Goal: Check status: Check status

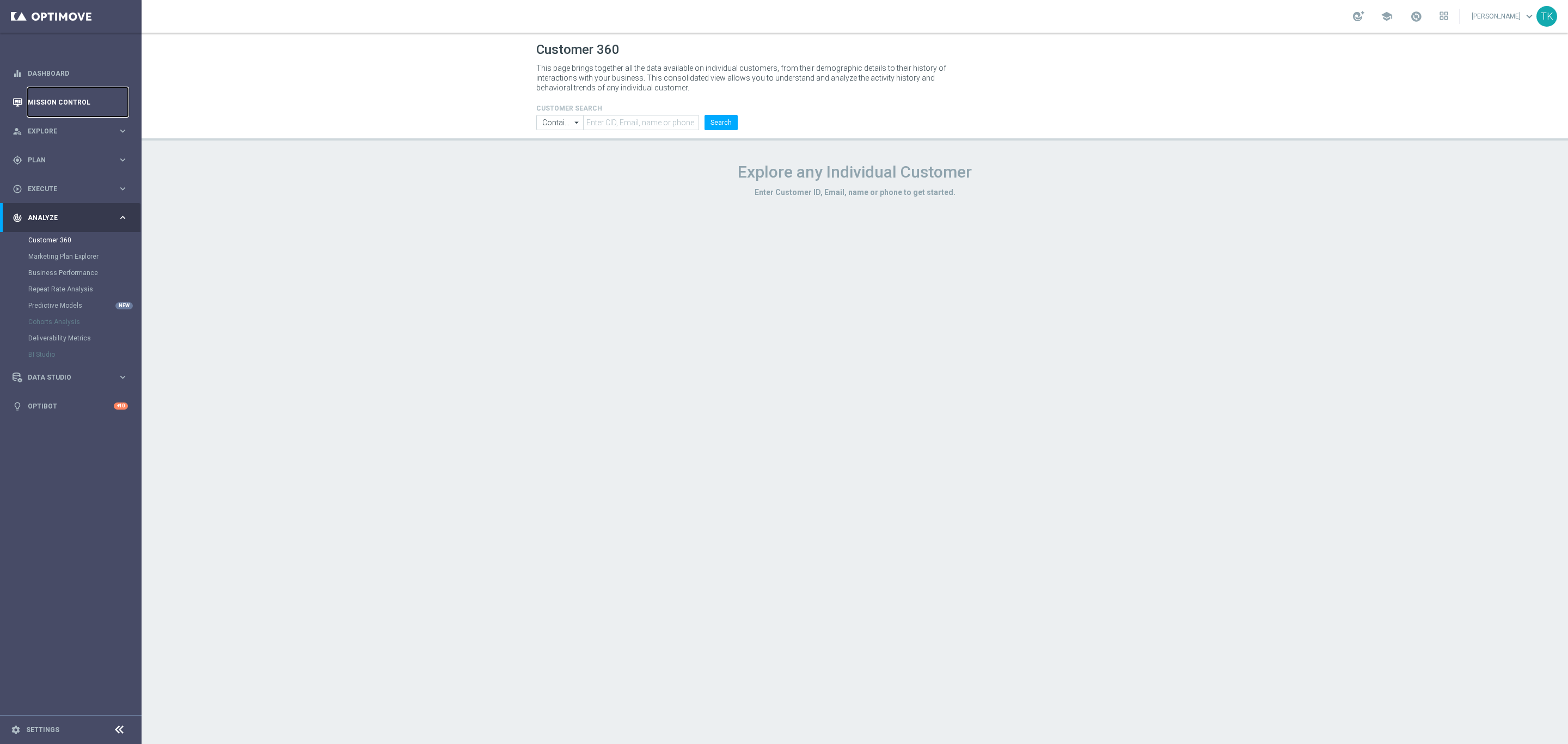
click at [56, 104] on link "Mission Control" at bounding box center [77, 102] width 101 height 28
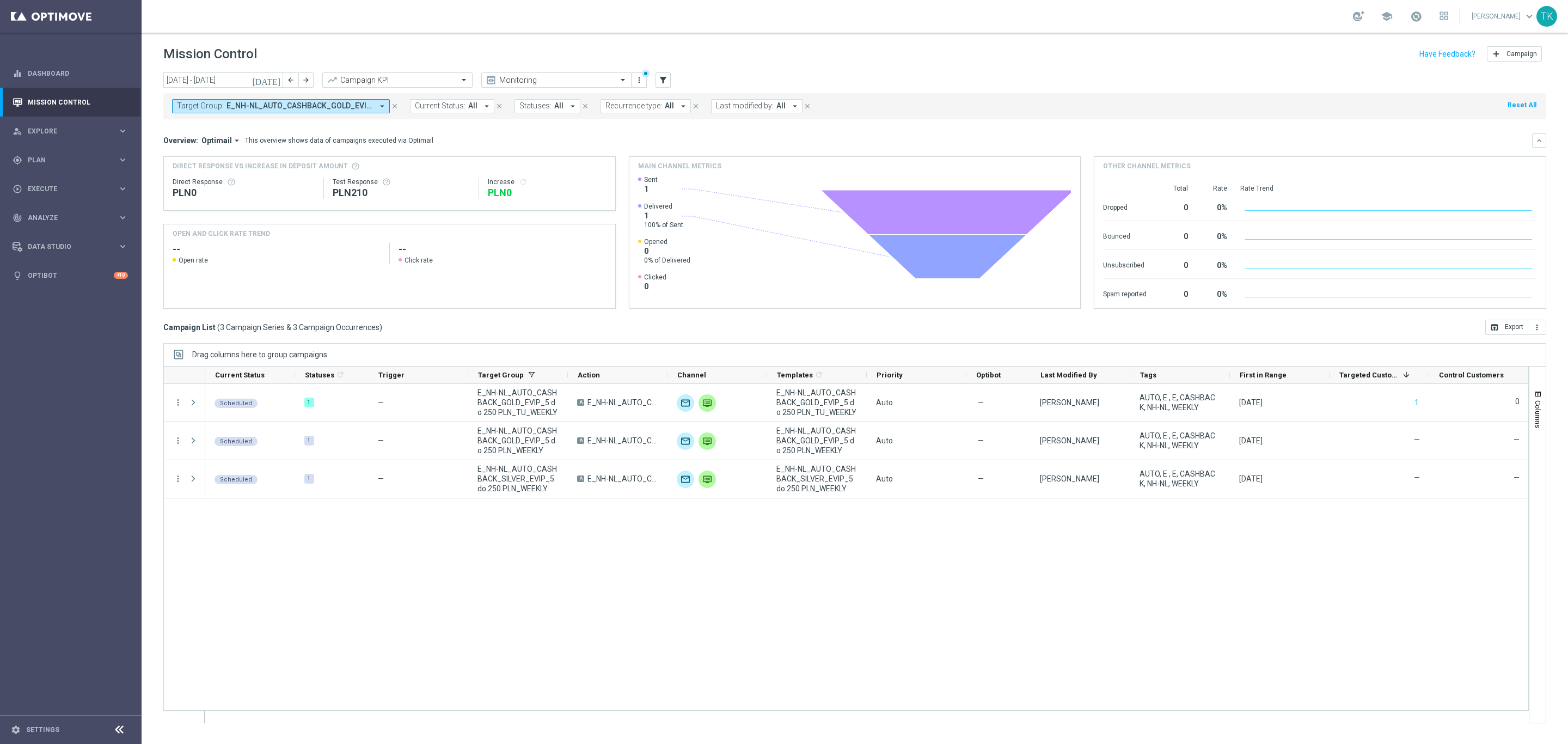
click at [343, 108] on span "E_NH-NL_AUTO_CASHBACK_GOLD_EVIP_5 do 250 PLN_TU_WEEKLY, E_NH-NL_AUTO_CASHBACK_G…" at bounding box center [300, 106] width 147 height 9
click at [0, 0] on div "Clear" at bounding box center [0, 0] width 0 height 0
click at [198, 129] on input "text" at bounding box center [263, 126] width 159 height 9
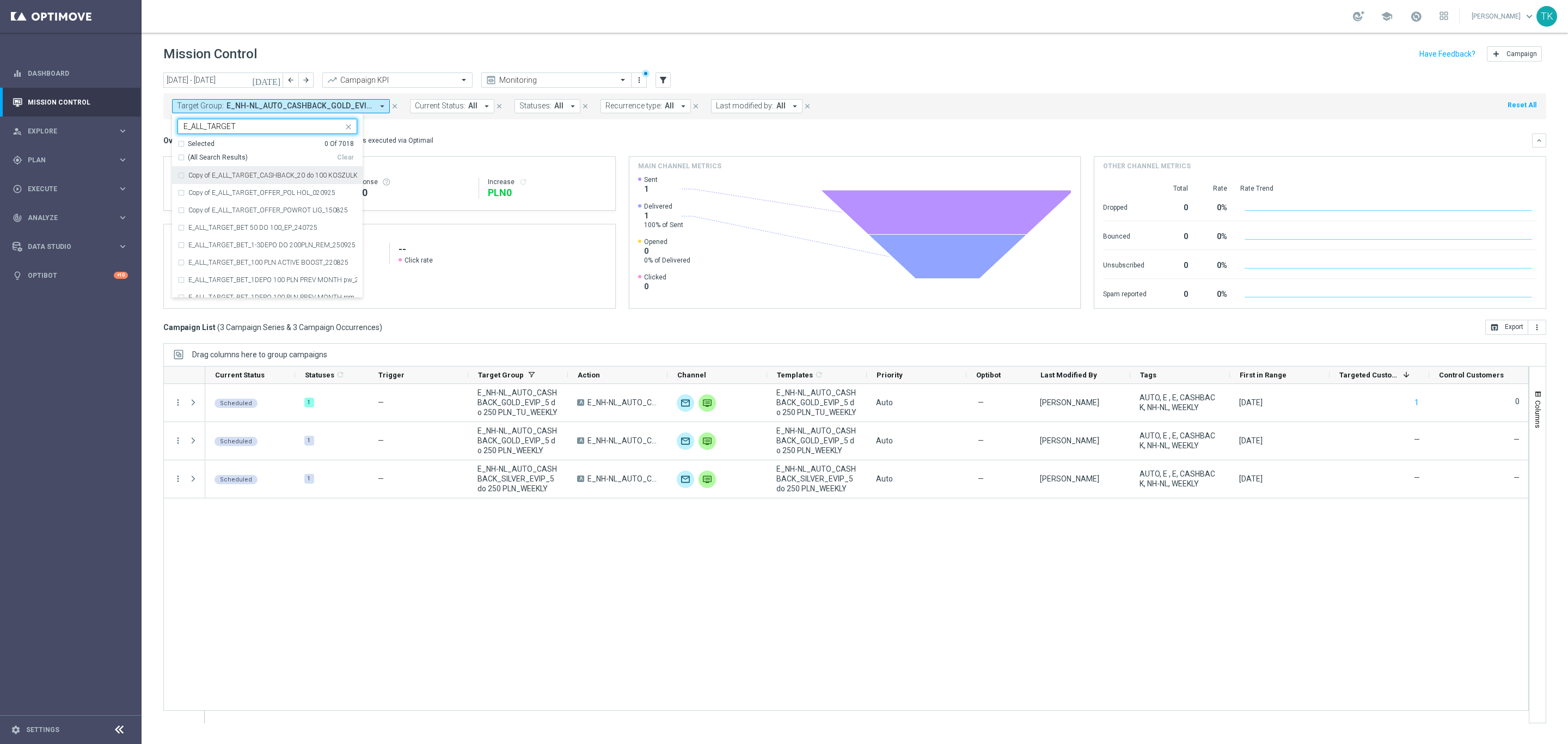
drag, startPoint x: 252, startPoint y: 128, endPoint x: 183, endPoint y: 134, distance: 69.3
click at [183, 134] on div "E_ALL_TARGET" at bounding box center [267, 125] width 180 height 15
click at [252, 213] on div "E_ALL_TARGET_BET_1-3DEPO DO 200PLN_REM_250925" at bounding box center [267, 209] width 180 height 18
type input "0925"
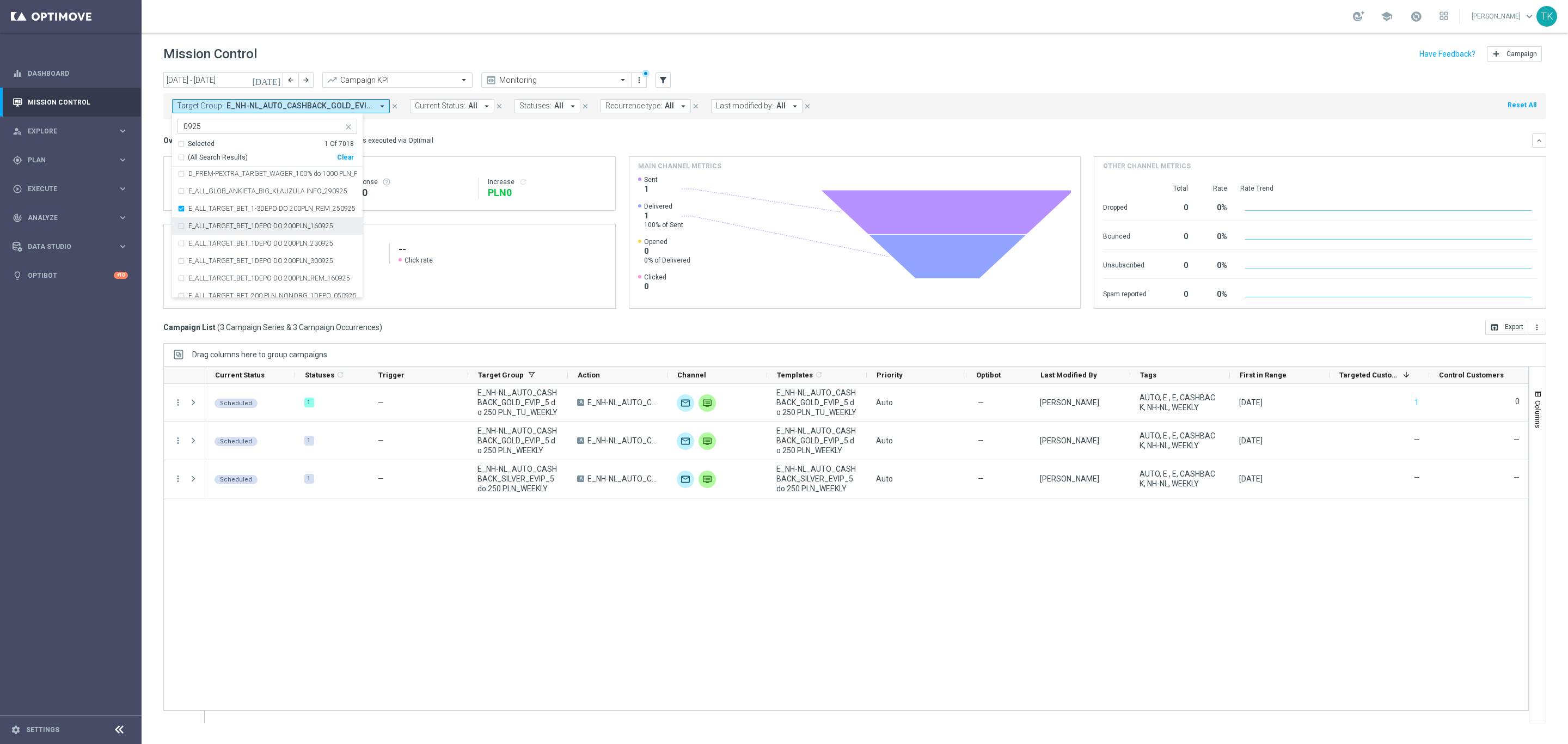
click at [250, 225] on label "E_ALL_TARGET_BET_1DEPO DO 200PLN_160925" at bounding box center [261, 225] width 145 height 6
click at [239, 245] on label "E_ALL_TARGET_BET_1DEPO DO 200PLN_230925" at bounding box center [261, 243] width 145 height 6
click at [234, 269] on div "E_ALL_TARGET_BET_1DEPO DO 200PLN_300925" at bounding box center [267, 261] width 180 height 18
click at [230, 279] on label "E_ALL_TARGET_BET_1DEPO DO 200PLN_REM_160925" at bounding box center [270, 278] width 162 height 6
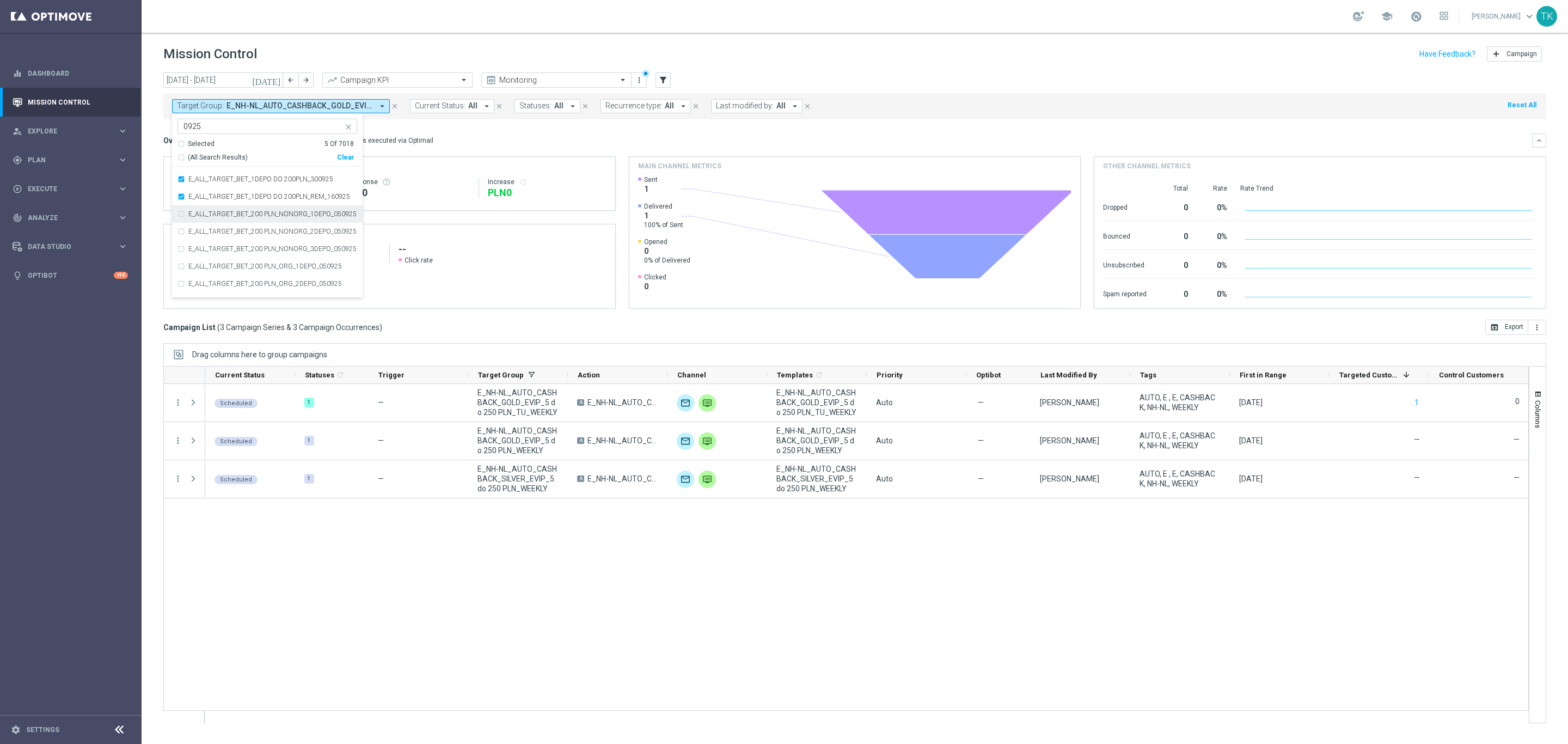
click at [222, 221] on div "E_ALL_TARGET_BET_200 PLN_NONORG_1DEPO_050925" at bounding box center [267, 214] width 180 height 18
click at [221, 235] on label "E_ALL_TARGET_BET_200 PLN_NONORG_2DEPO_050925" at bounding box center [272, 230] width 168 height 6
click at [221, 250] on label "E_ALL_TARGET_BET_200 PLN_NONORG_3DEPO_050925" at bounding box center [272, 248] width 168 height 6
click at [221, 263] on label "E_ALL_TARGET_BET_200 PLN_ORG_1DEPO_050925" at bounding box center [265, 266] width 154 height 6
click at [217, 284] on label "E_ALL_TARGET_BET_200 PLN_ORG_2DEPO_050925" at bounding box center [265, 283] width 154 height 6
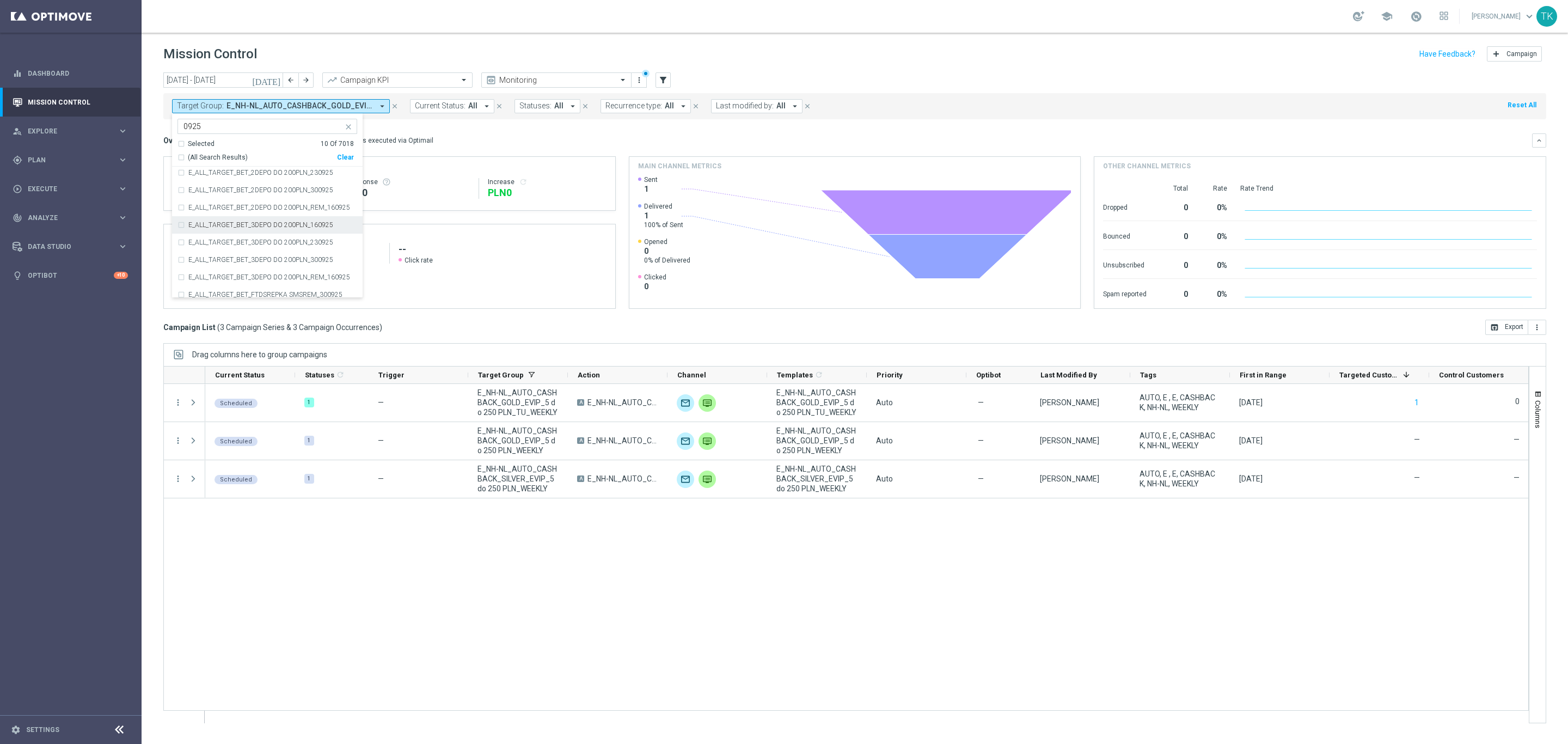
scroll to position [4347, 0]
click at [219, 224] on div "E_ALL_TARGET_BET_200 PLN_ORG_3DEPO_050925" at bounding box center [267, 220] width 180 height 18
click at [216, 242] on div "E_ALL_TARGET_BET_2DEPO DO 200PLN_160925" at bounding box center [267, 237] width 180 height 18
click at [215, 255] on label "E_ALL_TARGET_BET_2DEPO DO 200PLN_230925" at bounding box center [261, 254] width 145 height 6
click at [215, 270] on label "E_ALL_TARGET_BET_2DEPO DO 200PLN_300925" at bounding box center [261, 271] width 145 height 6
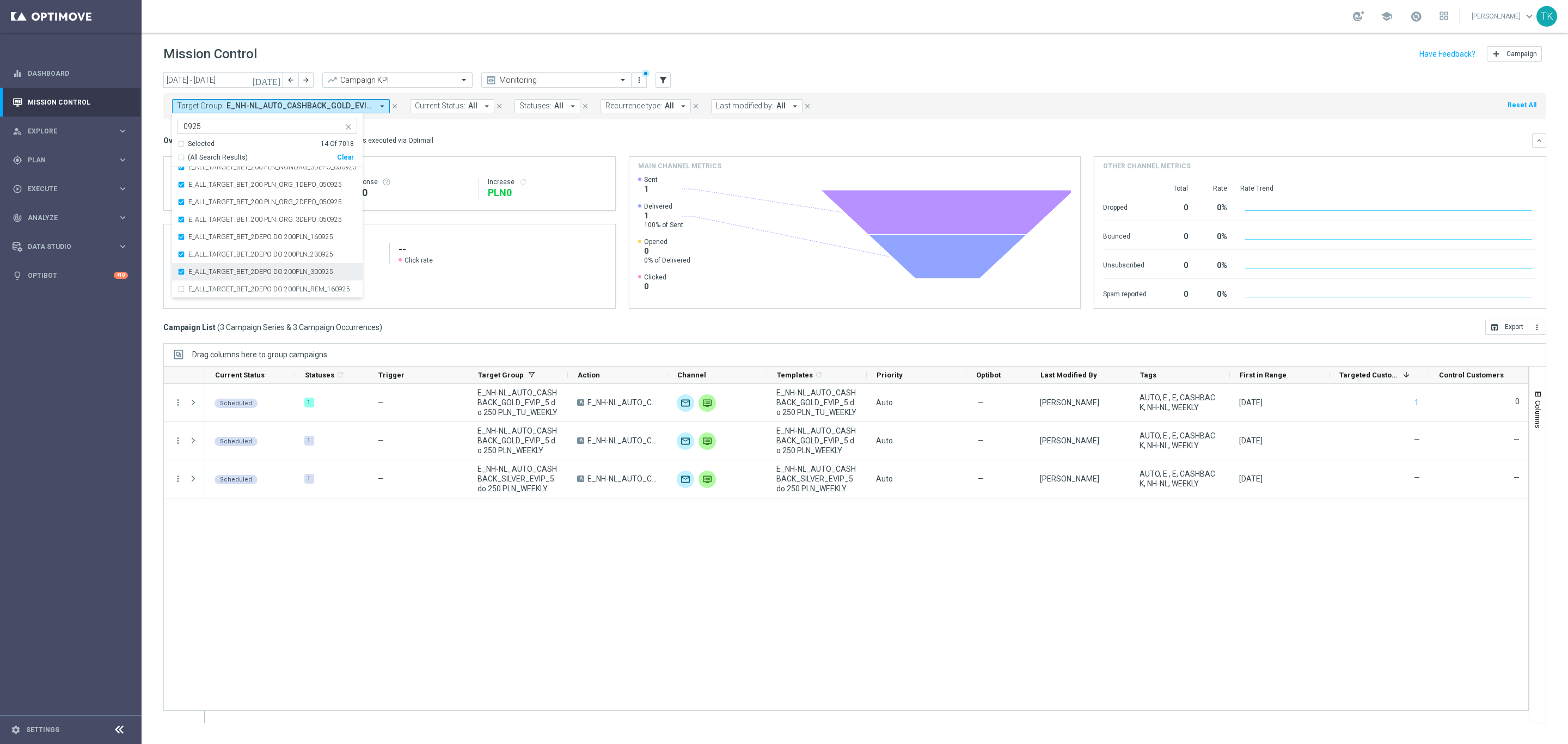
scroll to position [4428, 0]
click at [215, 205] on label "E_ALL_TARGET_BET_2DEPO DO 200PLN_REM_160925" at bounding box center [270, 206] width 162 height 6
click at [211, 230] on div "E_ALL_TARGET_BET_3DEPO DO 200PLN_160925" at bounding box center [267, 225] width 180 height 18
click at [210, 247] on div "E_ALL_TARGET_BET_3DEPO DO 200PLN_230925" at bounding box center [267, 242] width 180 height 18
click at [206, 260] on label "E_ALL_TARGET_BET_3DEPO DO 200PLN_300925" at bounding box center [261, 259] width 145 height 6
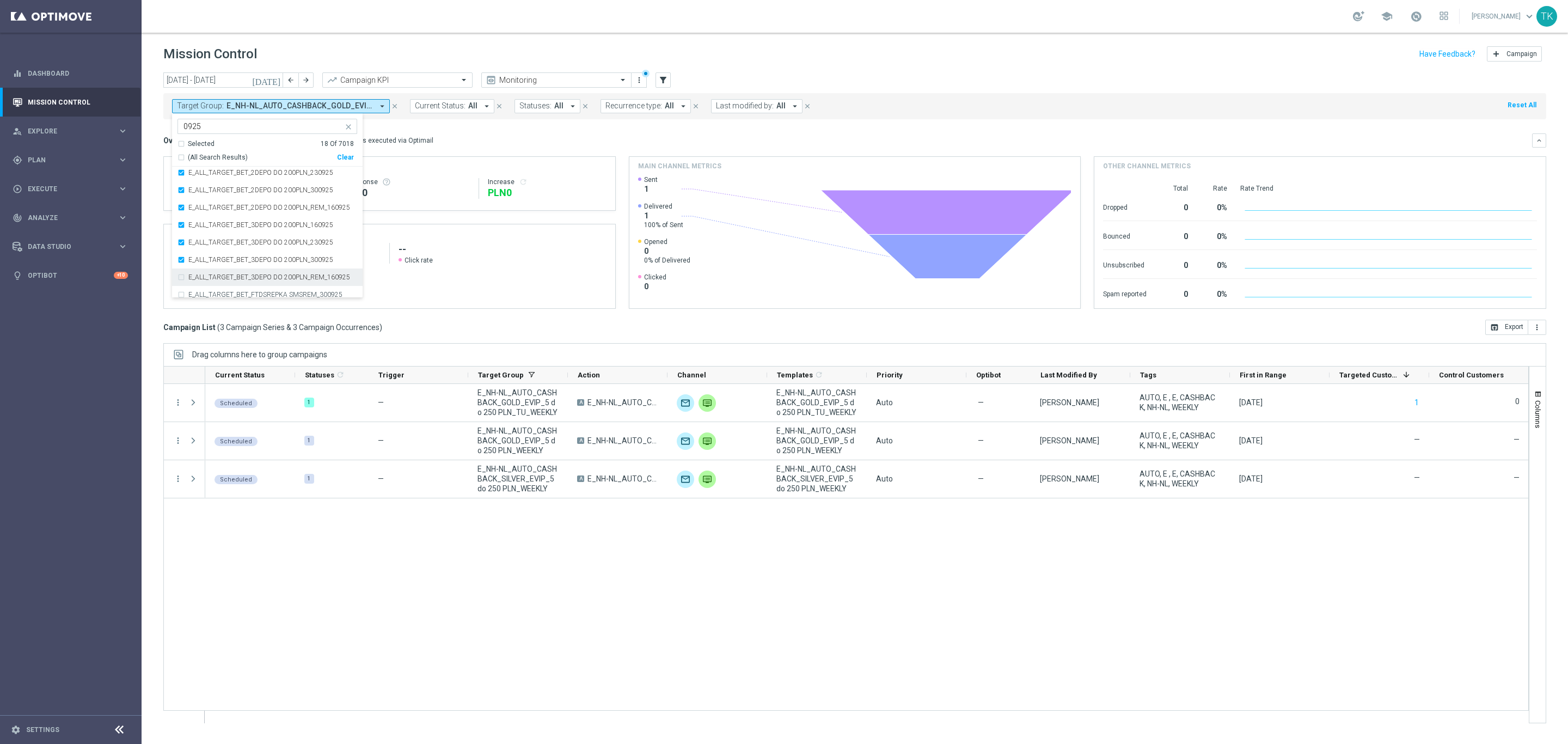
click at [206, 275] on label "E_ALL_TARGET_BET_3DEPO DO 200PLN_REM_160925" at bounding box center [270, 277] width 162 height 6
click at [206, 286] on div "E_ALL_TARGET_BET_FTDSREPKA SMSREM_300925" at bounding box center [267, 295] width 180 height 18
click at [216, 229] on label "E_ALL_TARGET_BET_ORG 1DEPO 200 PLN_090925" at bounding box center [264, 230] width 151 height 6
click at [214, 249] on label "E_ALL_TARGET_BET_ORG 2DEPO 200 PLN_090925" at bounding box center [264, 247] width 151 height 6
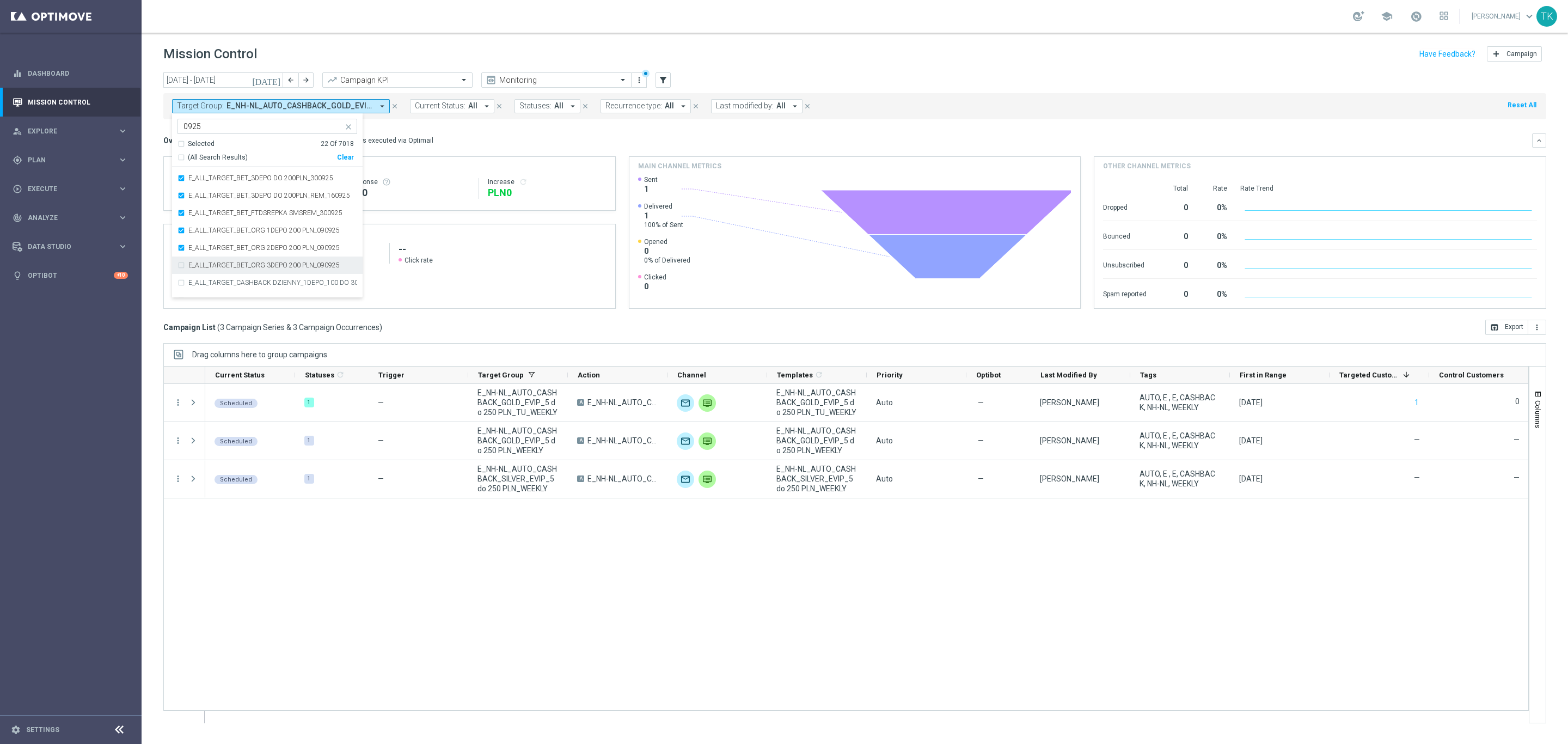
click at [210, 266] on label "E_ALL_TARGET_BET_ORG 3DEPO 200 PLN_090925" at bounding box center [264, 264] width 151 height 6
click at [206, 281] on label "E_ALL_TARGET_CASHBACK DZIENNY_1DEPO_100 DO 300PLN_260925" at bounding box center [273, 282] width 169 height 6
click at [211, 221] on label "E_ALL_TARGET_CASHBACK DZIENNY_2DEPO_100 DO 300PLN_260925" at bounding box center [273, 218] width 169 height 6
click at [211, 234] on label "E_ALL_TARGET_CASHBACK_1DEPO_100 DO 300PLN_190925" at bounding box center [273, 235] width 169 height 6
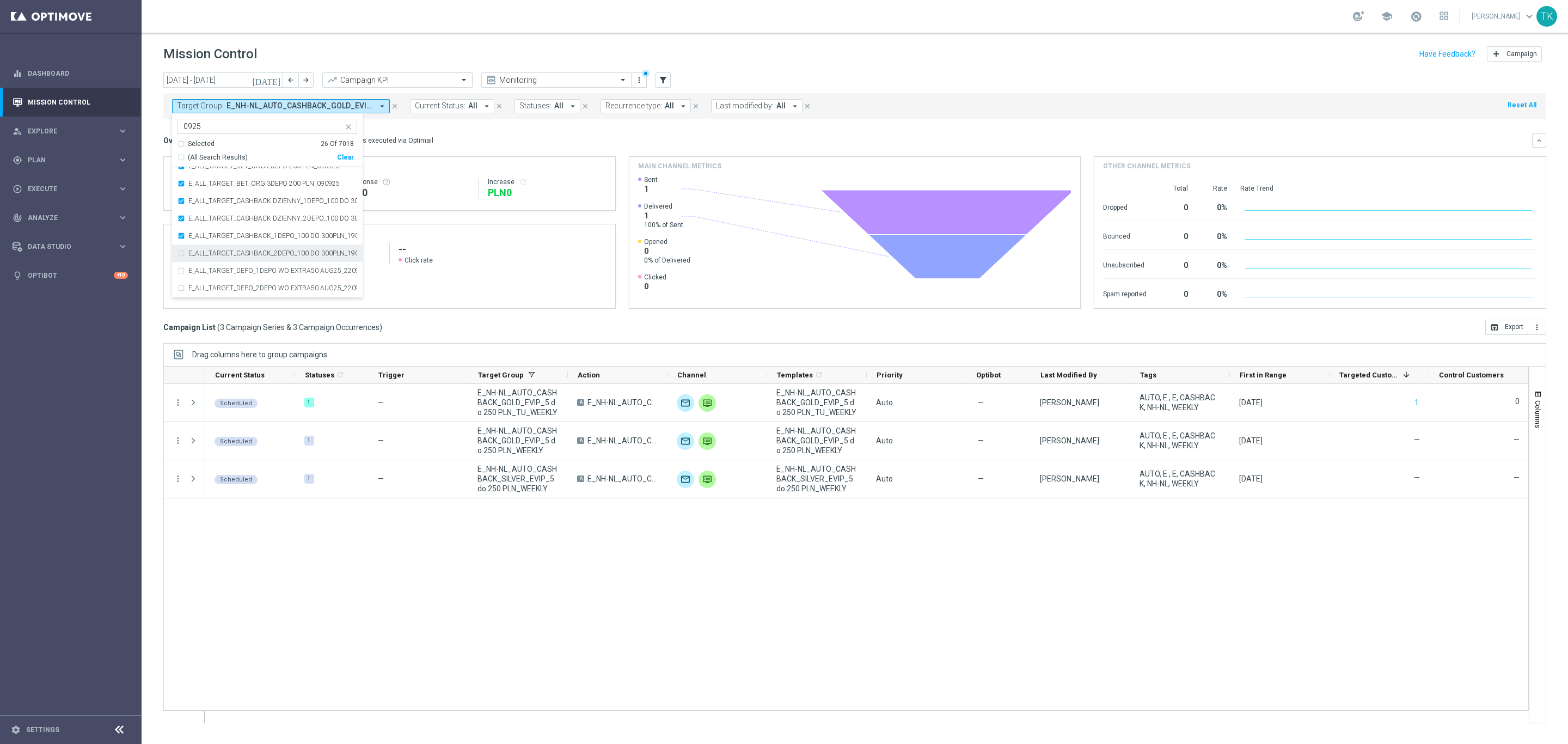
click at [211, 254] on label "E_ALL_TARGET_CASHBACK_2DEPO_100 DO 300PLN_190925" at bounding box center [273, 253] width 169 height 6
click at [210, 267] on div "E_ALL_TARGET_DEPO_1DEPO WO EXTRA50 AUG25_220925" at bounding box center [267, 271] width 180 height 18
click at [205, 287] on label "E_ALL_TARGET_DEPO_2DEPO WO EXTRA50 AUG25_220925" at bounding box center [273, 287] width 169 height 6
click at [229, 216] on div "E_ALL_TARGET_ZBR_ORG 2DEPO REM_030925" at bounding box center [267, 221] width 180 height 18
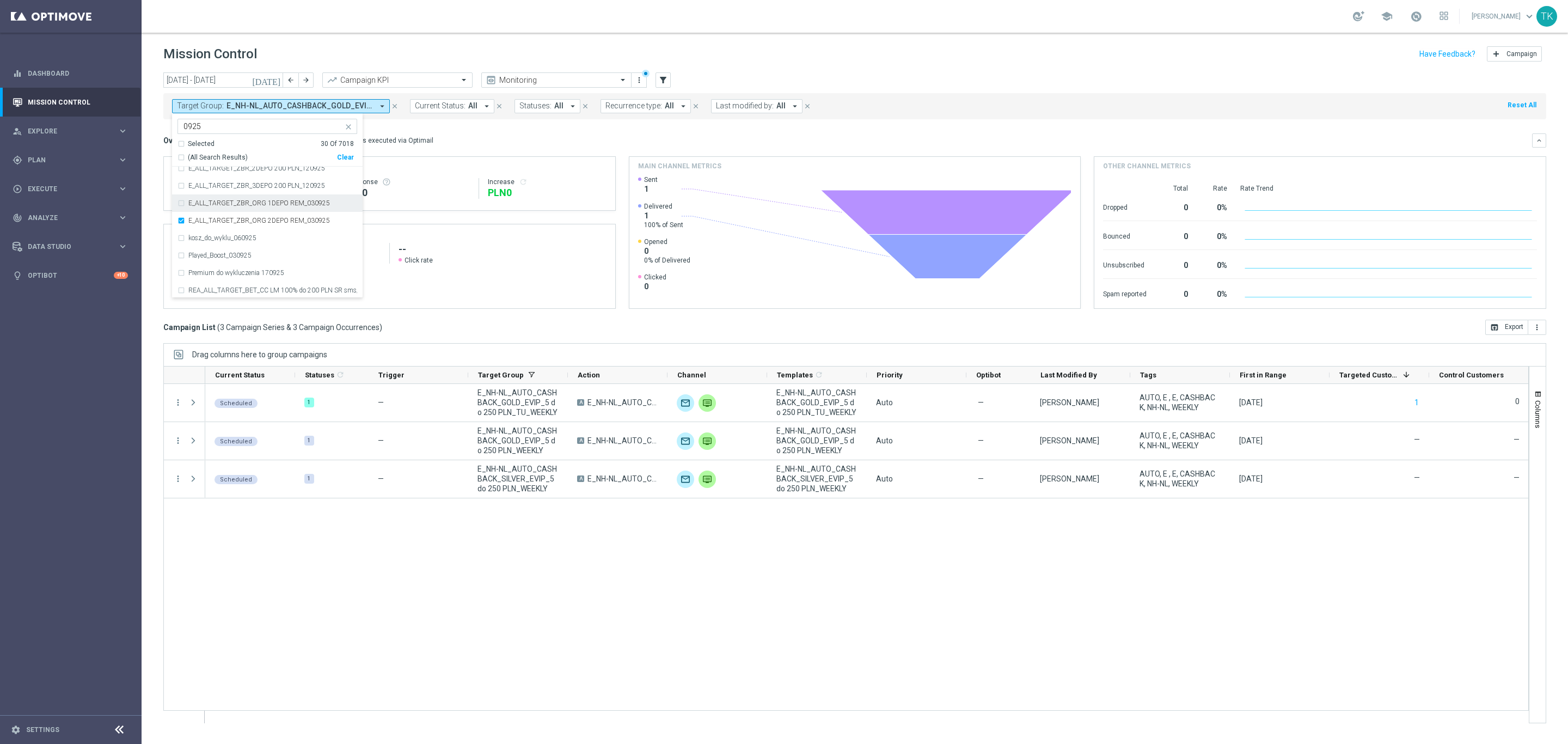
click at [222, 210] on div "E_ALL_TARGET_ZBR_ORG 1DEPO REM_030925" at bounding box center [267, 203] width 180 height 18
click at [219, 193] on div "E_ALL_TARGET_ZBR_3DEPO 200 PLN_120925" at bounding box center [267, 186] width 180 height 18
click at [219, 170] on label "E_ALL_TARGET_ZBR_2DEPO 200 PLN_120925" at bounding box center [257, 167] width 137 height 6
click at [213, 230] on label "E_ALL_TARGET_ZBR_200 PLN 2DEPO_020925" at bounding box center [257, 232] width 137 height 6
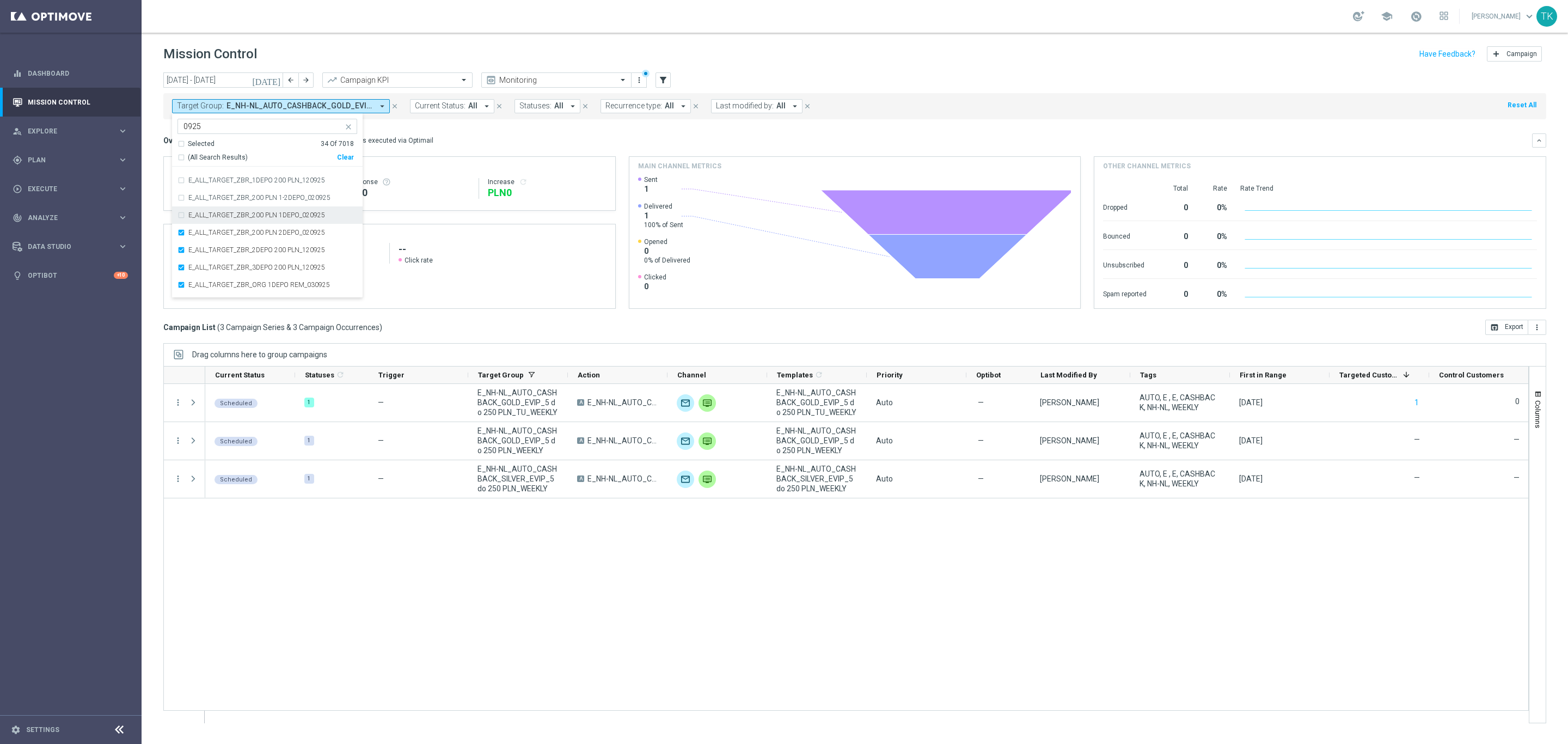
click at [210, 217] on label "E_ALL_TARGET_ZBR_200 PLN 1DEPO_020925" at bounding box center [257, 214] width 137 height 6
click at [206, 199] on label "E_ALL_TARGET_ZBR_200 PLN 1-2DEPO_020925" at bounding box center [260, 197] width 142 height 6
click at [205, 181] on label "E_ALL_TARGET_ZBR_1DEPO 200 PLN_120925" at bounding box center [257, 180] width 137 height 6
click at [211, 240] on div "E_ALL_TARGET_OFFER_WODONE EURO BASKET_090925" at bounding box center [267, 245] width 180 height 18
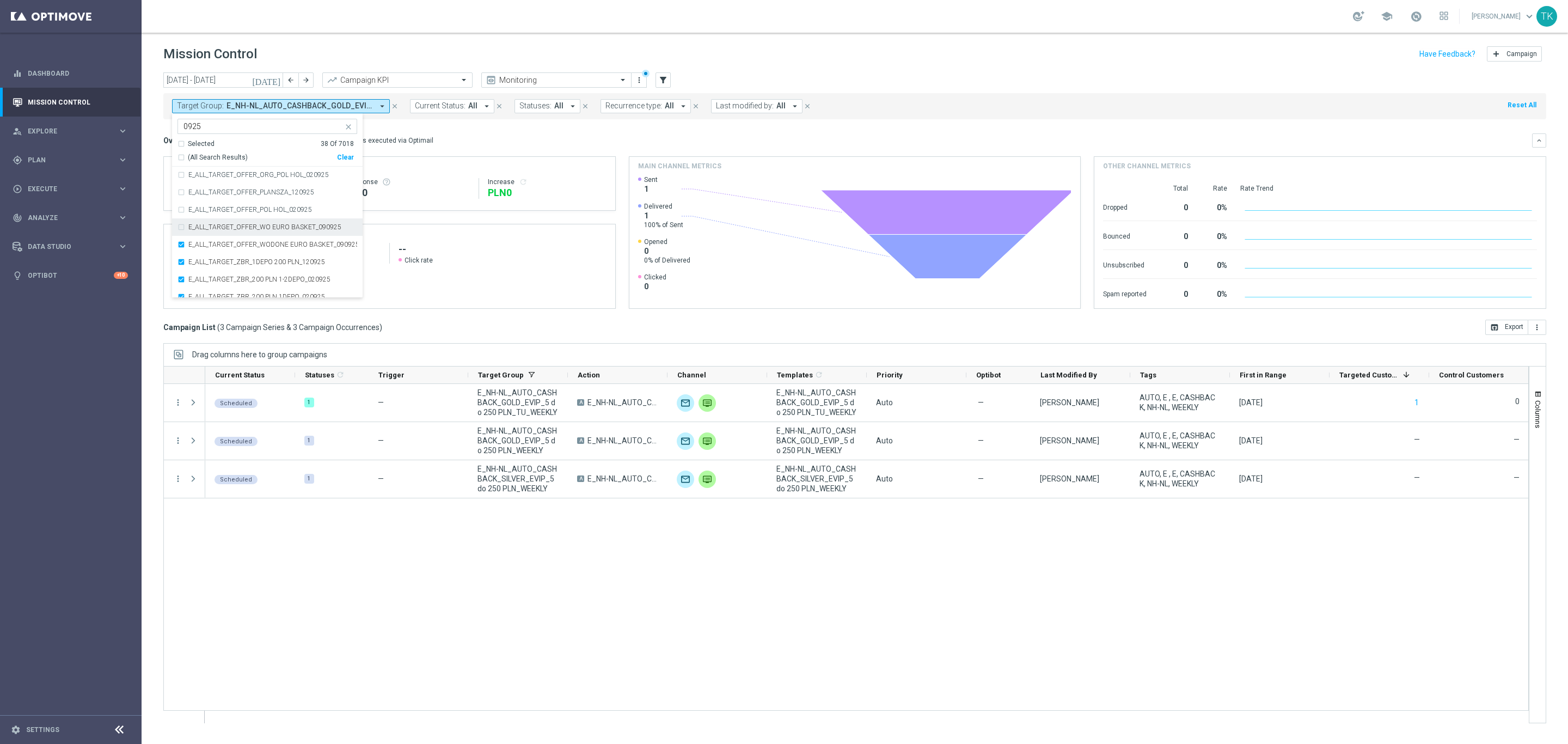
click at [211, 224] on label "E_ALL_TARGET_OFFER_WO EURO BASKET_090925" at bounding box center [265, 226] width 153 height 6
click at [211, 215] on div "E_ALL_TARGET_OFFER_POL HOL_020925" at bounding box center [267, 210] width 180 height 18
click at [211, 195] on label "E_ALL_TARGET_OFFER_PLANSZA_120925" at bounding box center [251, 191] width 125 height 6
click at [211, 176] on label "E_ALL_TARGET_OFFER_ORG_POL HOL_020925" at bounding box center [259, 174] width 141 height 6
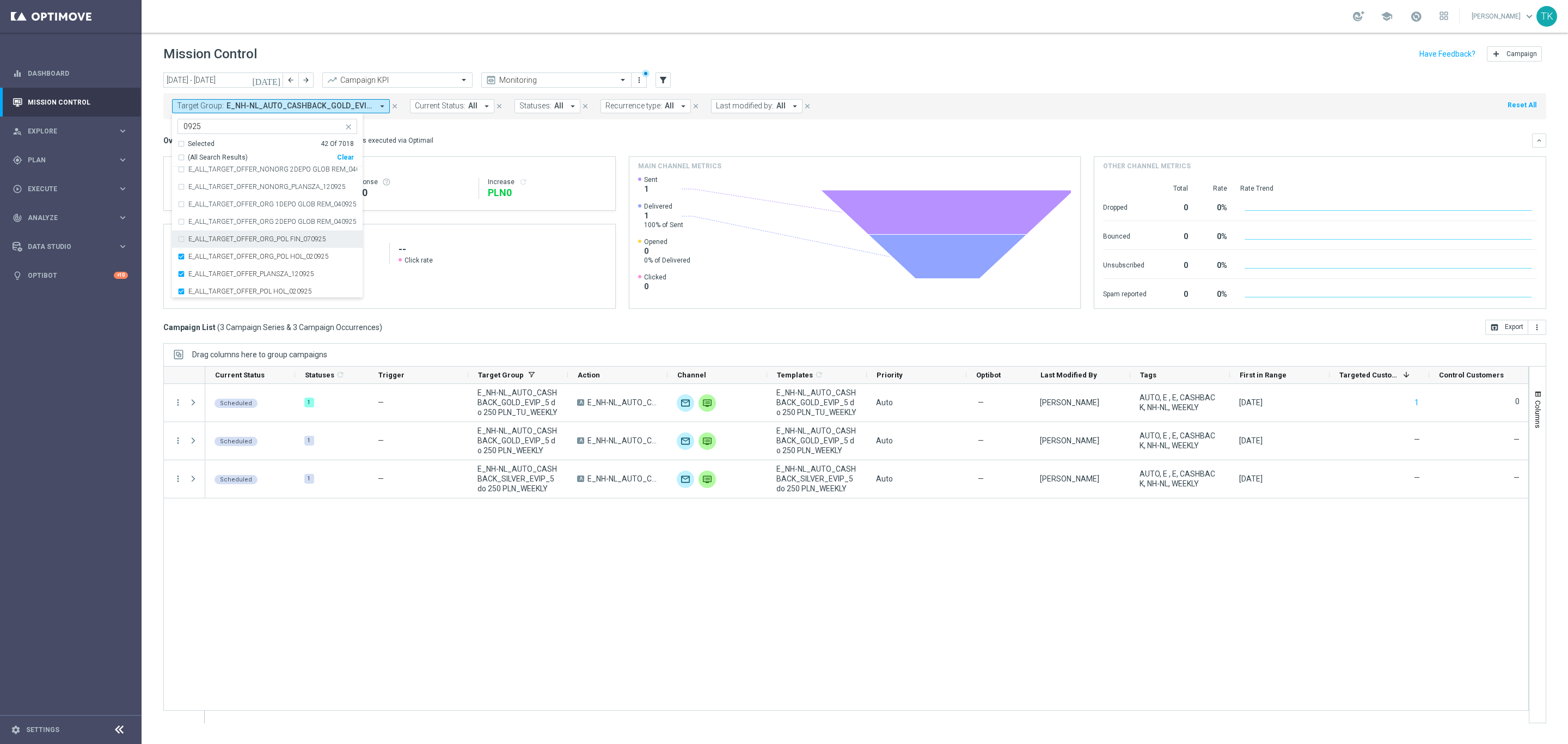
click at [211, 234] on div "E_ALL_TARGET_OFFER_ORG_POL FIN_070925" at bounding box center [267, 239] width 180 height 18
click at [208, 222] on label "E_ALL_TARGET_OFFER_ORG 2DEPO GLOB REM_040925" at bounding box center [272, 221] width 168 height 6
click at [208, 207] on label "E_ALL_TARGET_OFFER_ORG 1DEPO GLOB REM_040925" at bounding box center [272, 204] width 168 height 6
click at [208, 186] on label "E_ALL_TARGET_OFFER_NONORG_PLANSZA_120925" at bounding box center [267, 186] width 158 height 6
click at [208, 172] on label "E_ALL_TARGET_OFFER_NONORG 2DEPO GLOB REM_040925" at bounding box center [273, 169] width 169 height 6
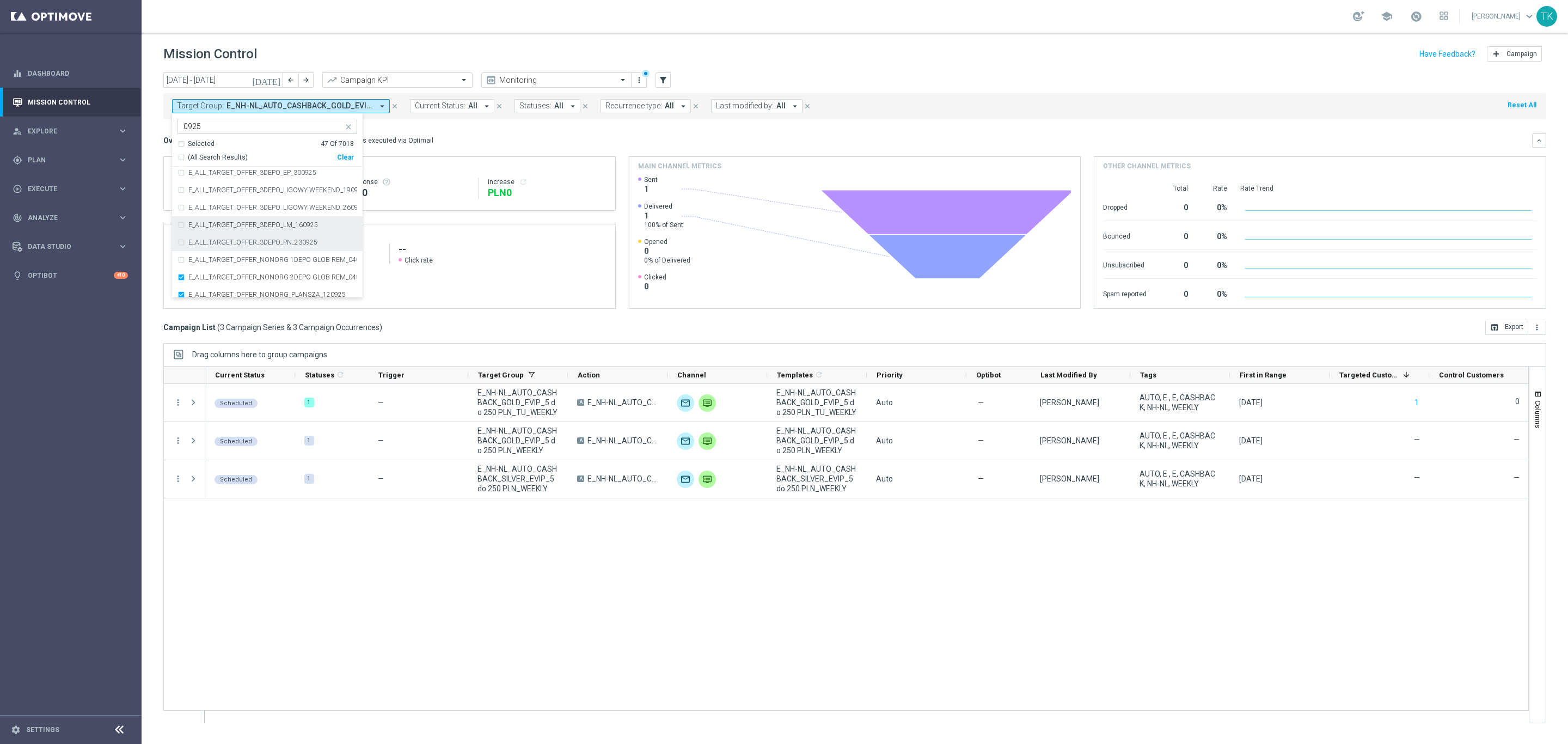
scroll to position [5083, 0]
click at [213, 226] on div "E_ALL_TARGET_OFFER_NONORG 1DEPO GLOB REM_040925" at bounding box center [267, 234] width 180 height 18
click at [213, 221] on div "E_ALL_TARGET_OFFER_3DEPO_PN_230925" at bounding box center [267, 216] width 180 height 18
click at [213, 205] on div "E_ALL_TARGET_OFFER_3DEPO_LM_160925" at bounding box center [267, 199] width 180 height 18
click at [213, 184] on label "E_ALL_TARGET_OFFER_3DEPO_LIGOWY WEEKEND_260925" at bounding box center [273, 181] width 169 height 6
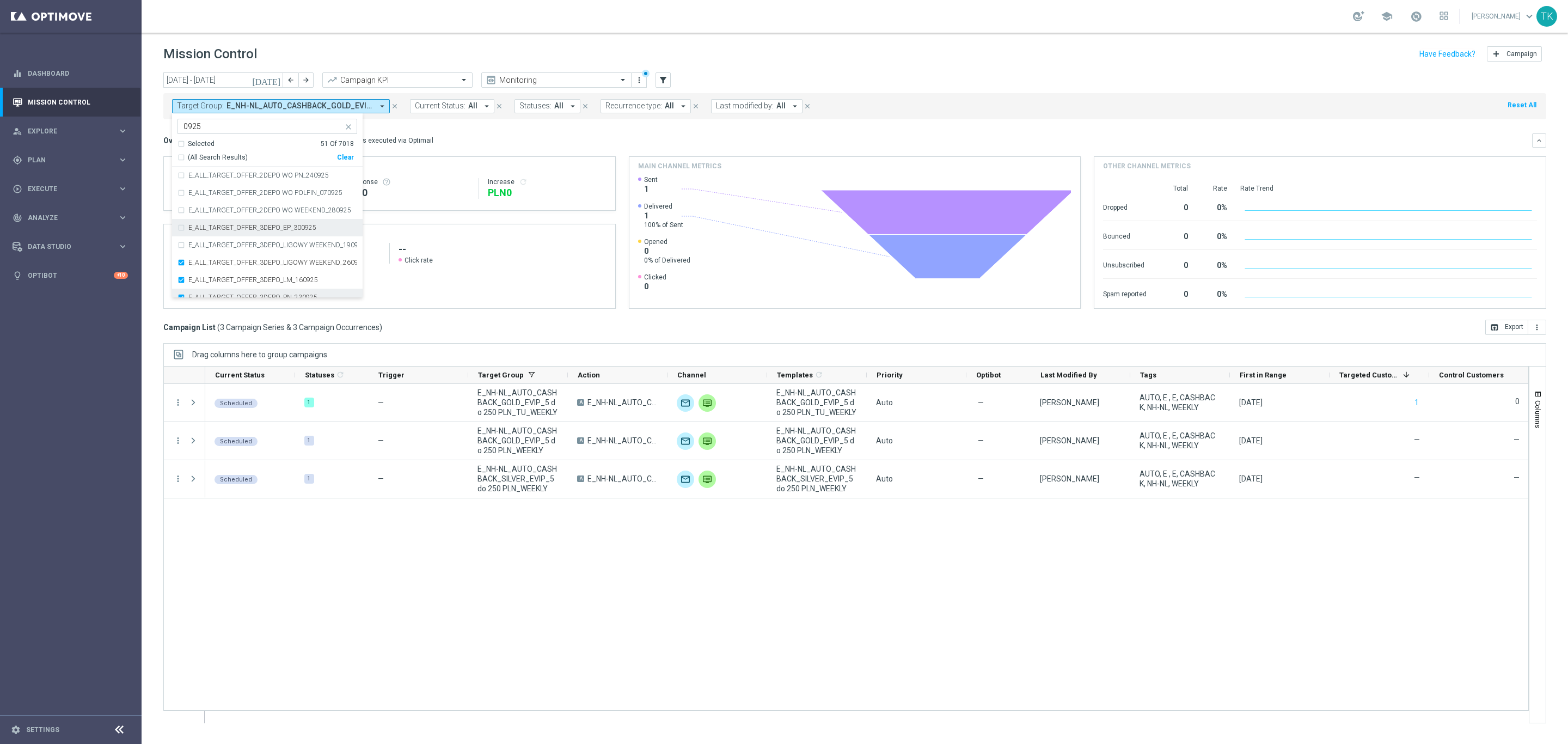
scroll to position [5001, 0]
click at [223, 245] on label "E_ALL_TARGET_OFFER_3DEPO_LIGOWY WEEKEND_190925" at bounding box center [273, 245] width 169 height 6
click at [222, 225] on label "E_ALL_TARGET_OFFER_3DEPO_EP_300925" at bounding box center [253, 228] width 128 height 6
click at [222, 214] on label "E_ALL_TARGET_OFFER_2DEPO WO WEEKEND_280925" at bounding box center [270, 210] width 163 height 6
click at [222, 200] on div "E_ALL_TARGET_OFFER_2DEPO WO POLFIN_070925" at bounding box center [267, 193] width 180 height 18
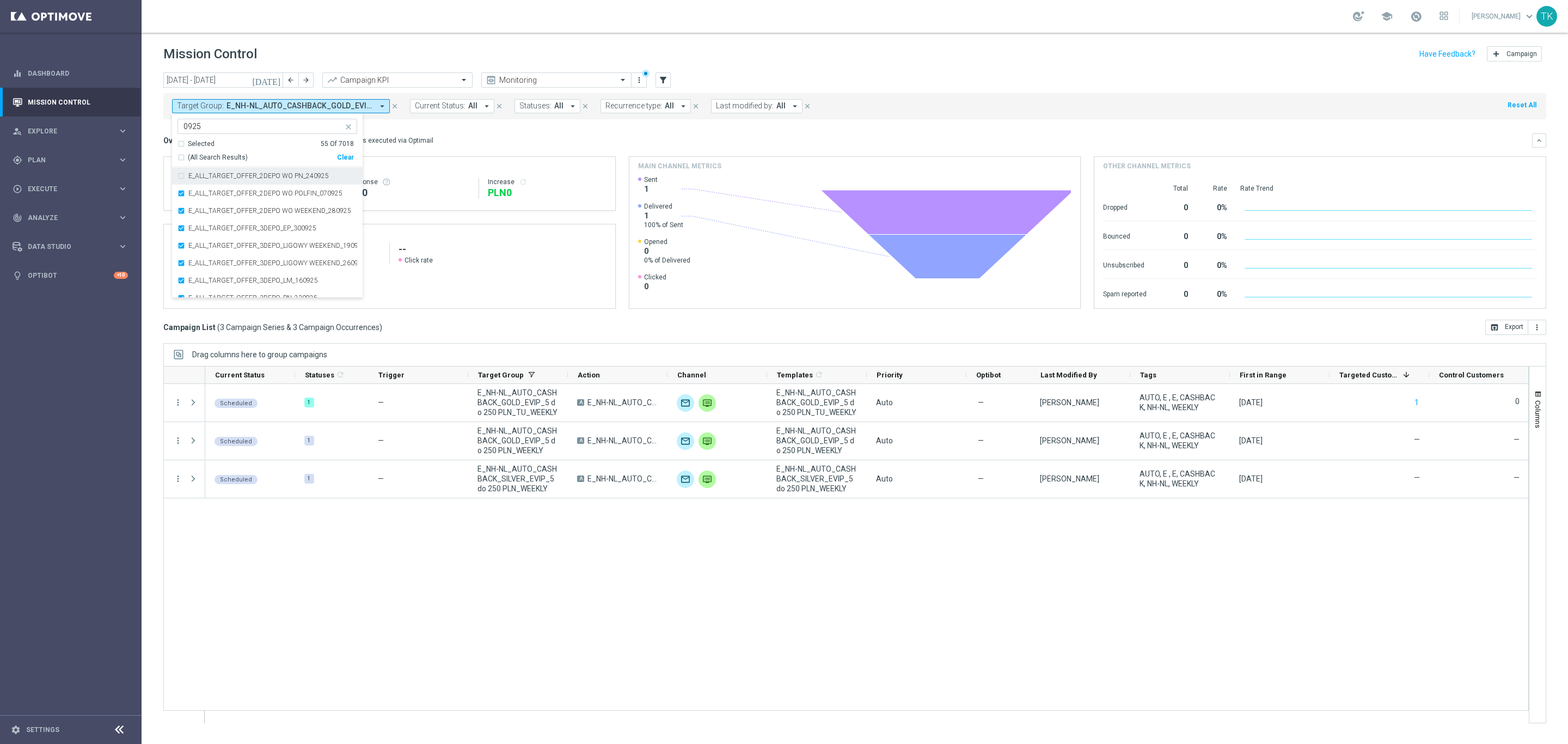
click at [222, 183] on div "E_ALL_TARGET_OFFER_2DEPO WO PN_240925" at bounding box center [267, 176] width 180 height 18
click at [234, 245] on div "E_ALL_TARGET_OFFER_2DEPO WO LM_170925" at bounding box center [267, 240] width 180 height 18
click at [234, 228] on div "E_ALL_TARGET_OFFER_2DEPO WO BARCELONA_210925" at bounding box center [267, 222] width 180 height 18
click at [230, 207] on label "E_ALL_TARGET_OFFER_1DEPO WO WEEKEND_280925" at bounding box center [270, 205] width 163 height 6
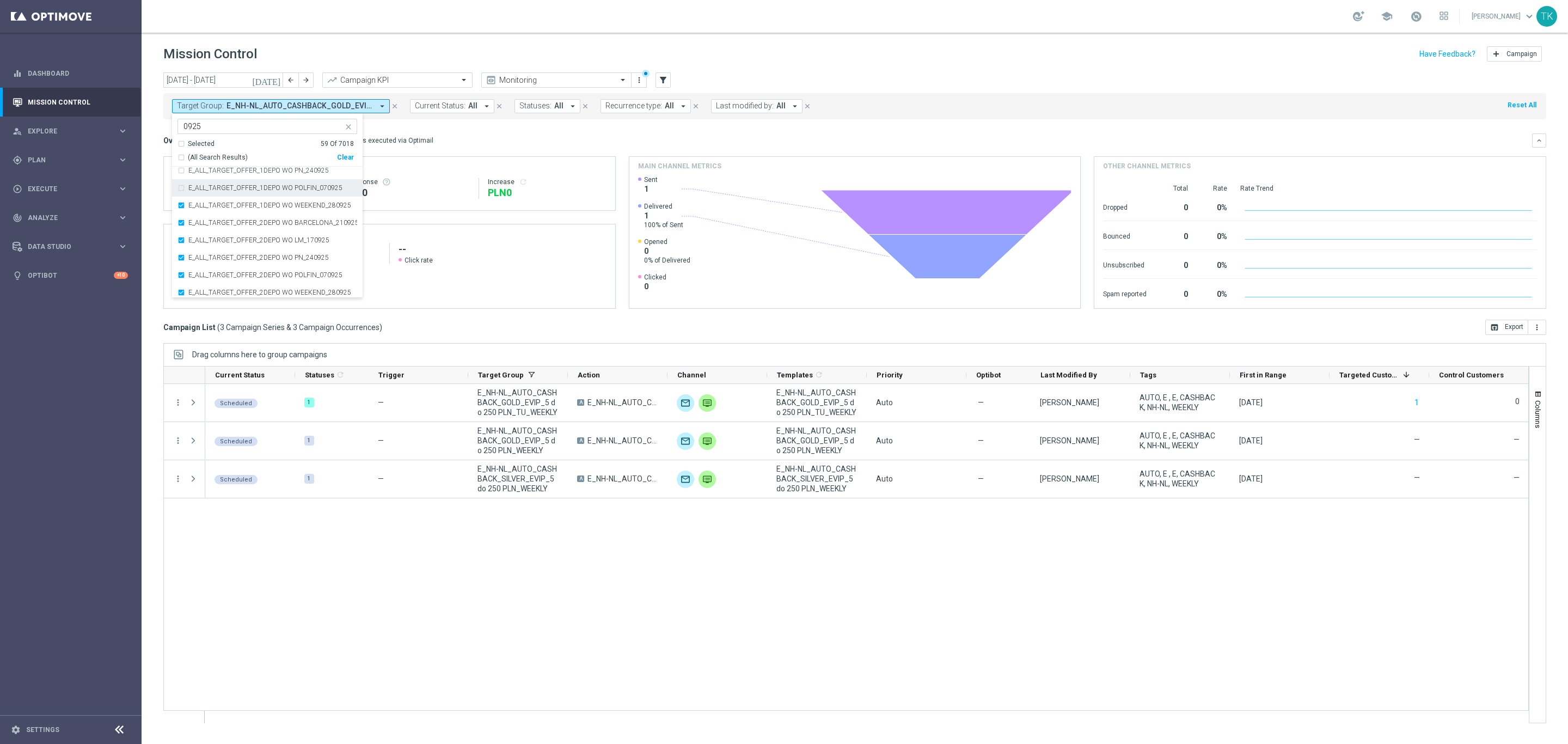
click at [230, 191] on label "E_ALL_TARGET_OFFER_1DEPO WO POLFIN_070925" at bounding box center [265, 187] width 154 height 6
click at [233, 178] on div "E_ALL_TARGET_OFFER_1DEPO WO PN_240925" at bounding box center [267, 171] width 180 height 18
click at [242, 228] on div "E_ALL_TARGET_OFFER_1DEPO WO LM_170925" at bounding box center [267, 235] width 180 height 18
click at [242, 214] on div "E_ALL_TARGET_OFFER_1DEPO WO BARCELONA_210925" at bounding box center [267, 217] width 180 height 18
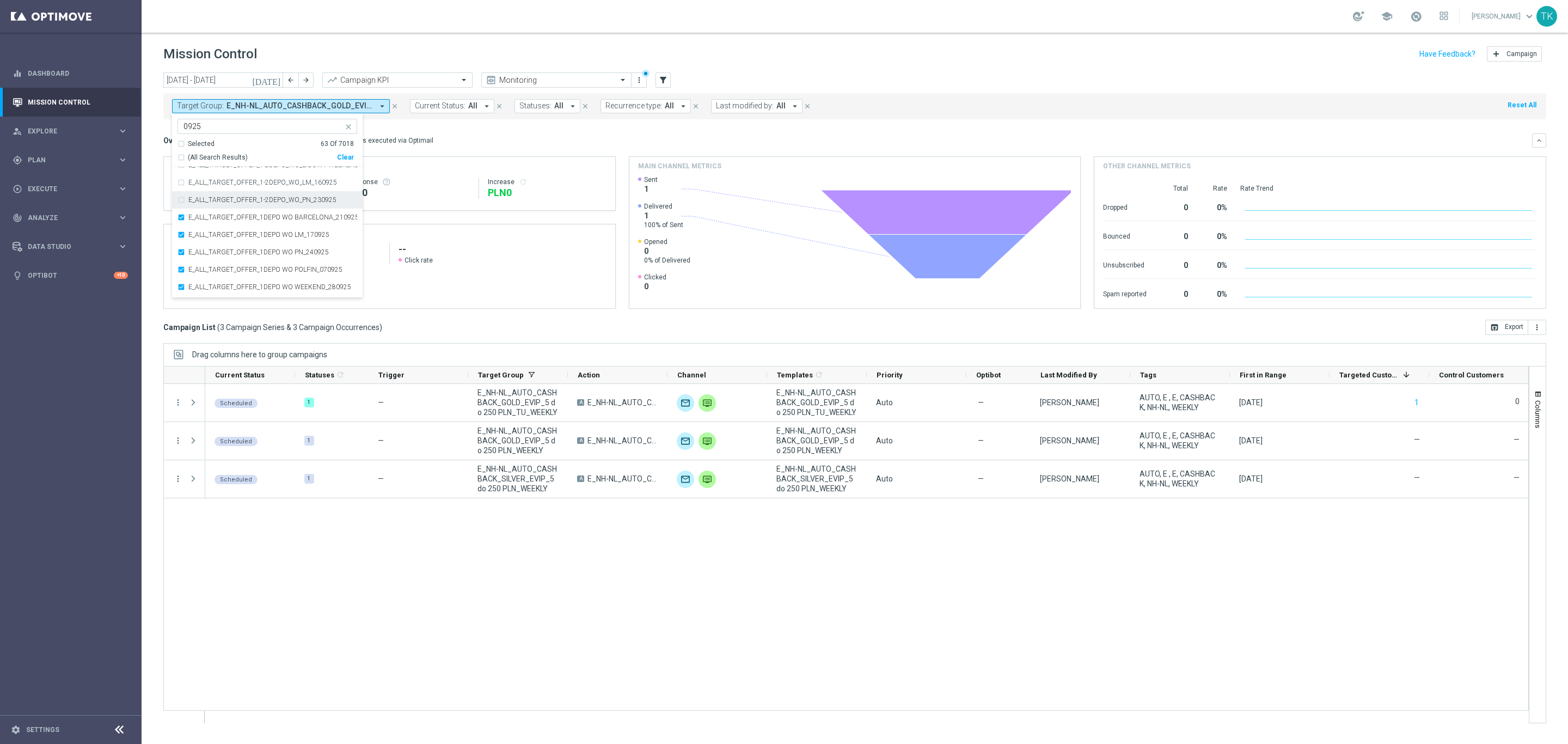
click at [242, 198] on label "E_ALL_TARGET_OFFER_1-2DEPO_WO_PN_230925" at bounding box center [263, 199] width 148 height 6
click at [242, 189] on div "E_ALL_TARGET_OFFER_1-2DEPO_WO_LM_160925" at bounding box center [267, 182] width 180 height 18
click at [248, 248] on label "E_ALL_TARGET_OFFER_1-2DEPO_WO_LIGOWY WEEKEND_260925" at bounding box center [273, 247] width 169 height 6
click at [247, 229] on label "E_ALL_TARGET_OFFER_1-2DEPO_WO_EP_300925" at bounding box center [262, 229] width 147 height 6
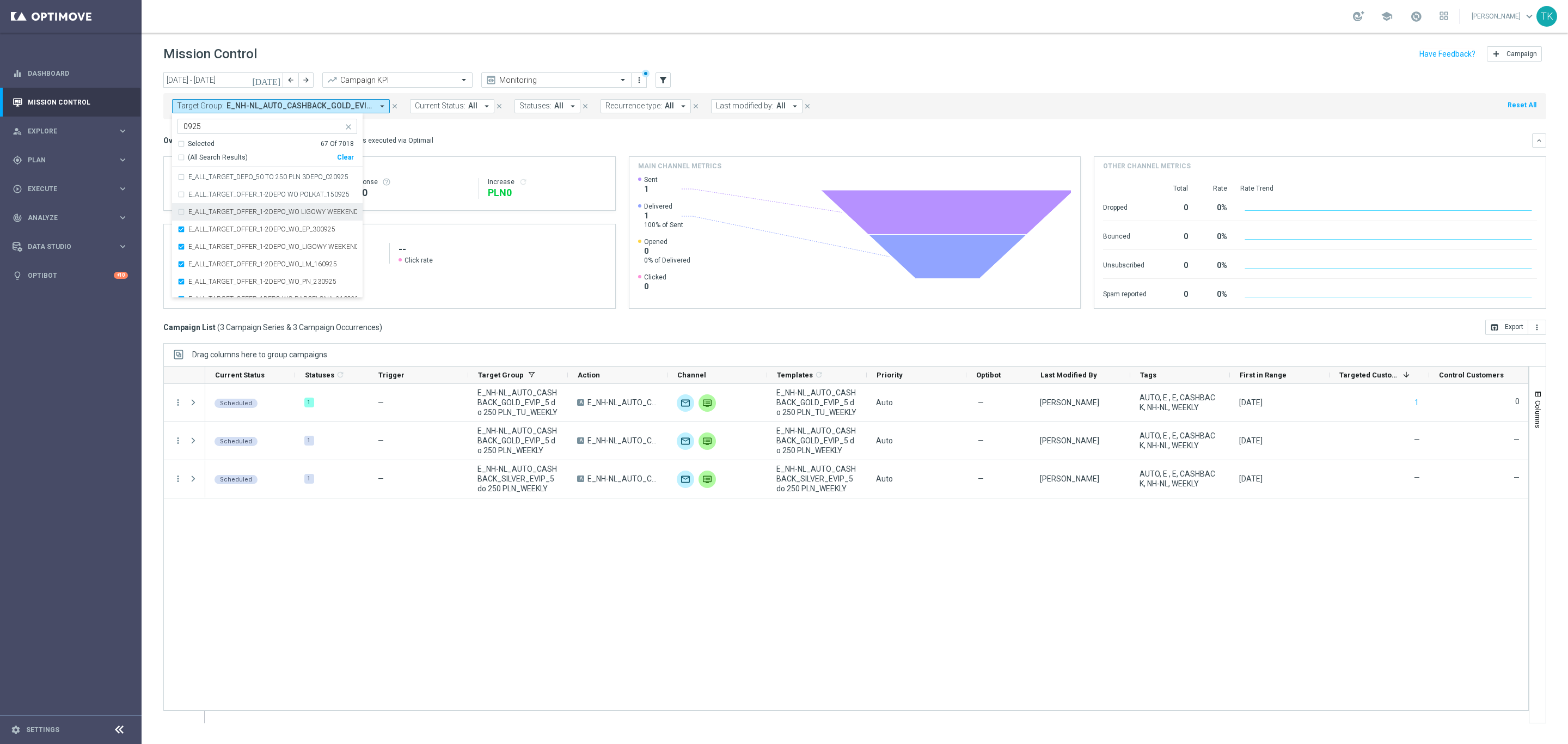
click at [246, 213] on label "E_ALL_TARGET_OFFER_1-2DEPO_WO LIGOWY WEEKEND_190925" at bounding box center [273, 211] width 169 height 6
click at [246, 195] on label "E_ALL_TARGET_OFFER_1-2DEPO WO POLKAT_150925" at bounding box center [269, 194] width 161 height 6
click at [246, 183] on div "E_ALL_TARGET_DEPO_50 TO 250 PLN 3DEPO_020925" at bounding box center [267, 177] width 180 height 18
click at [259, 234] on div "E_ALL_TARGET_DEPO_3DEPO_50 DO 200PLN_260925" at bounding box center [267, 241] width 180 height 18
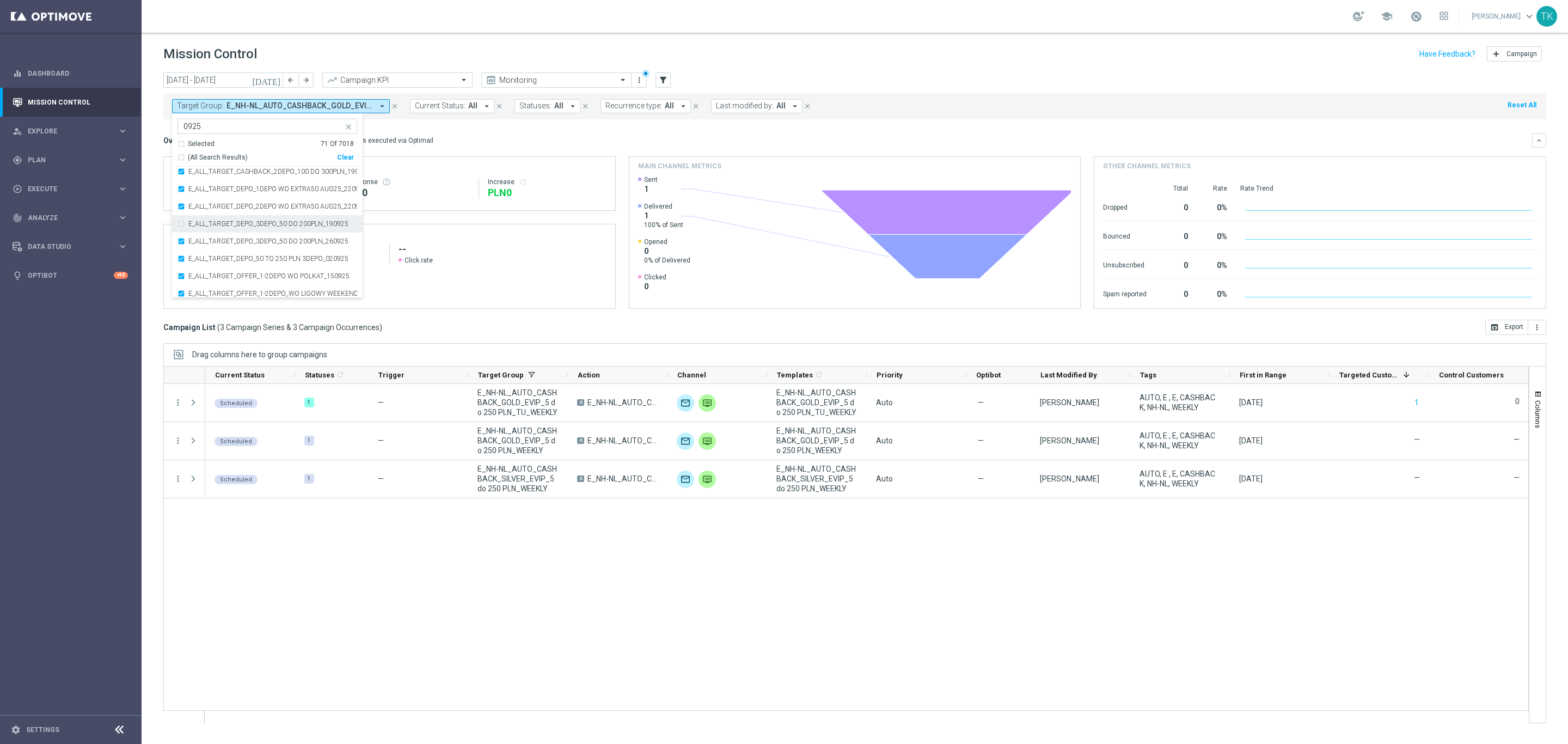
click at [259, 225] on label "E_ALL_TARGET_DEPO_3DEPO_50 DO 200PLN_190925" at bounding box center [269, 223] width 160 height 6
click at [158, 118] on div "[DATE] [DATE] - [DATE] arrow_back arrow_forward Campaign KPI trending_up Monito…" at bounding box center [854, 402] width 1427 height 661
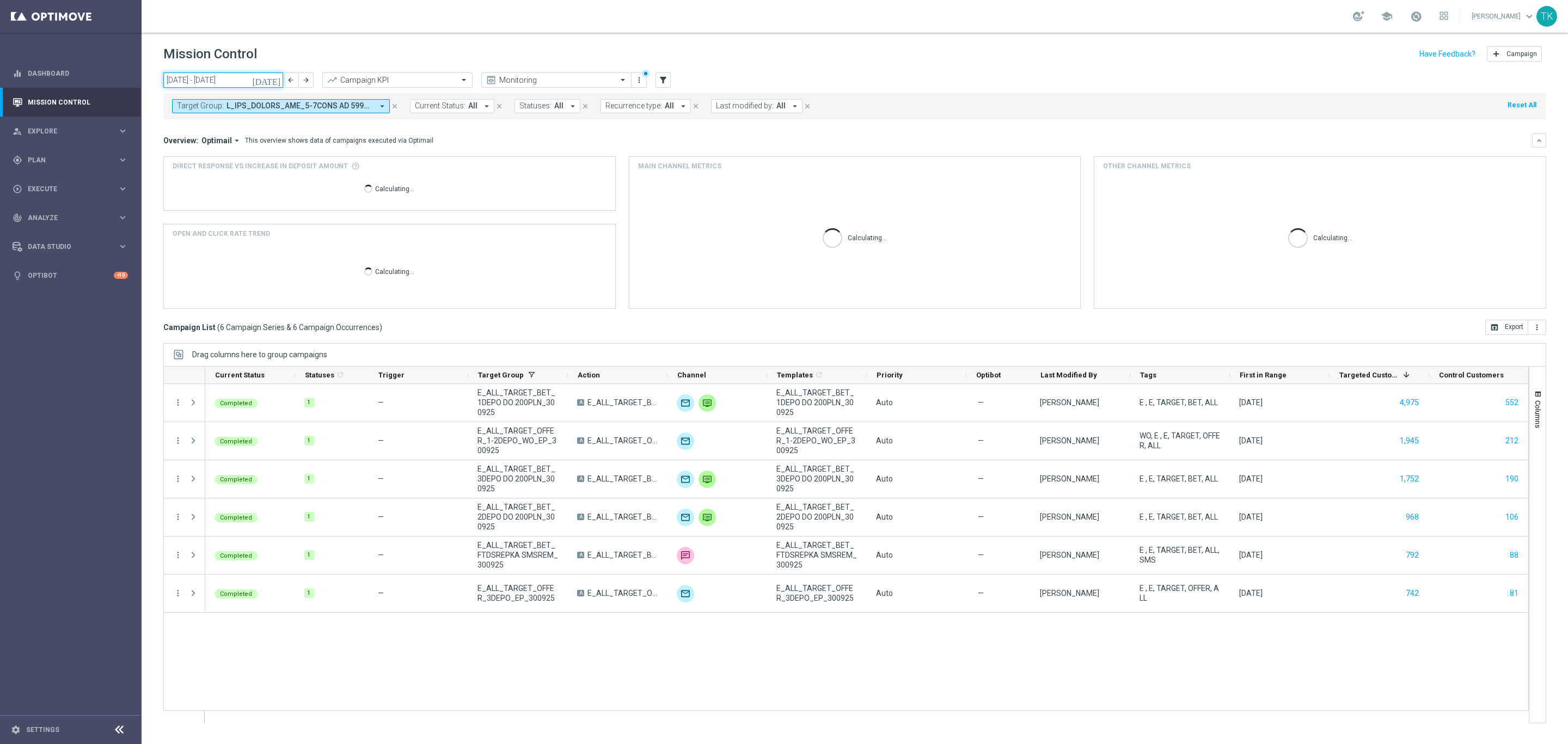
click at [199, 85] on input "[DATE] - [DATE]" at bounding box center [223, 79] width 120 height 15
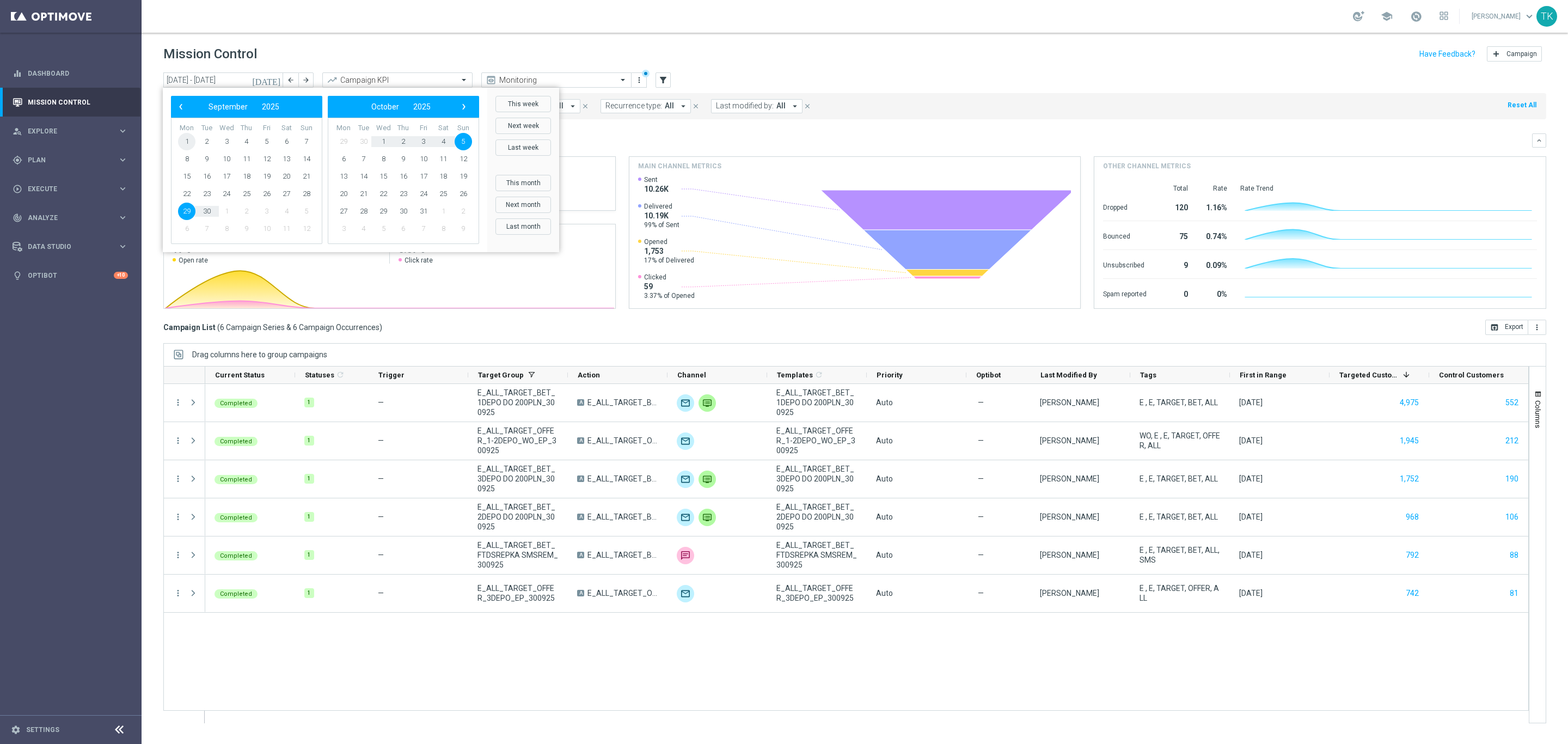
click at [189, 148] on span "1" at bounding box center [187, 142] width 18 height 18
click at [206, 209] on span "30" at bounding box center [207, 212] width 18 height 18
type input "[DATE] - [DATE]"
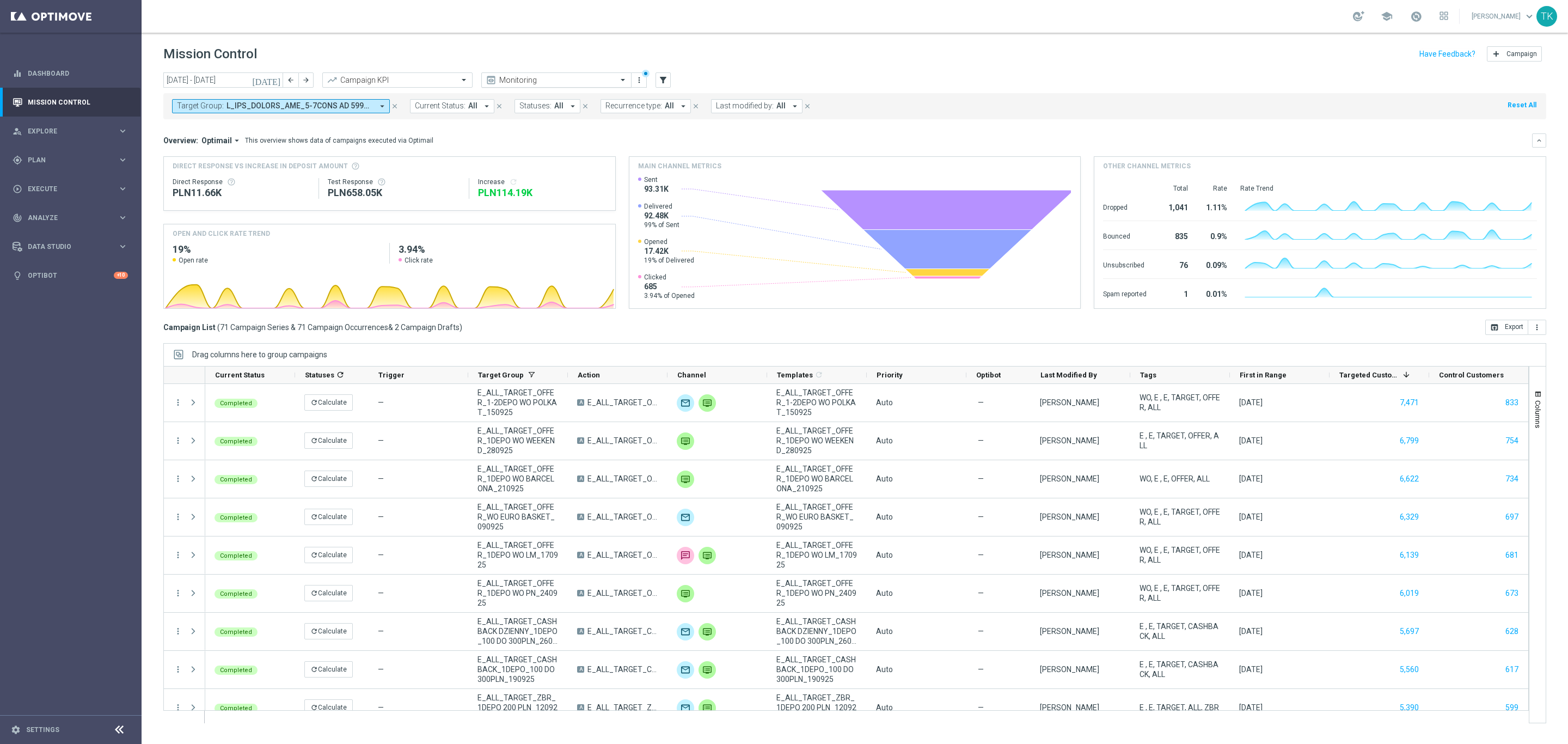
click at [535, 84] on input "text" at bounding box center [546, 80] width 117 height 9
click at [518, 95] on div "Analysis" at bounding box center [556, 97] width 138 height 18
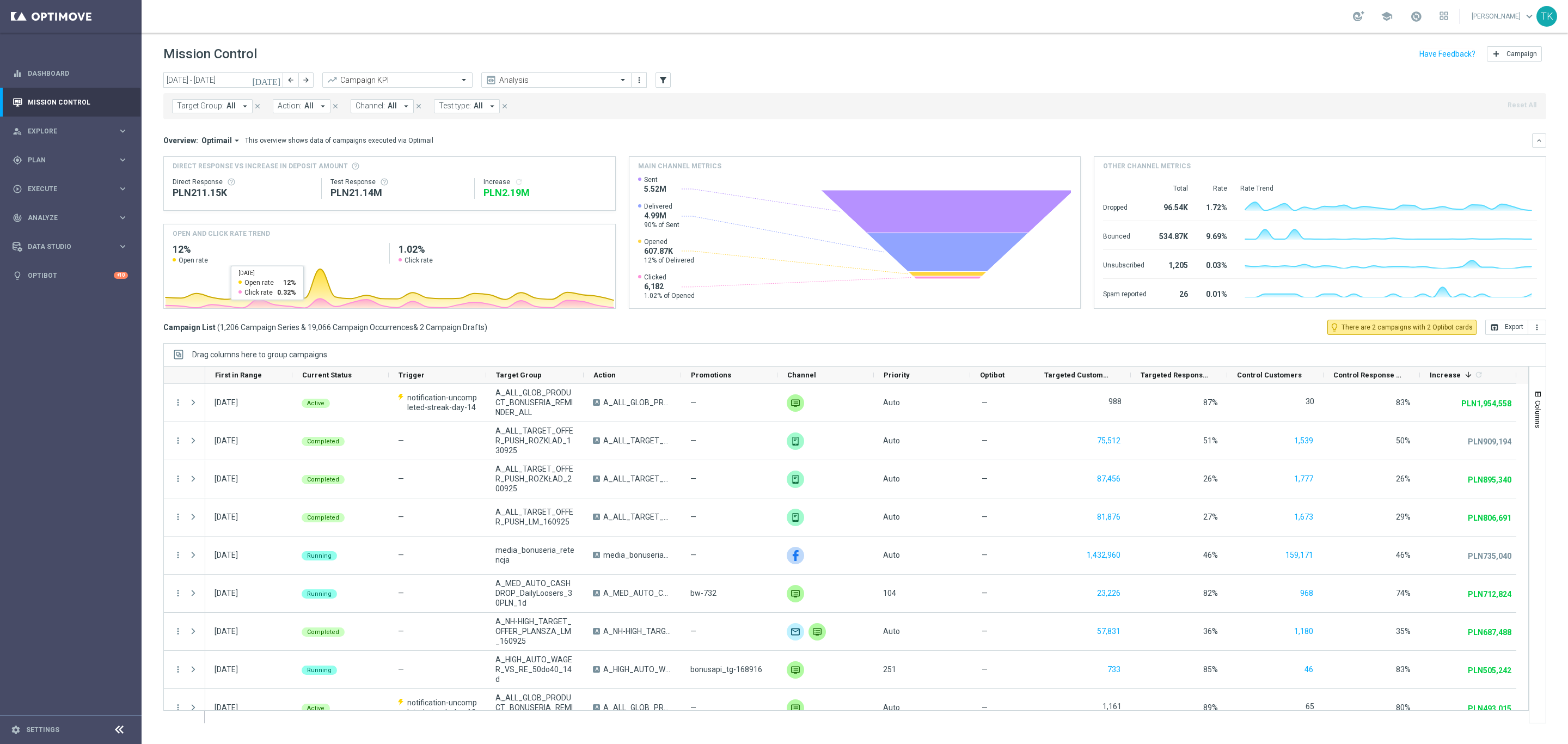
click at [198, 101] on span "Target Group:" at bounding box center [200, 106] width 47 height 9
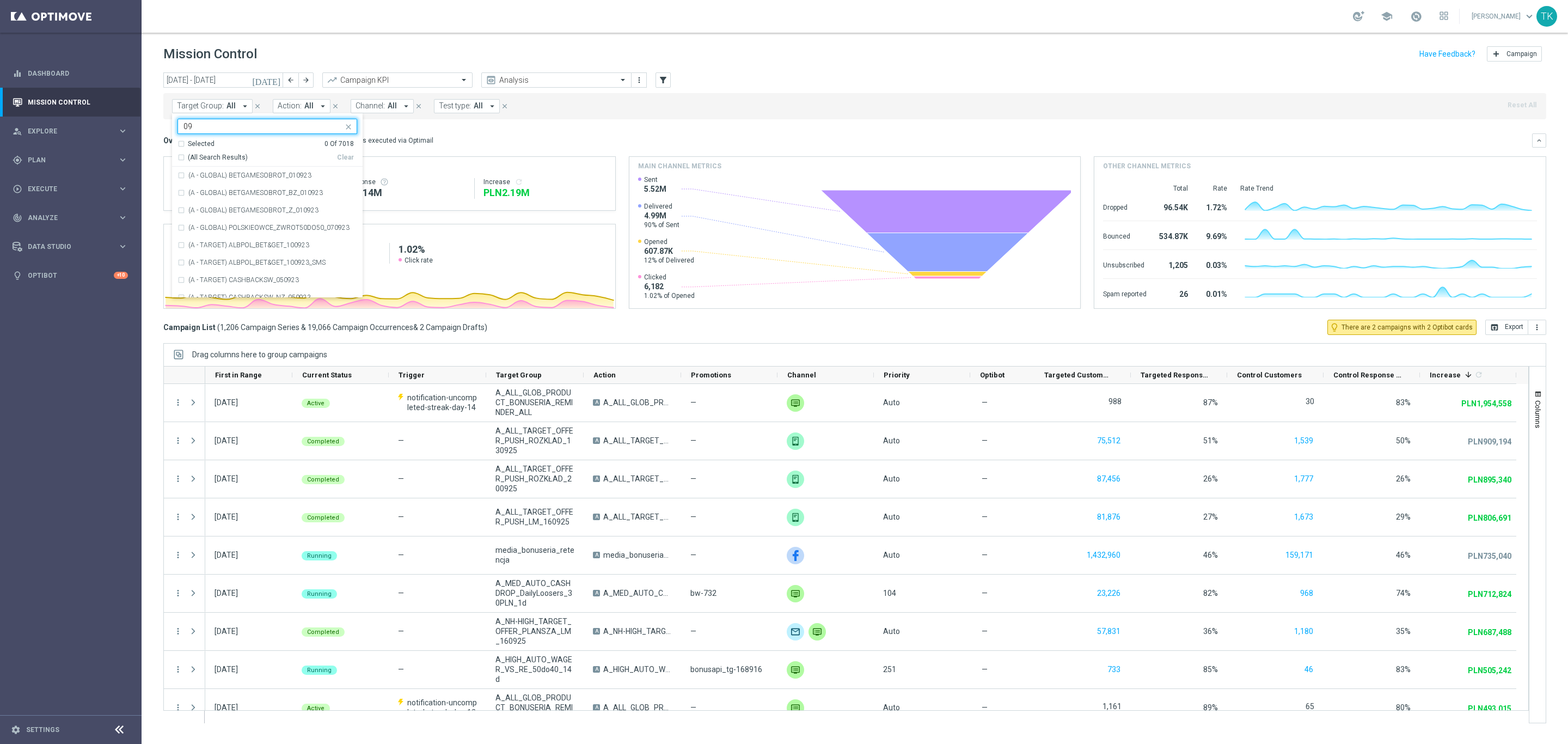
type input "0"
click at [176, 157] on div "Selected 0 Of 7018 (All Search Results) Clear" at bounding box center [267, 153] width 190 height 28
click at [179, 158] on div "(All Search Results)" at bounding box center [256, 158] width 159 height 9
type input "e_ALL_TARGET"
click at [150, 141] on div "[DATE] [DATE] - [DATE] arrow_back arrow_forward Campaign KPI trending_up Analys…" at bounding box center [854, 402] width 1427 height 661
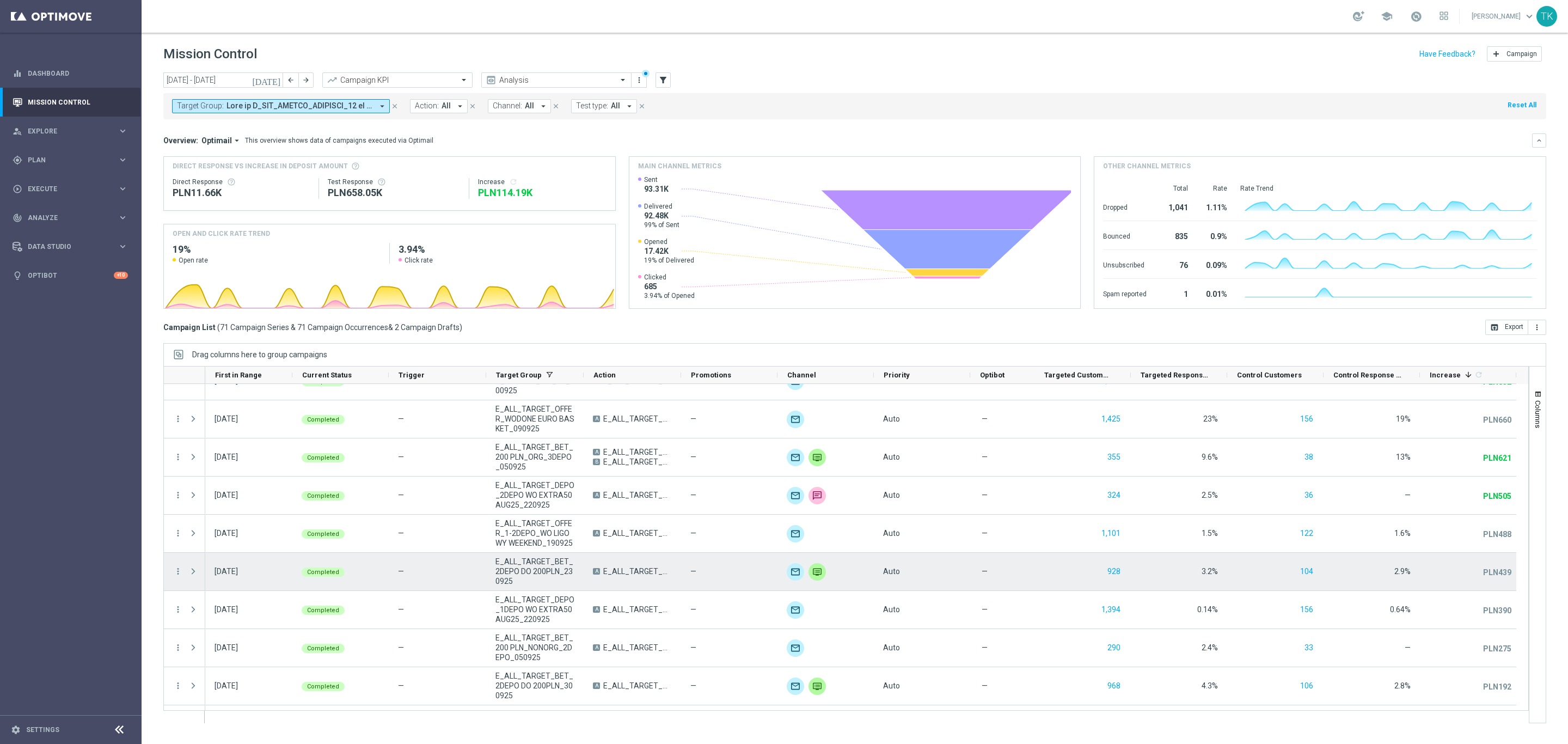
scroll to position [1306, 0]
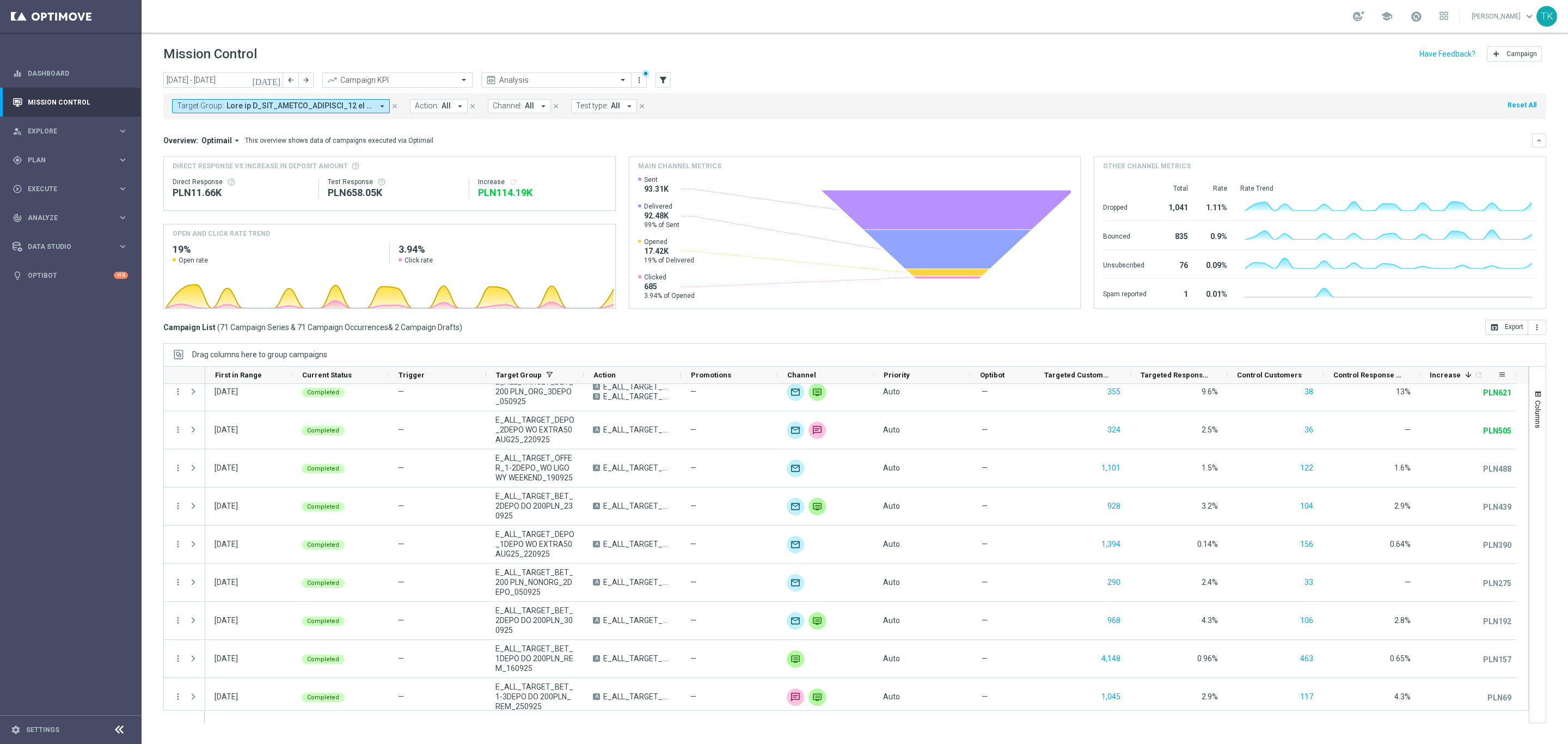
click at [1464, 371] on span at bounding box center [1468, 375] width 9 height 9
click at [1451, 374] on span "Increase" at bounding box center [1445, 375] width 31 height 8
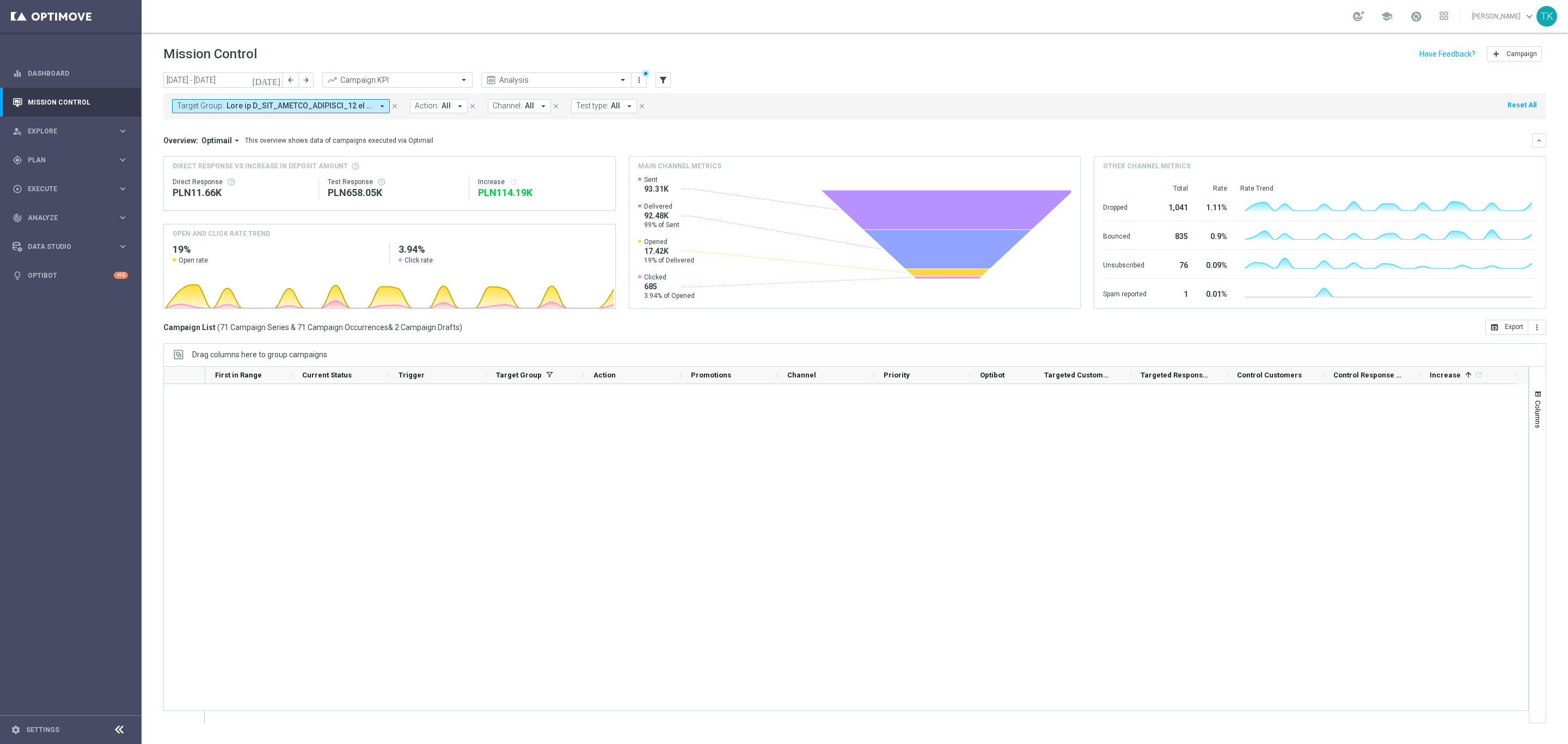
scroll to position [0, 0]
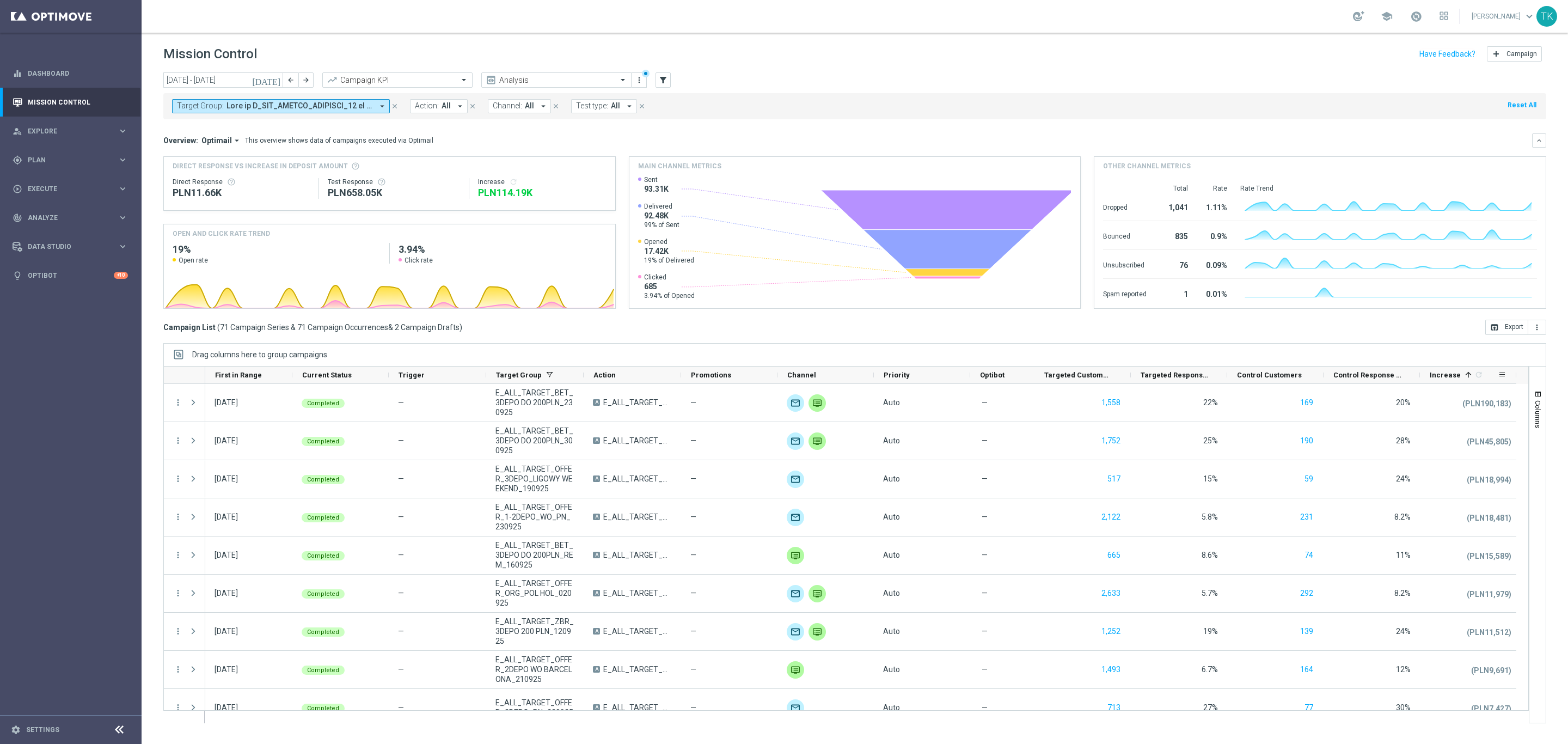
click at [1454, 377] on span "Increase" at bounding box center [1445, 375] width 31 height 8
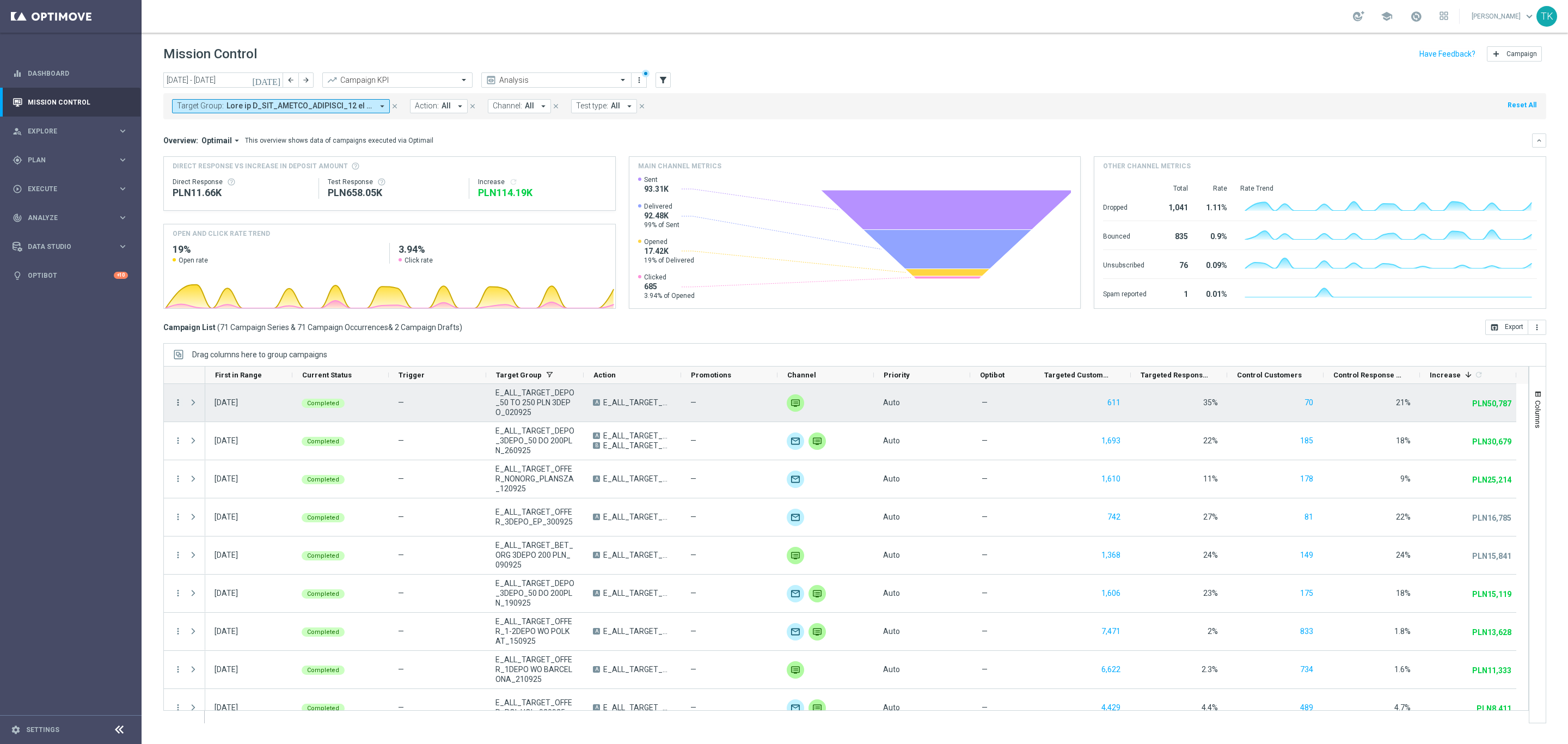
click at [176, 403] on icon "more_vert" at bounding box center [178, 402] width 10 height 10
click at [254, 420] on div "show_chart Campaign Metrics" at bounding box center [245, 425] width 123 height 15
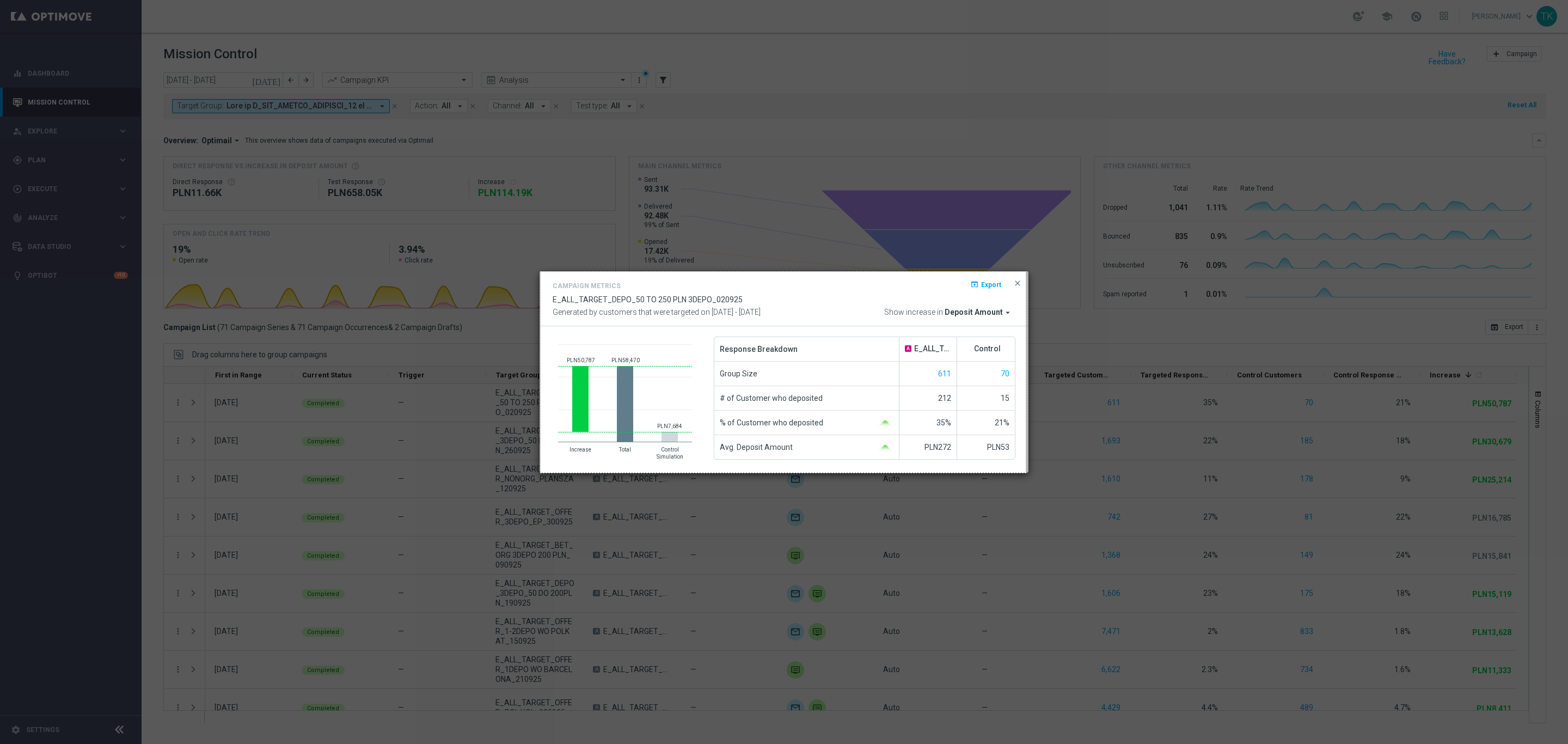
drag, startPoint x: 541, startPoint y: 271, endPoint x: 1026, endPoint y: 473, distance: 525.4
click at [1026, 473] on div "891 X 369" at bounding box center [784, 372] width 1568 height 744
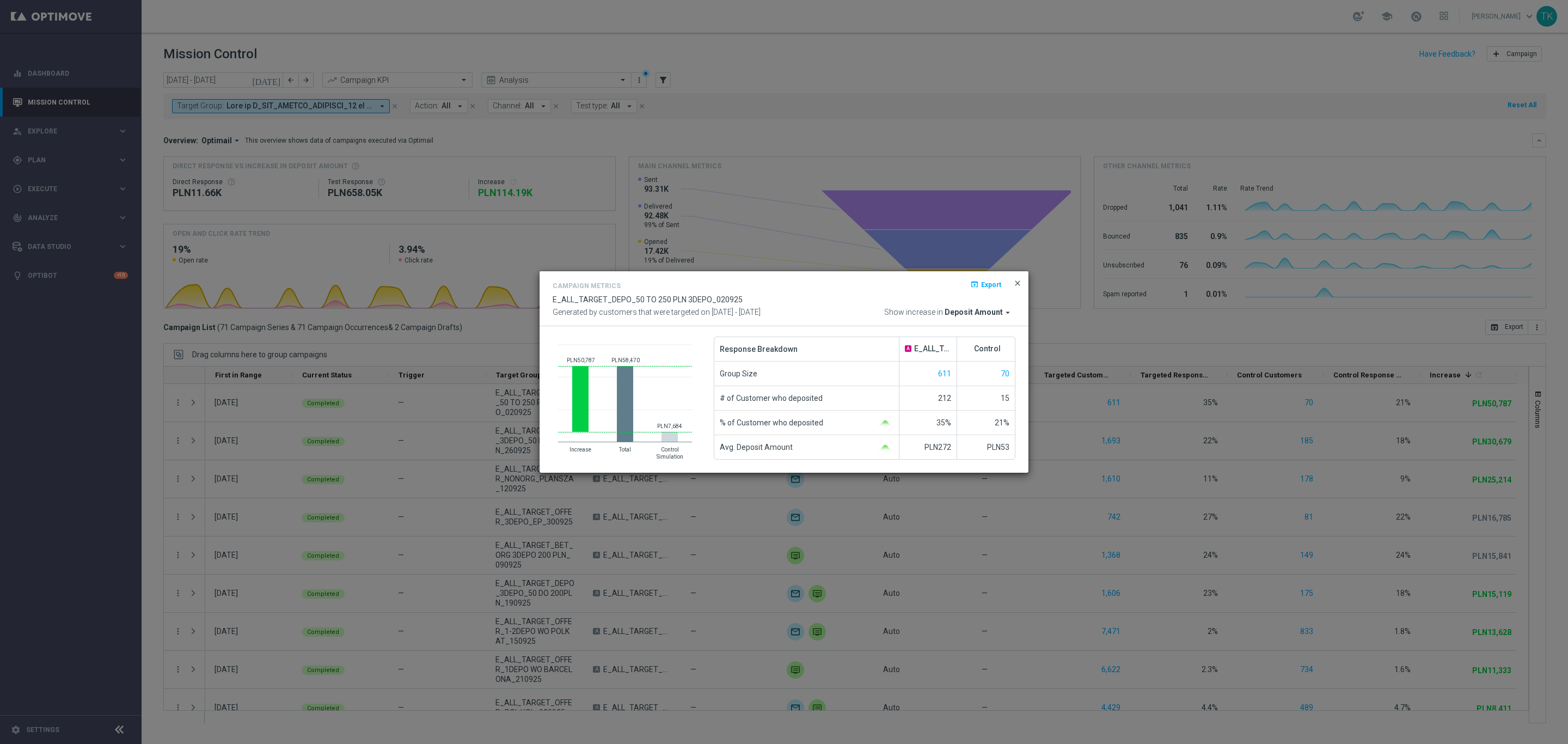
click at [1016, 285] on span "close" at bounding box center [1018, 283] width 9 height 9
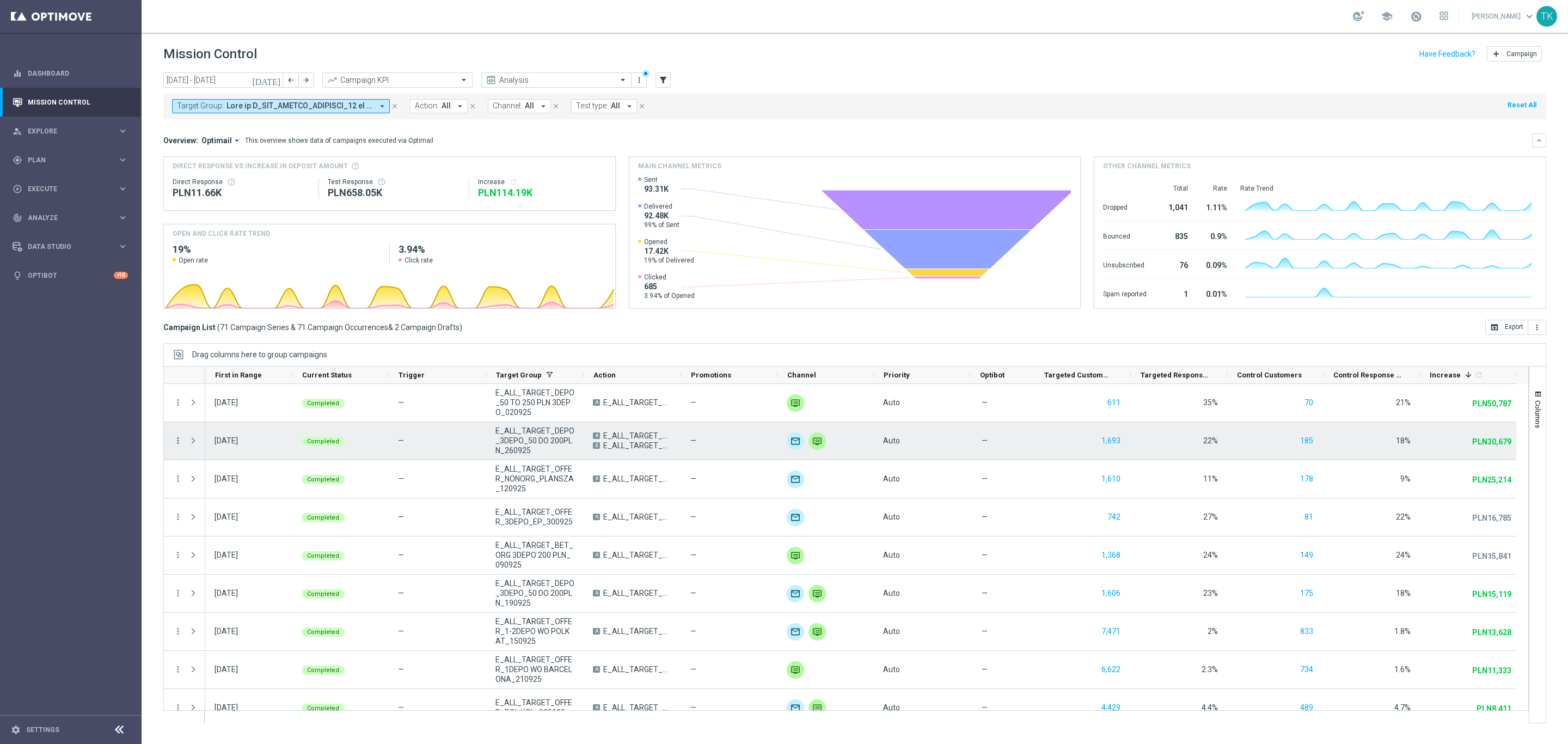
click at [177, 441] on icon "more_vert" at bounding box center [178, 440] width 10 height 10
click at [220, 462] on span "Campaign Metrics" at bounding box center [229, 463] width 57 height 8
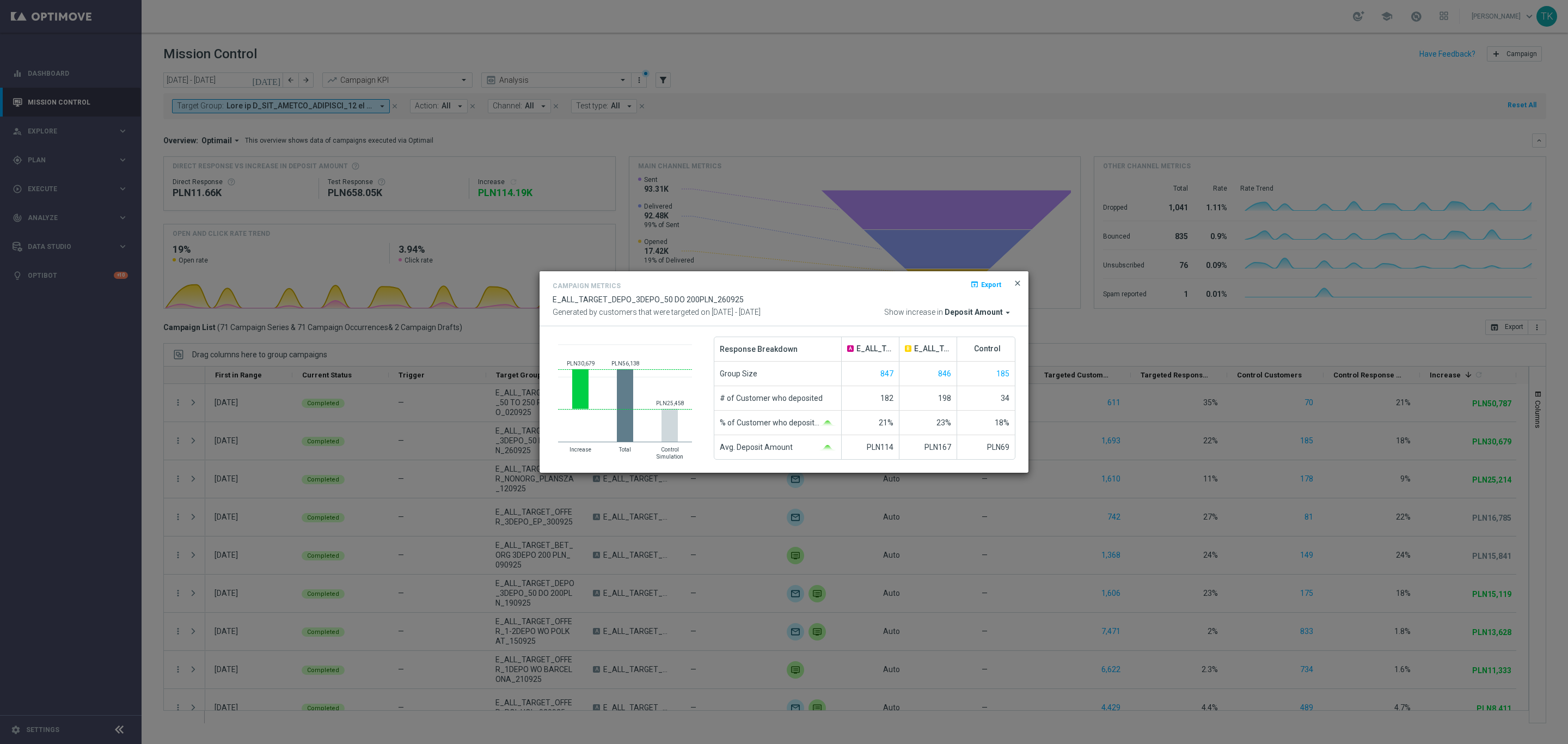
click at [1016, 283] on span "close" at bounding box center [1018, 283] width 9 height 9
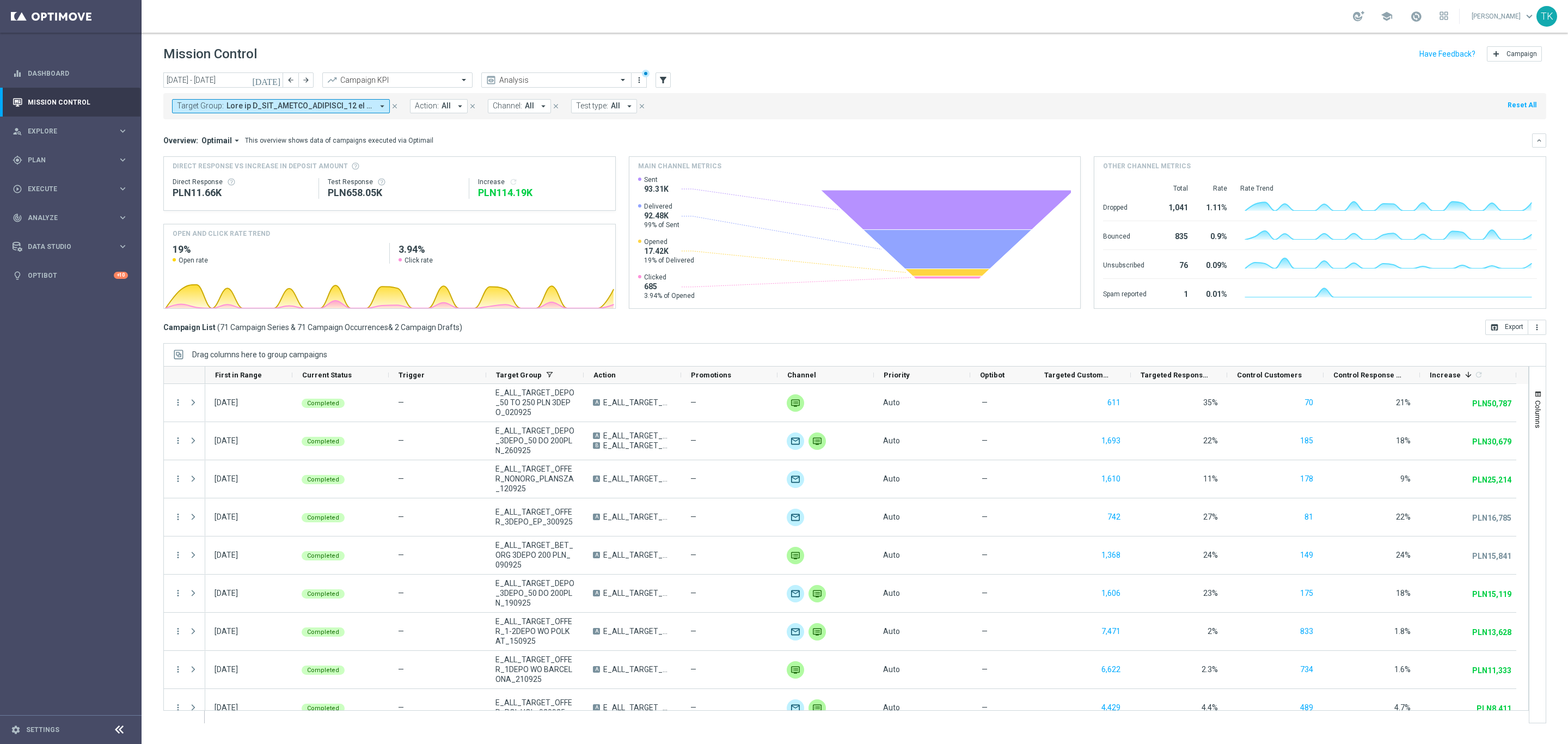
click at [227, 109] on span at bounding box center [300, 106] width 147 height 9
type input "e"
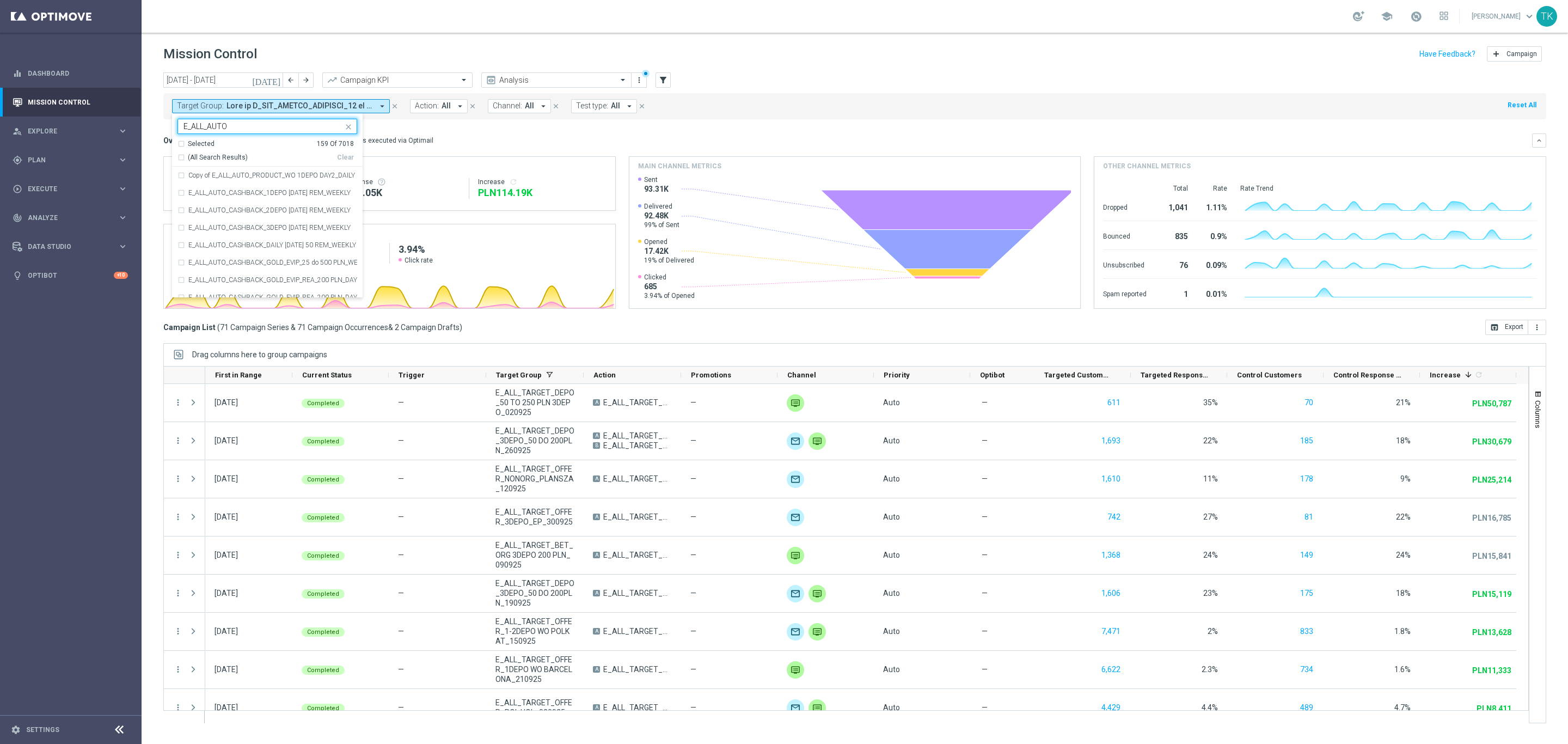
click at [182, 162] on div "Selected 159 Of 7018 (All Search Results) Clear" at bounding box center [267, 153] width 190 height 28
click at [178, 160] on div "(All Search Results)" at bounding box center [256, 158] width 159 height 9
type input "E_ALL_AUTO"
click at [152, 155] on div "[DATE] [DATE] - [DATE] arrow_back arrow_forward Campaign KPI trending_up Analys…" at bounding box center [854, 402] width 1427 height 661
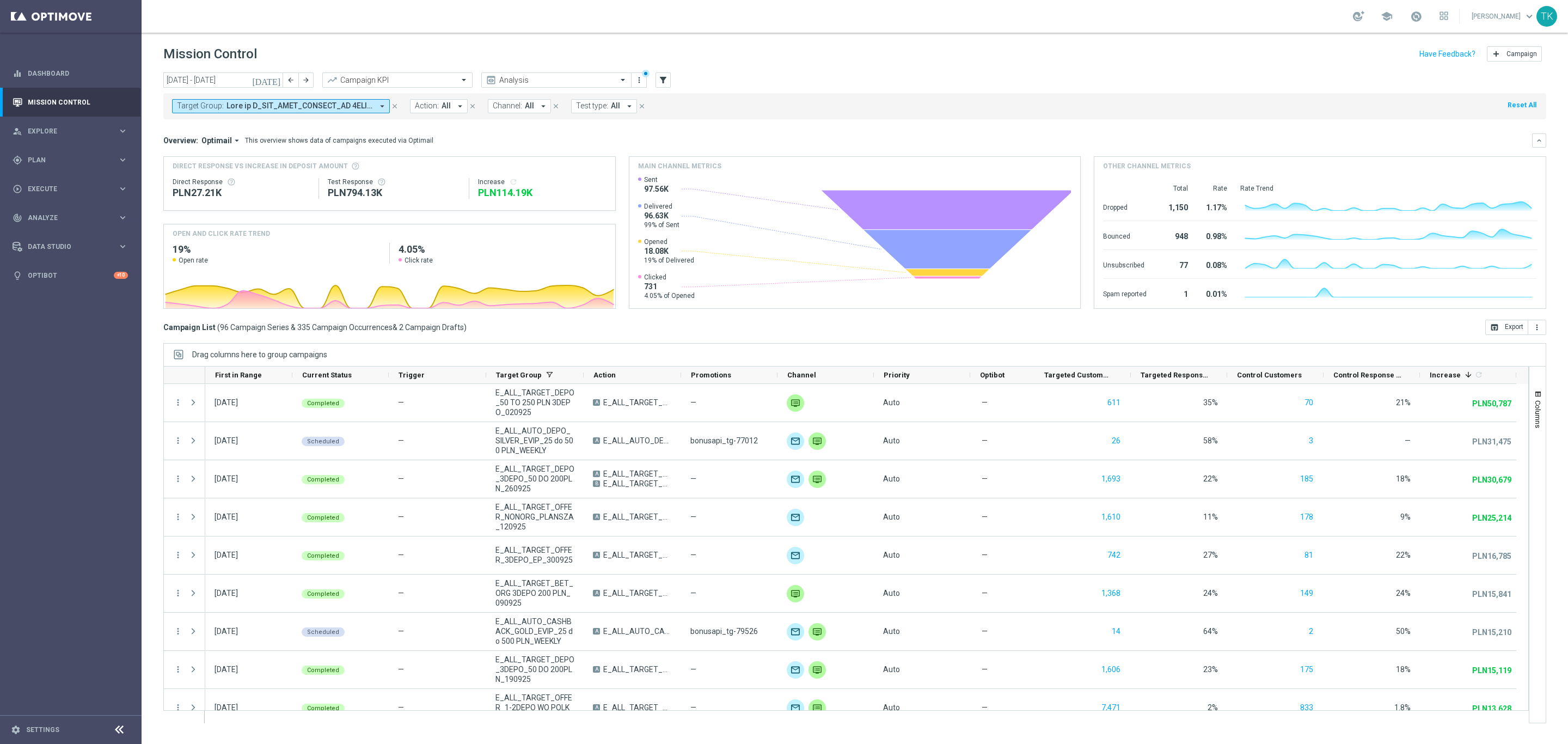
click at [258, 103] on span at bounding box center [300, 106] width 147 height 9
click at [181, 141] on div "Selected 221 Of 7018" at bounding box center [265, 144] width 176 height 9
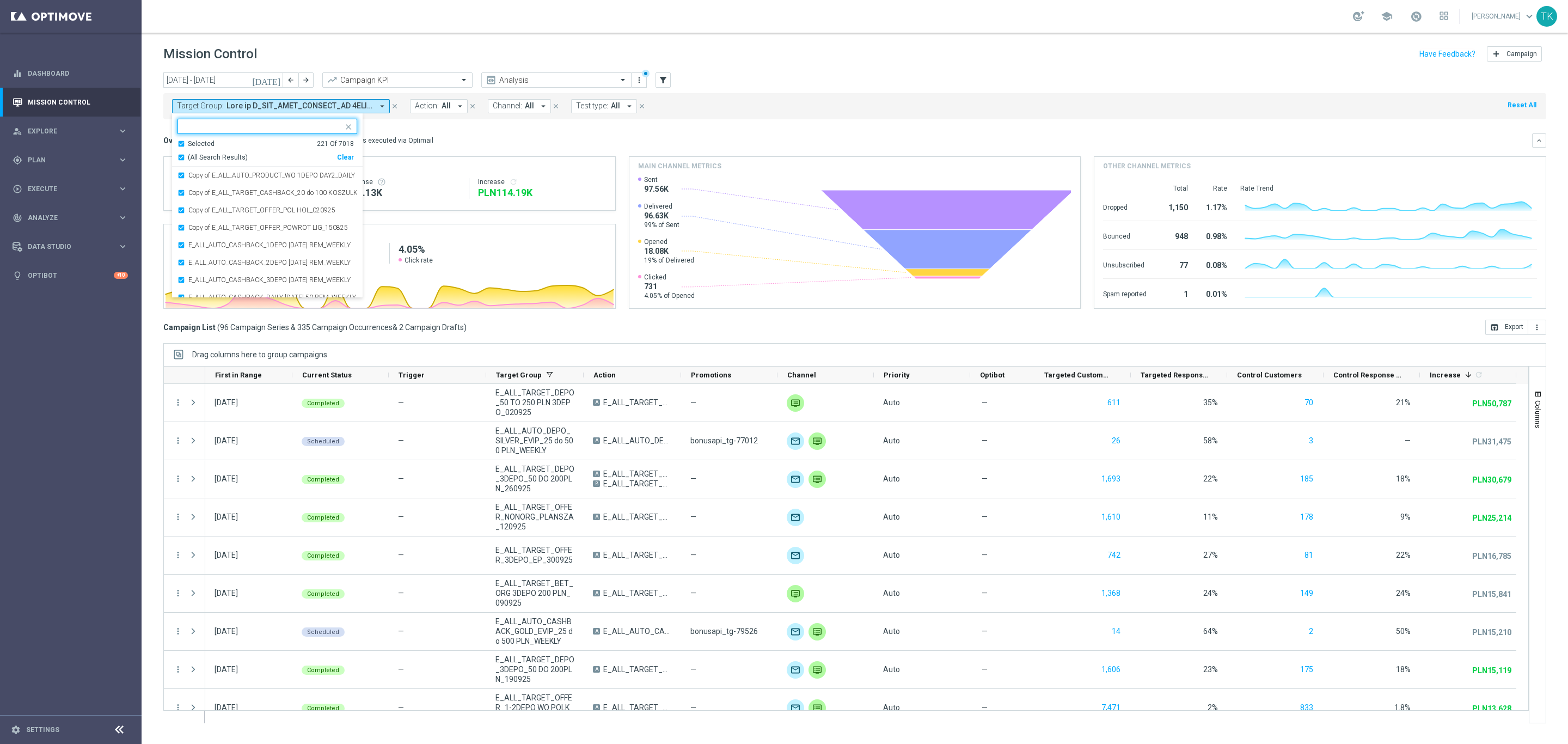
click at [181, 155] on div "(All Search Results)" at bounding box center [256, 158] width 159 height 9
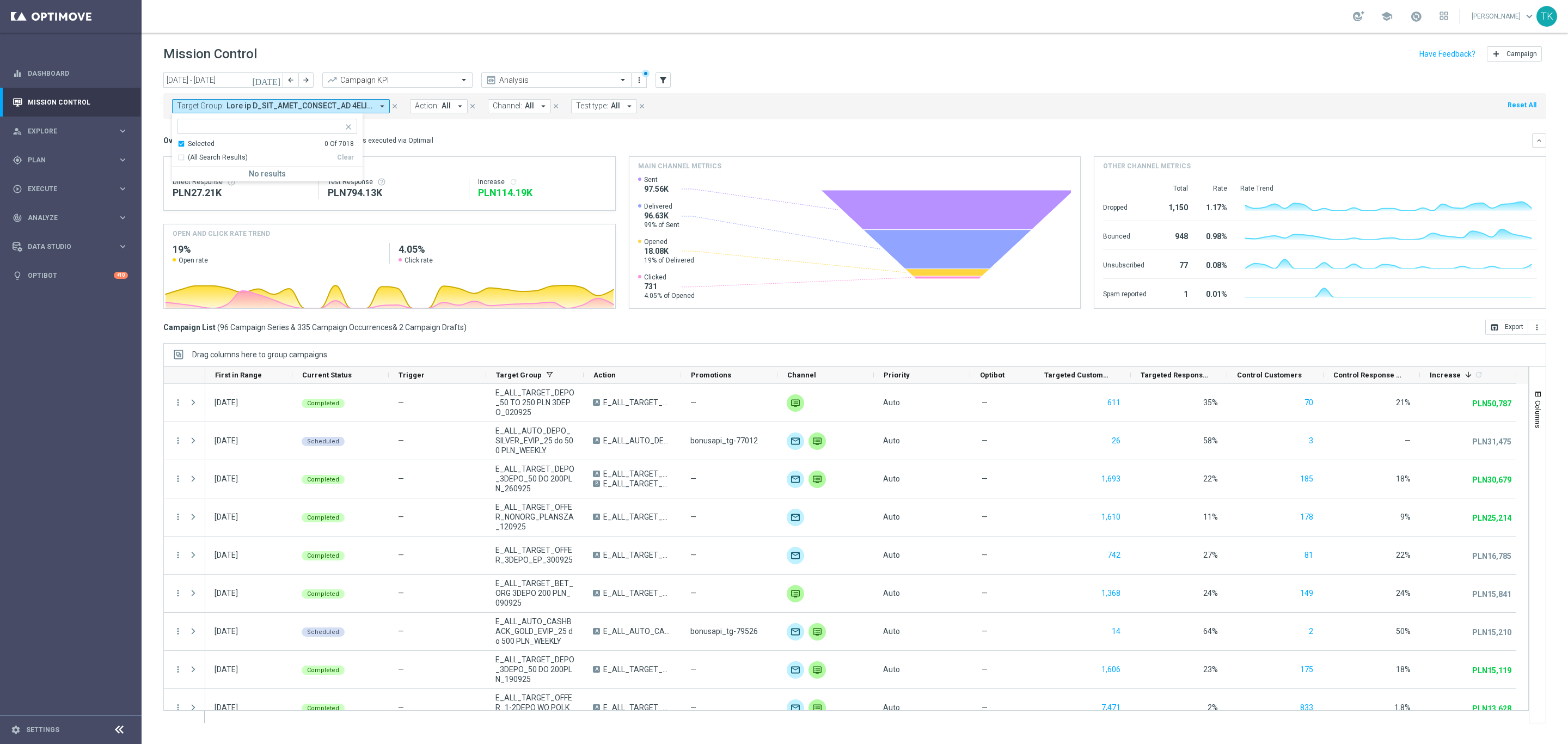
click at [182, 144] on div "Selected 0 Of 7018" at bounding box center [265, 144] width 176 height 9
click at [189, 133] on div at bounding box center [262, 127] width 161 height 11
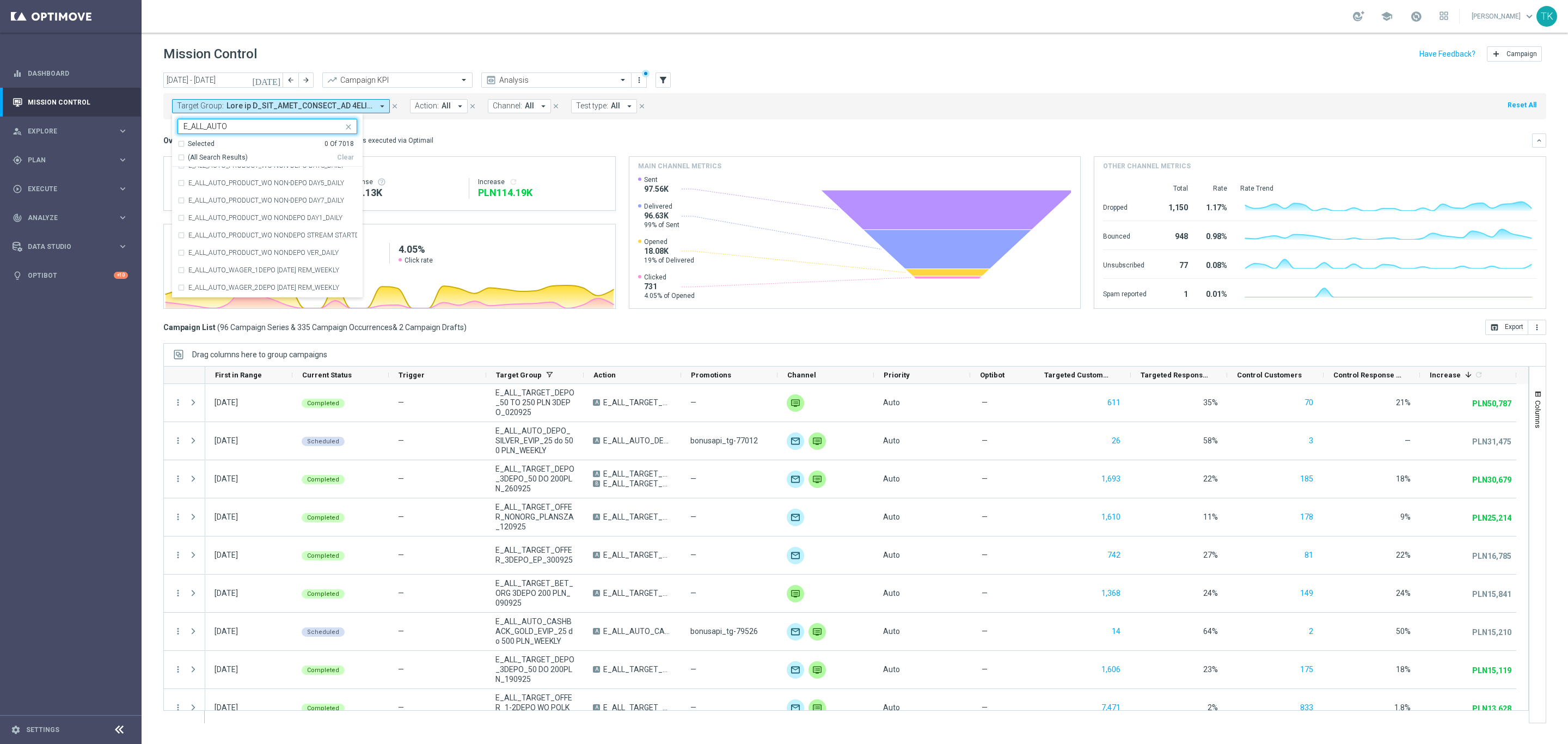
scroll to position [950, 0]
click at [176, 159] on div "Selected 0 Of 7018 (All Search Results) Clear" at bounding box center [267, 153] width 190 height 28
click at [181, 157] on div "(All Search Results)" at bounding box center [256, 158] width 159 height 9
type input "E_ALL_AUTO"
click at [158, 130] on div "[DATE] [DATE] - [DATE] arrow_back arrow_forward Campaign KPI trending_up Analys…" at bounding box center [854, 402] width 1427 height 661
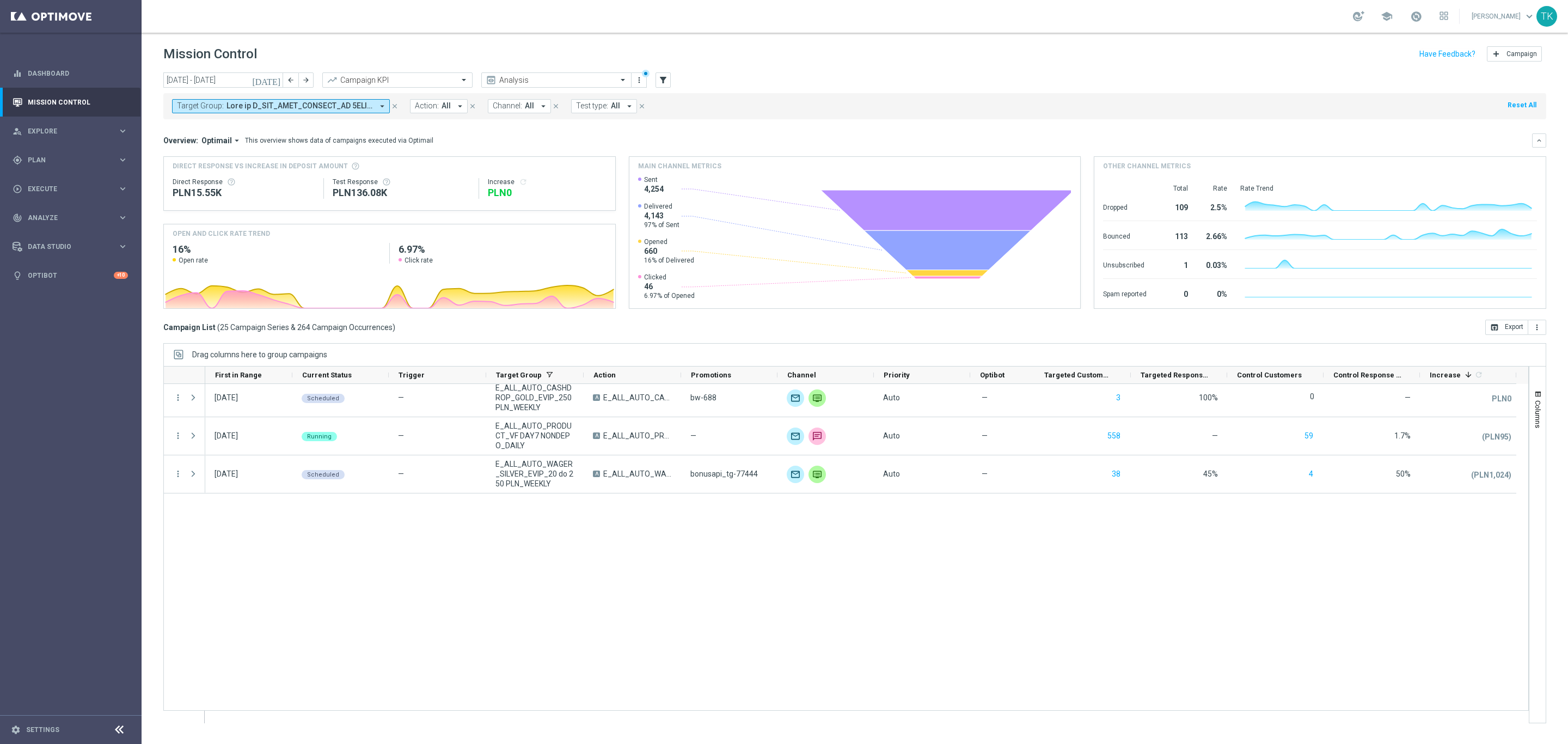
scroll to position [0, 0]
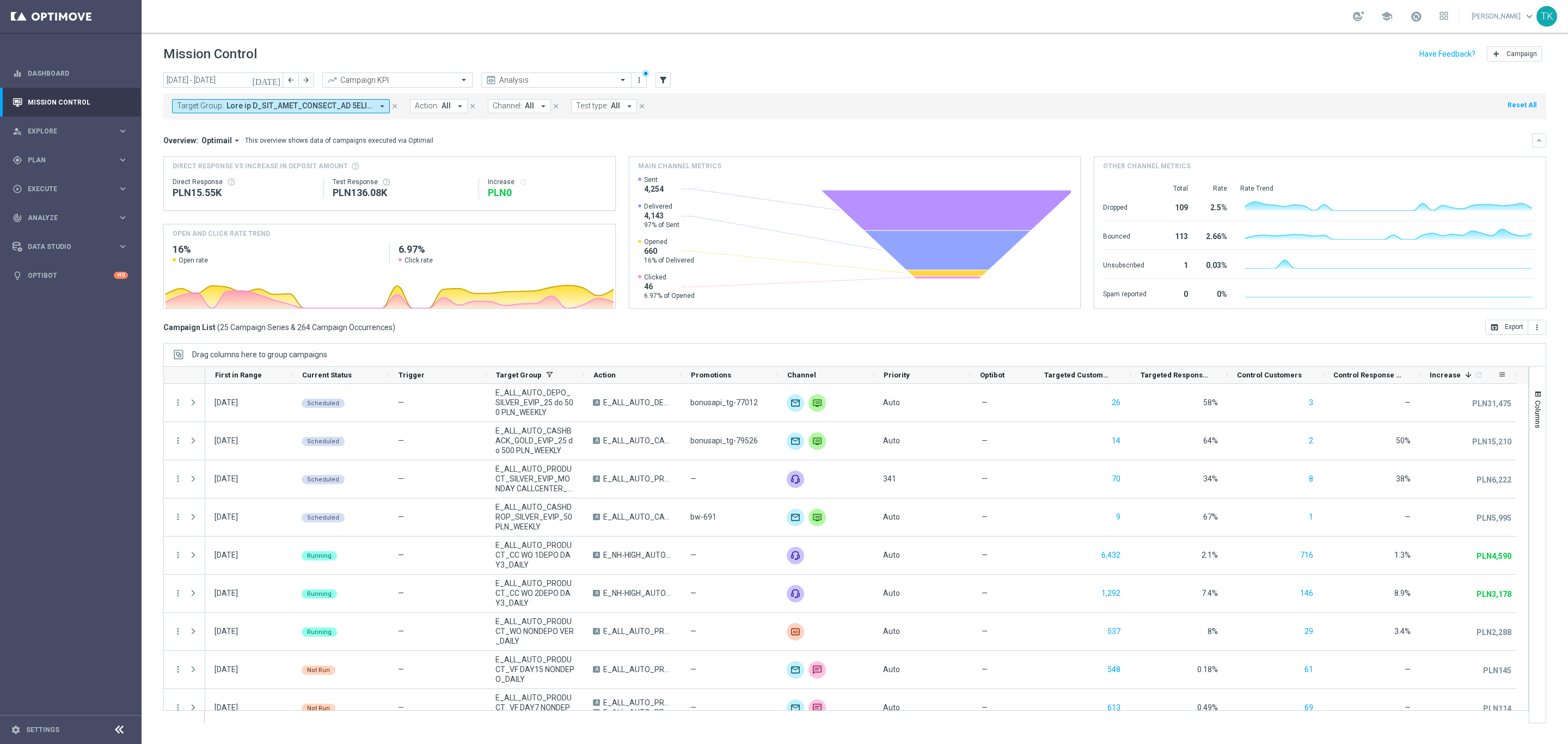
click at [1452, 374] on span "Increase" at bounding box center [1445, 375] width 31 height 8
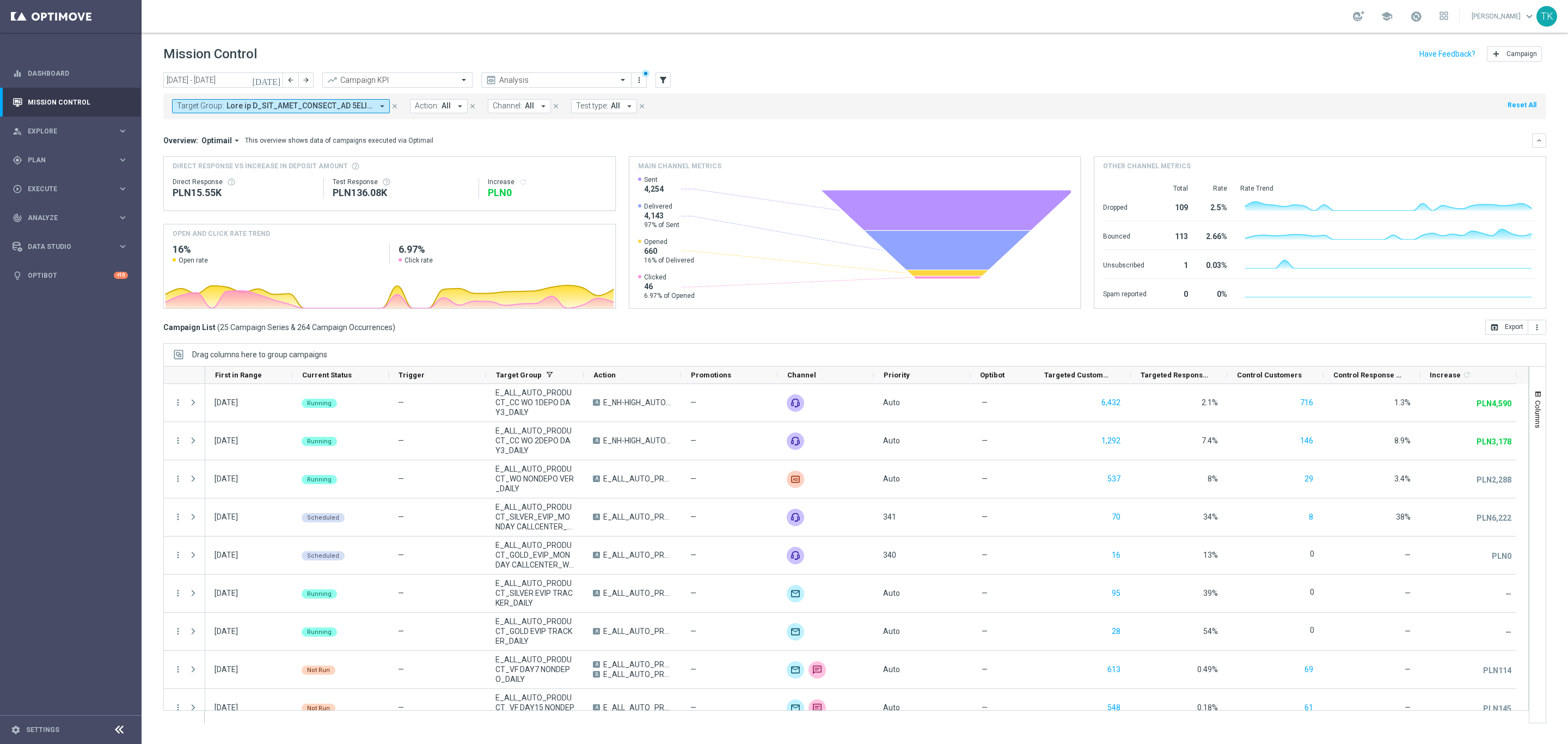
click at [307, 104] on span at bounding box center [300, 106] width 147 height 9
click at [0, 0] on div "Clear" at bounding box center [0, 0] width 0 height 0
click at [239, 126] on input "text" at bounding box center [263, 126] width 159 height 9
type input "e"
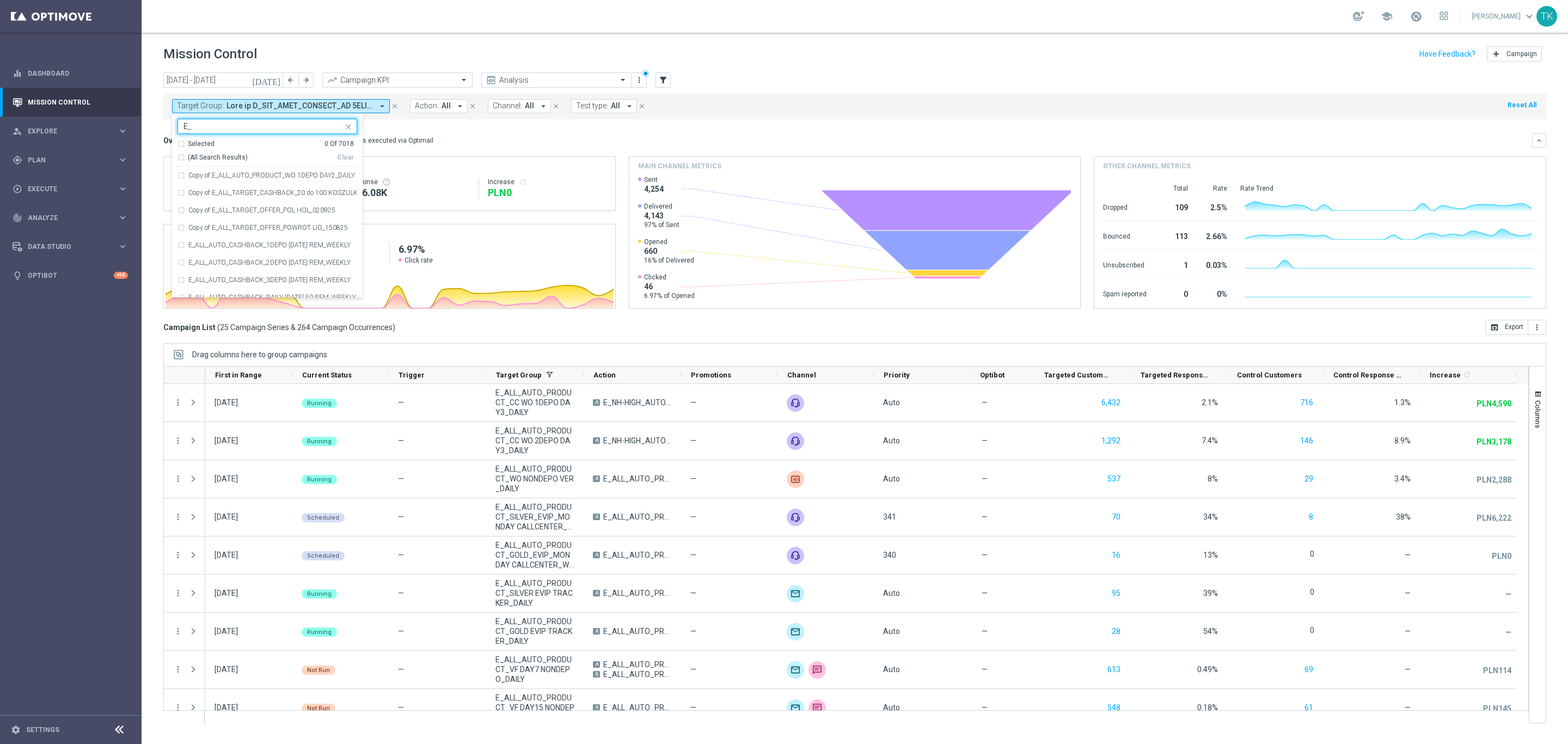
type input "E"
click at [180, 162] on div "Selected 0 Of 7018 (All Search Results) Clear" at bounding box center [267, 153] width 190 height 28
click at [178, 162] on div "Selected 0 Of 7018 (All Search Results) Clear" at bounding box center [267, 153] width 190 height 28
click at [181, 153] on div "(All Search Results)" at bounding box center [256, 158] width 159 height 9
type input "EVIP"
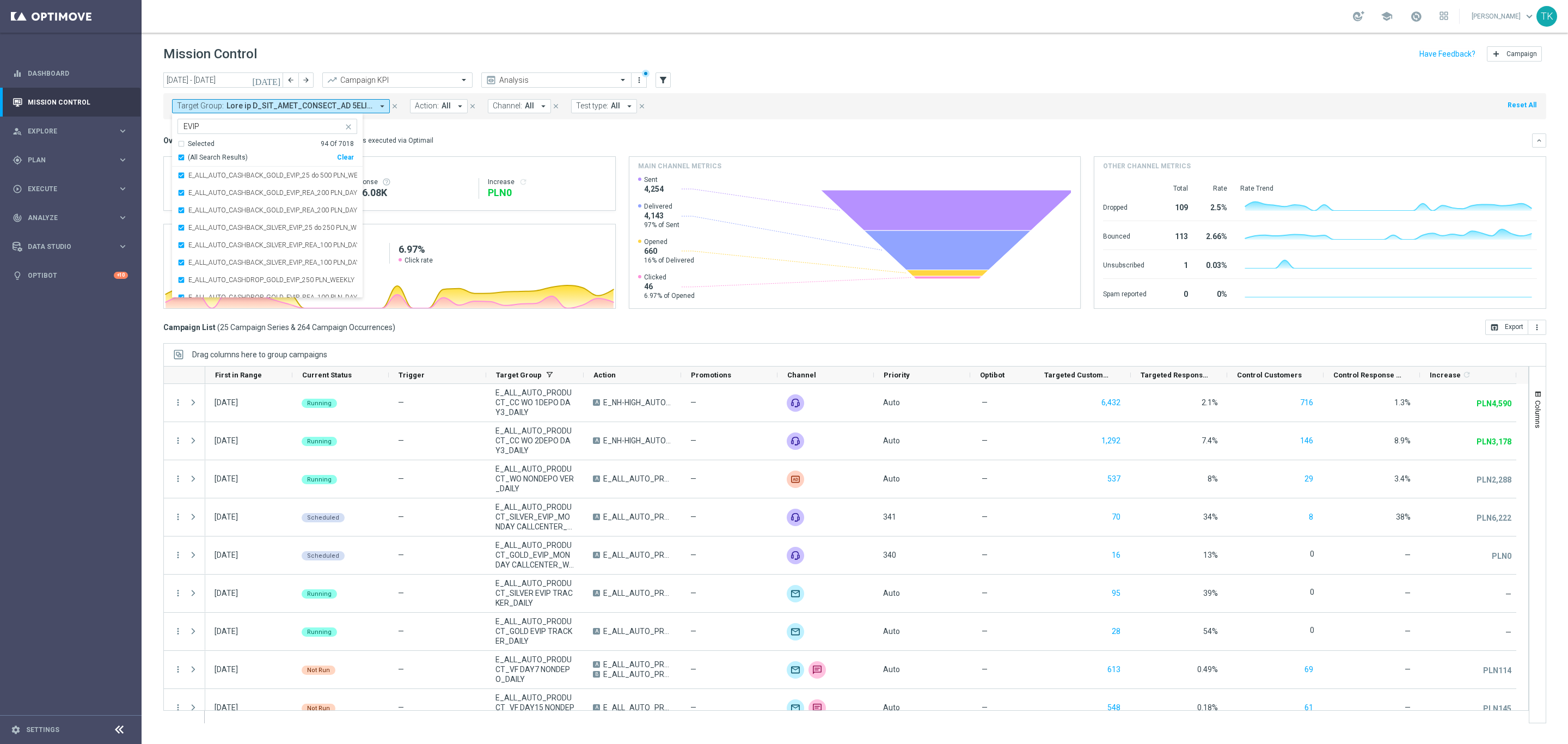
click at [157, 131] on div "[DATE] [DATE] - [DATE] arrow_back arrow_forward Campaign KPI trending_up Analys…" at bounding box center [854, 402] width 1427 height 661
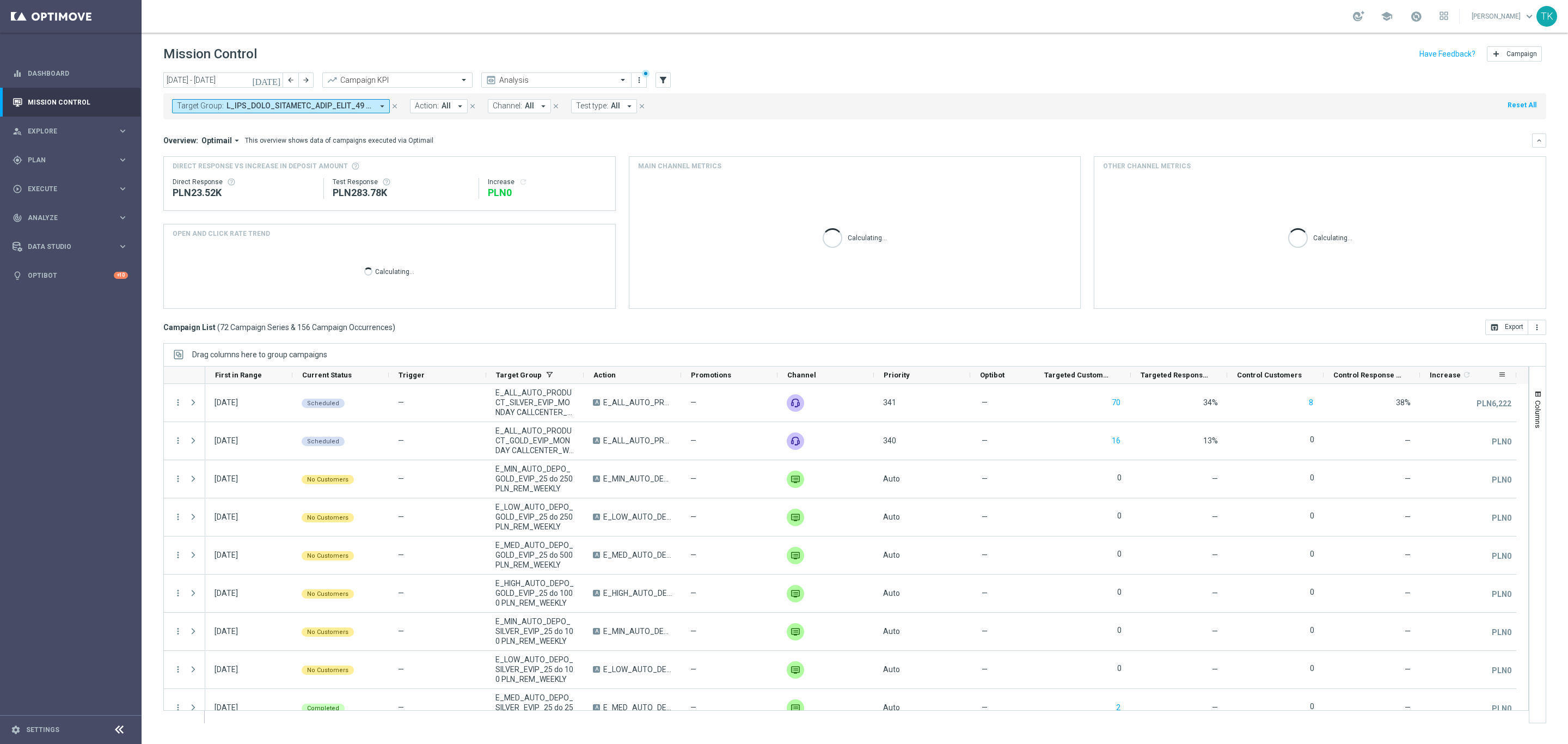
click at [1454, 374] on span "Increase" at bounding box center [1445, 375] width 31 height 8
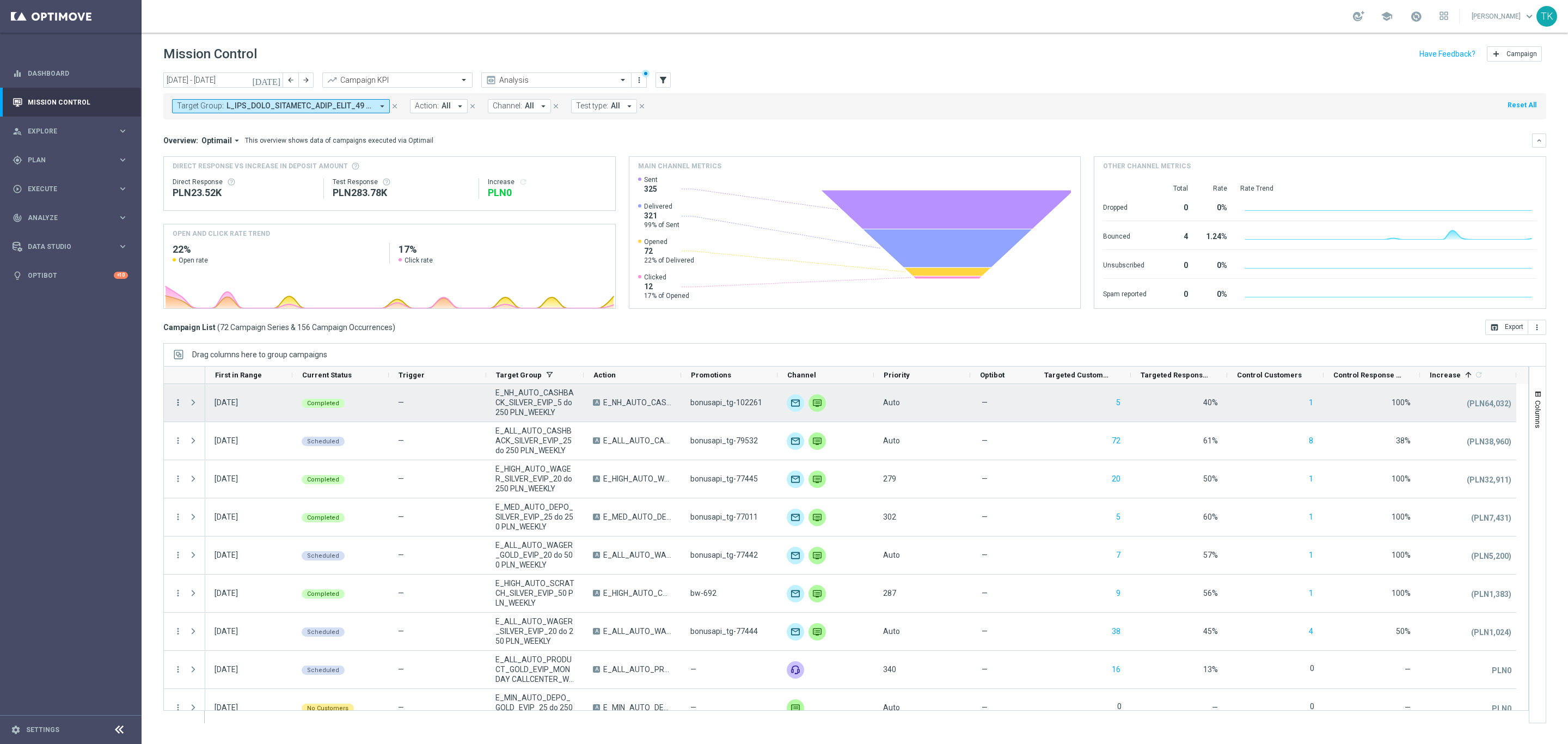
click at [175, 404] on icon "more_vert" at bounding box center [178, 402] width 10 height 10
click at [225, 430] on div "show_chart Campaign Metrics" at bounding box center [245, 425] width 123 height 15
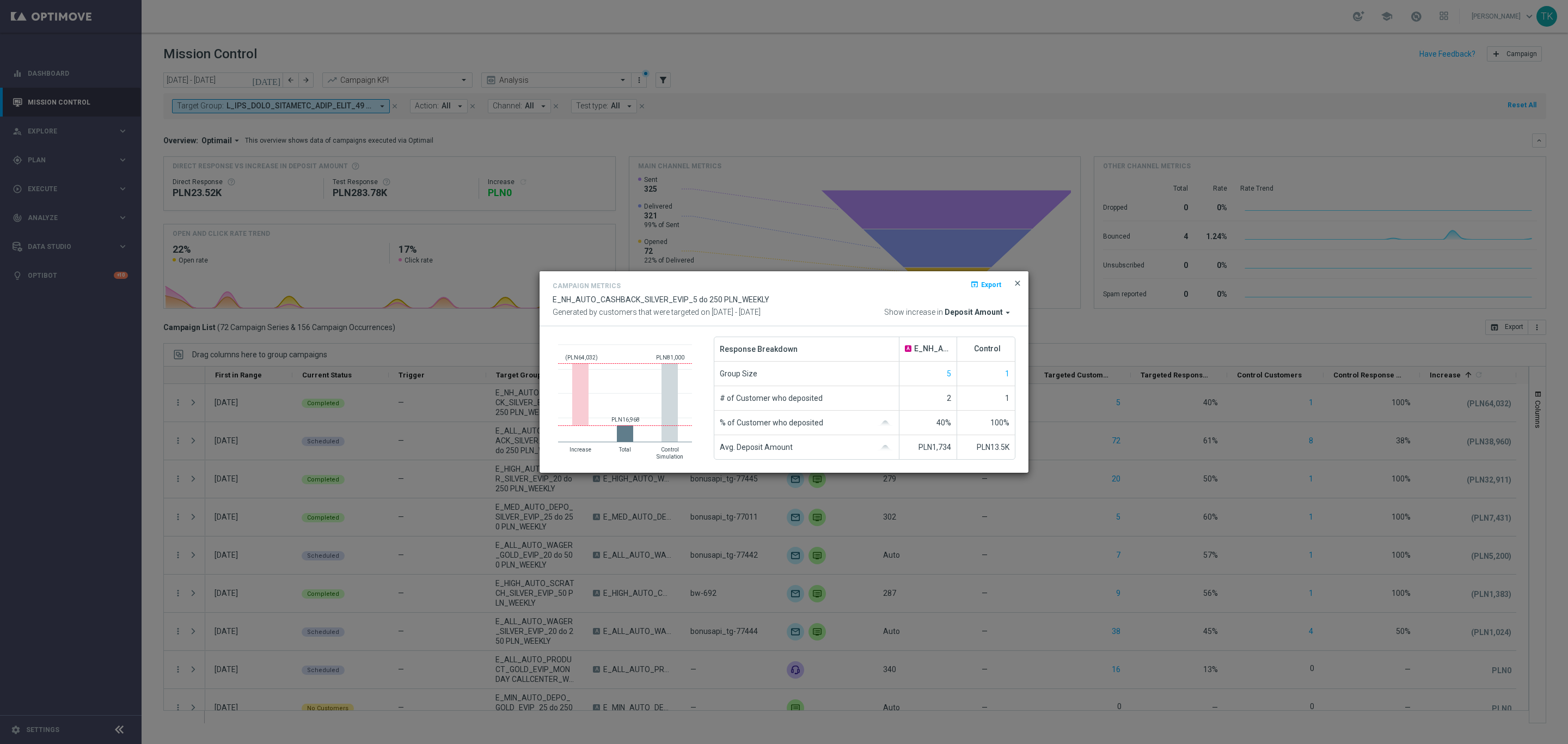
click at [1018, 281] on span "close" at bounding box center [1018, 283] width 9 height 9
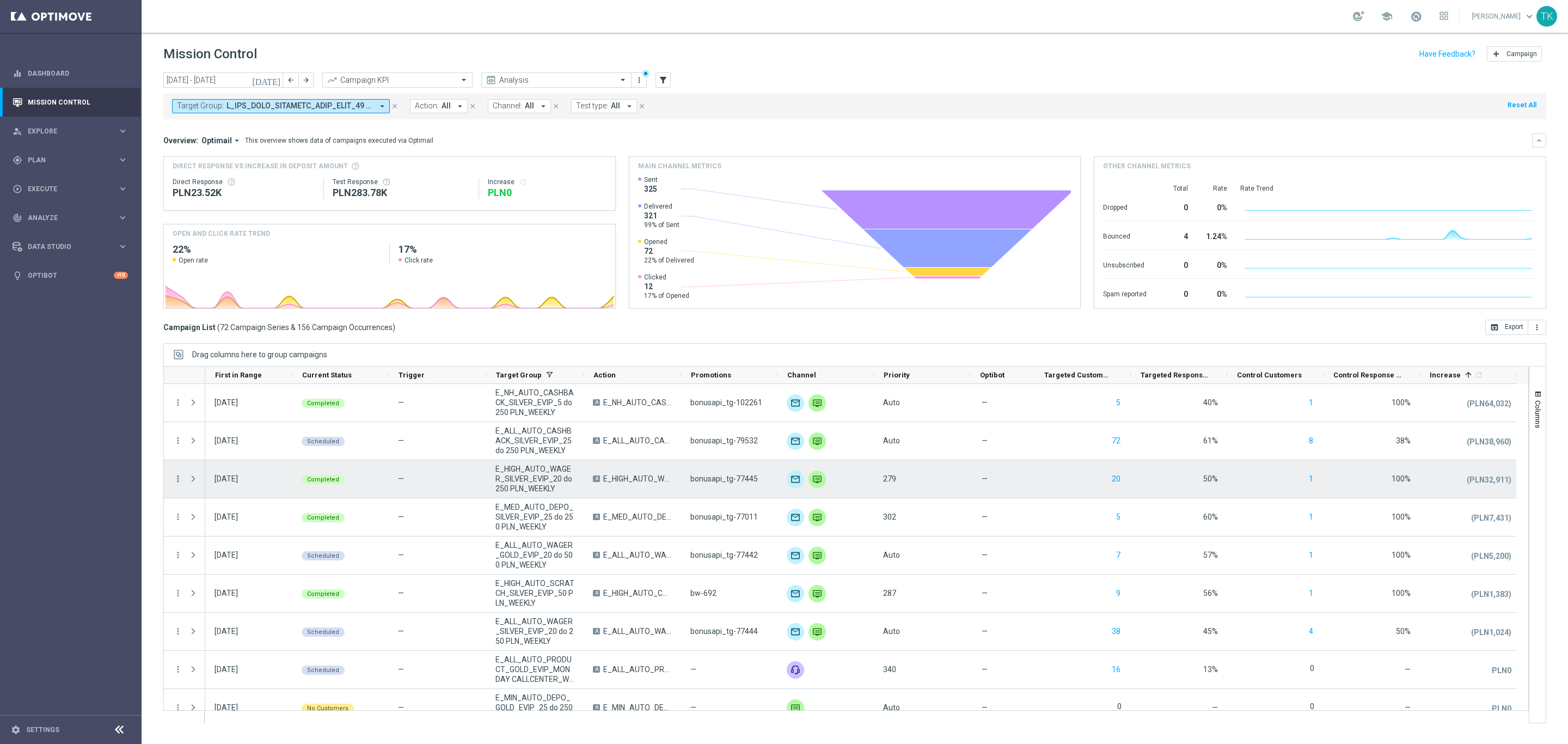
click at [178, 482] on icon "more_vert" at bounding box center [178, 478] width 10 height 10
click at [227, 505] on div "Campaign Metrics" at bounding box center [251, 501] width 101 height 8
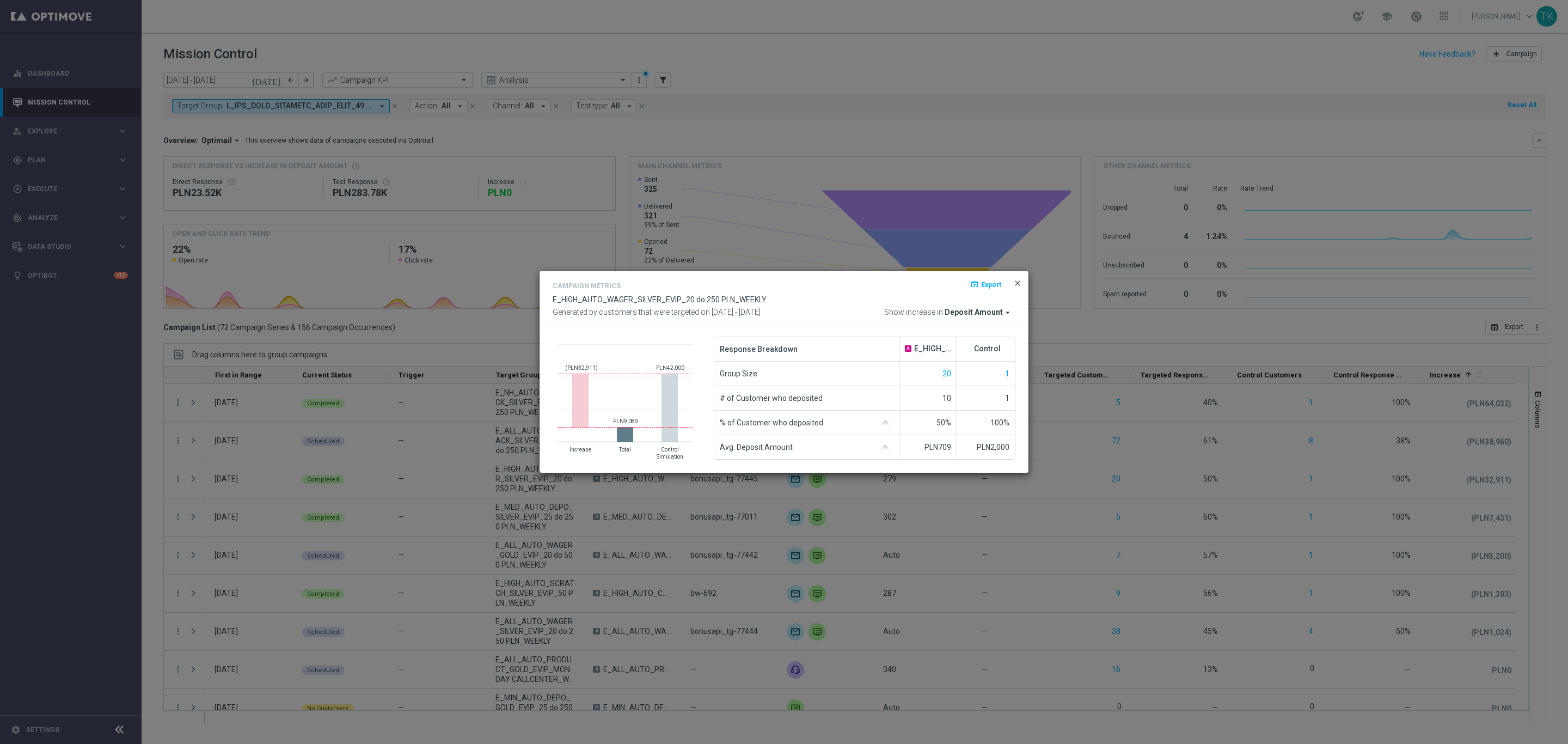
click at [1018, 279] on span "close" at bounding box center [1018, 283] width 9 height 9
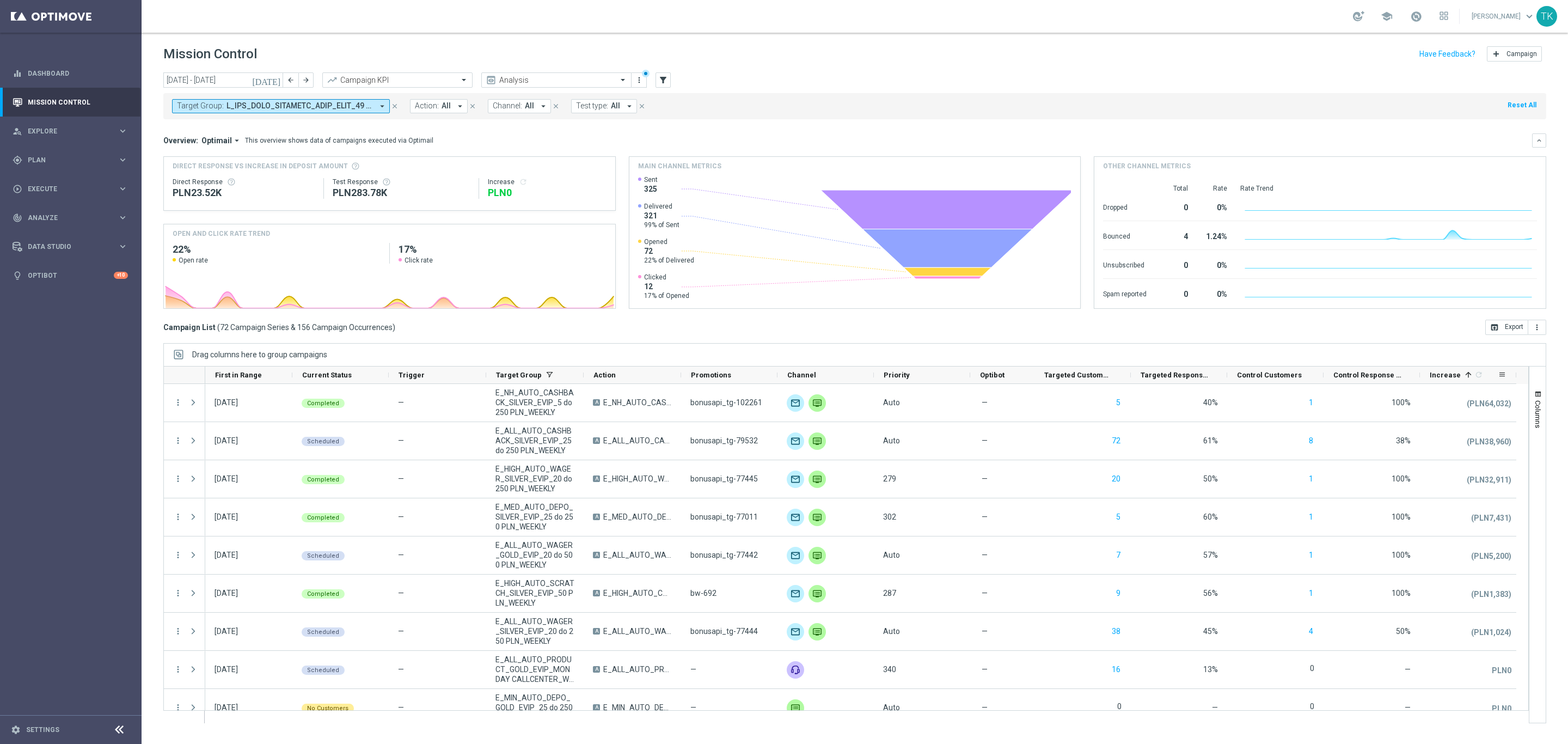
click at [1451, 373] on span "Increase" at bounding box center [1445, 375] width 31 height 8
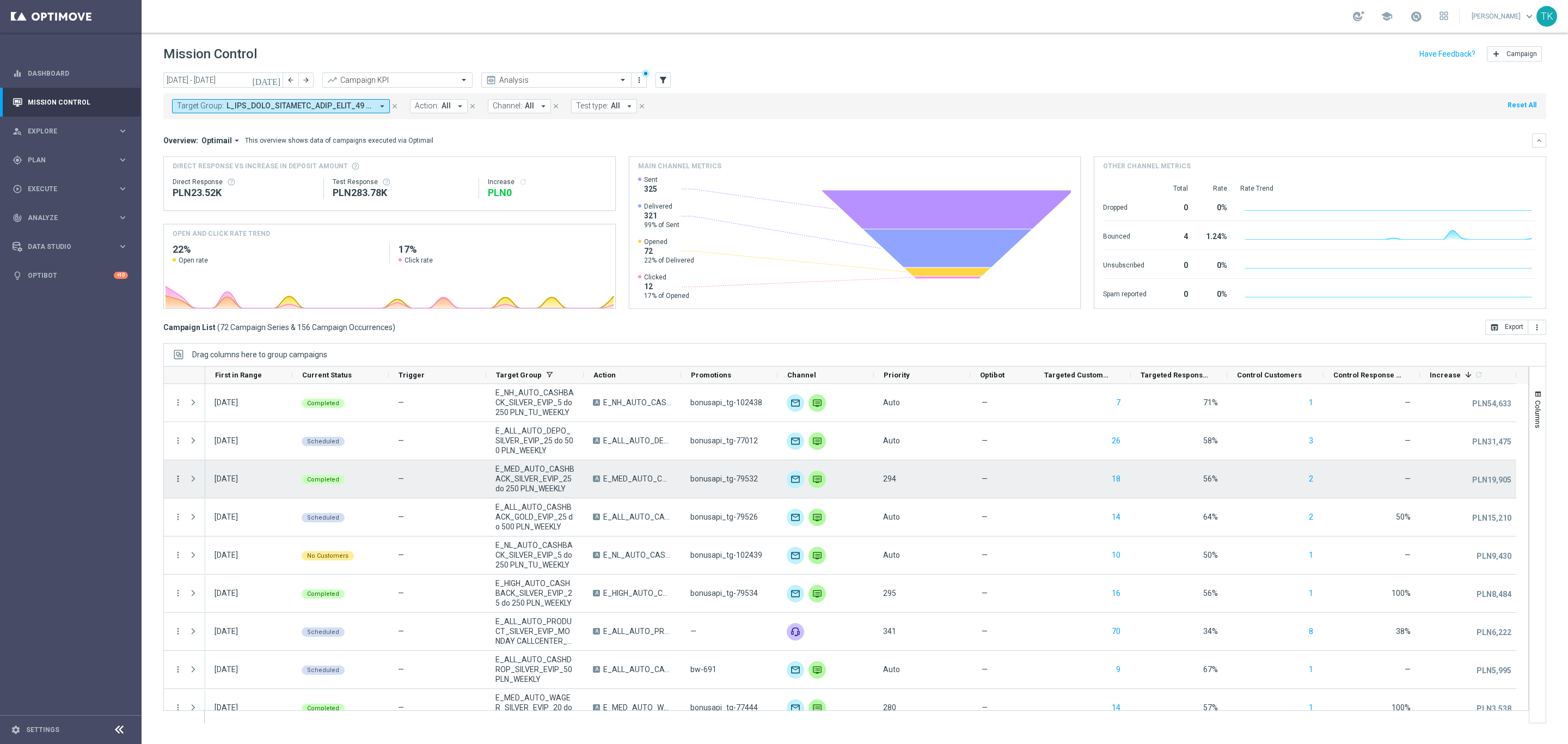
click at [176, 482] on icon "more_vert" at bounding box center [178, 478] width 10 height 10
click at [232, 498] on span "Campaign Metrics" at bounding box center [229, 501] width 57 height 8
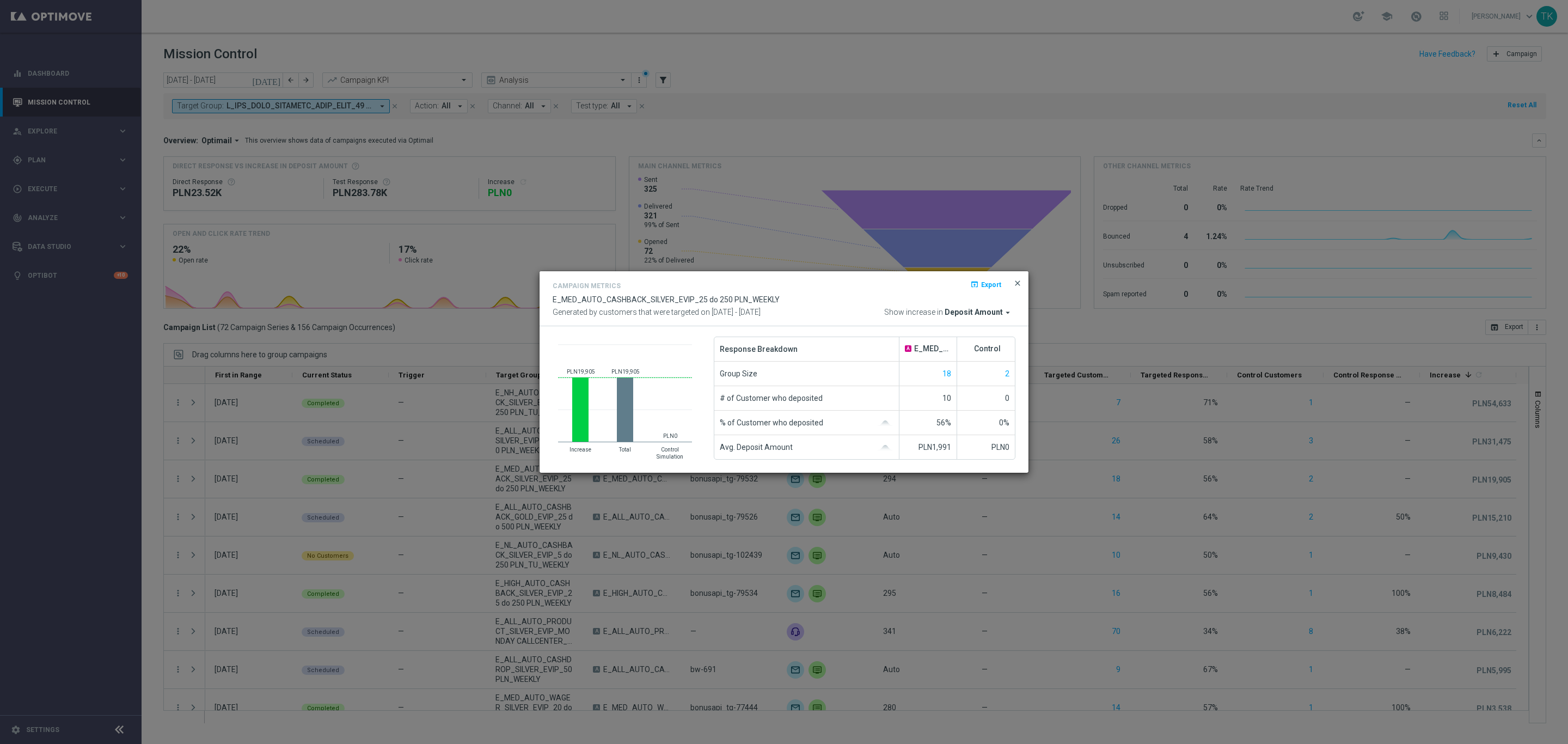
click at [1014, 281] on span "close" at bounding box center [1018, 283] width 9 height 9
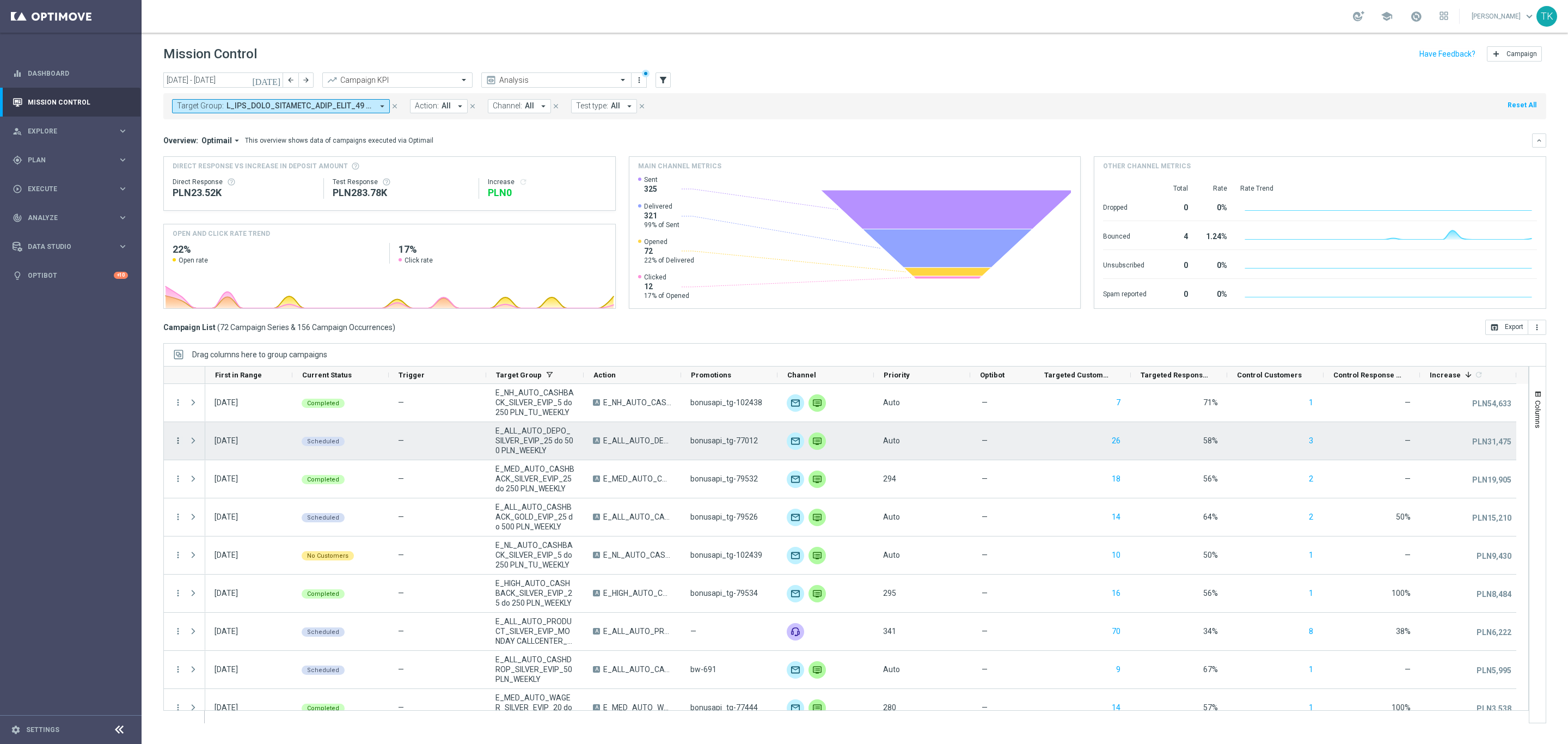
click at [174, 438] on icon "more_vert" at bounding box center [178, 440] width 10 height 10
click at [203, 459] on span "Campaign Metrics" at bounding box center [229, 463] width 57 height 8
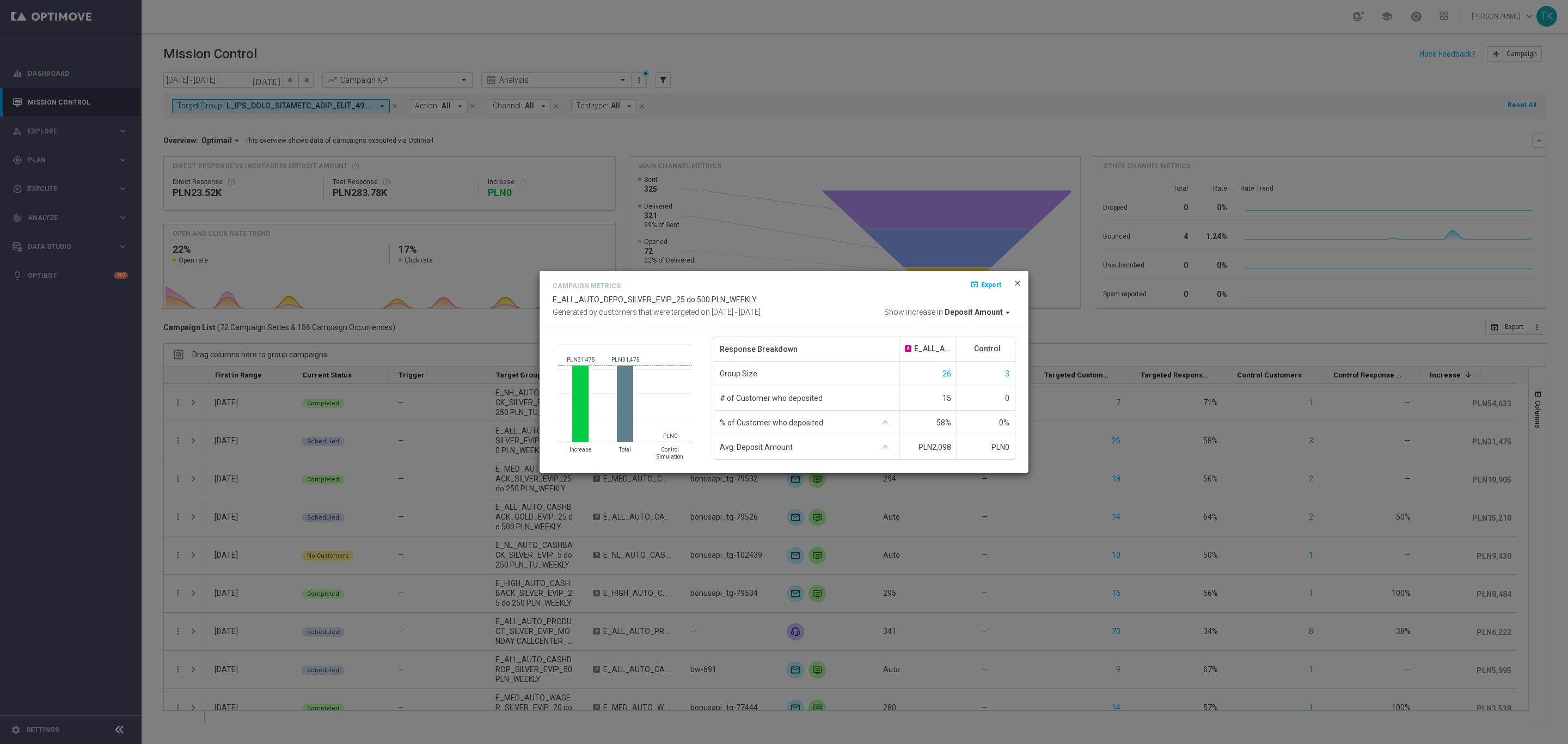
click at [1016, 281] on span "close" at bounding box center [1018, 283] width 9 height 9
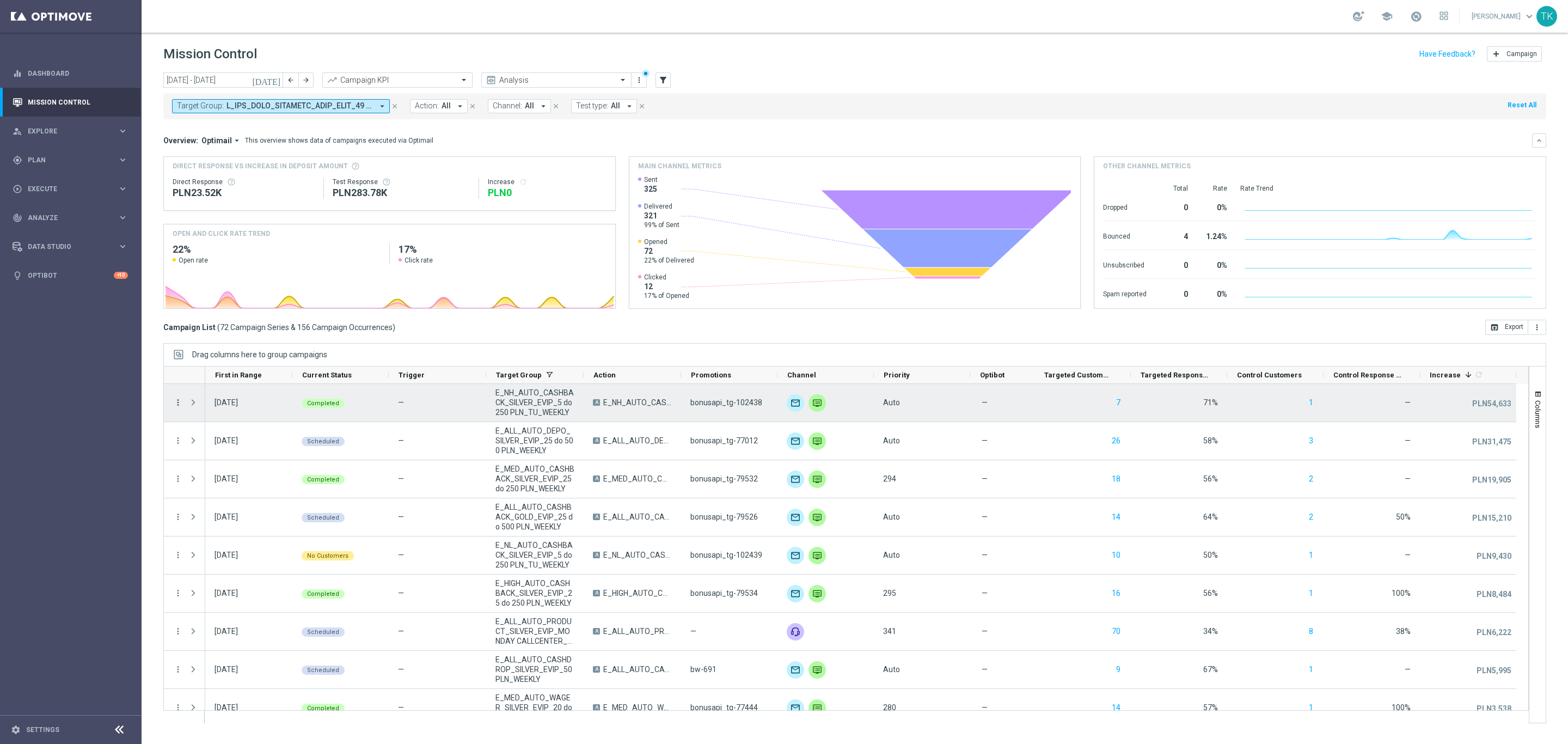
click at [179, 402] on icon "more_vert" at bounding box center [178, 402] width 10 height 10
click at [229, 430] on div "show_chart Campaign Metrics" at bounding box center [245, 425] width 123 height 15
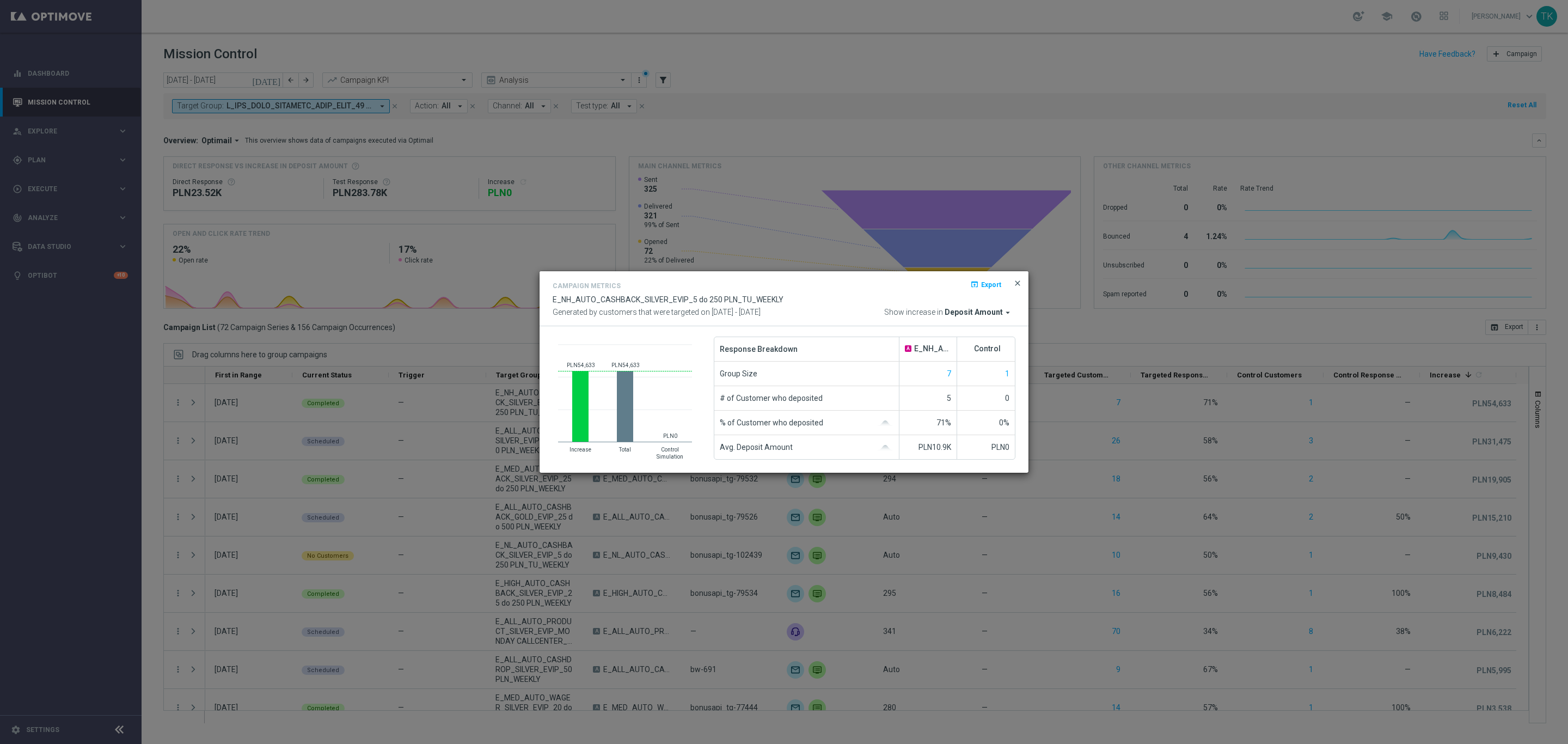
click at [1016, 281] on span "close" at bounding box center [1018, 283] width 9 height 9
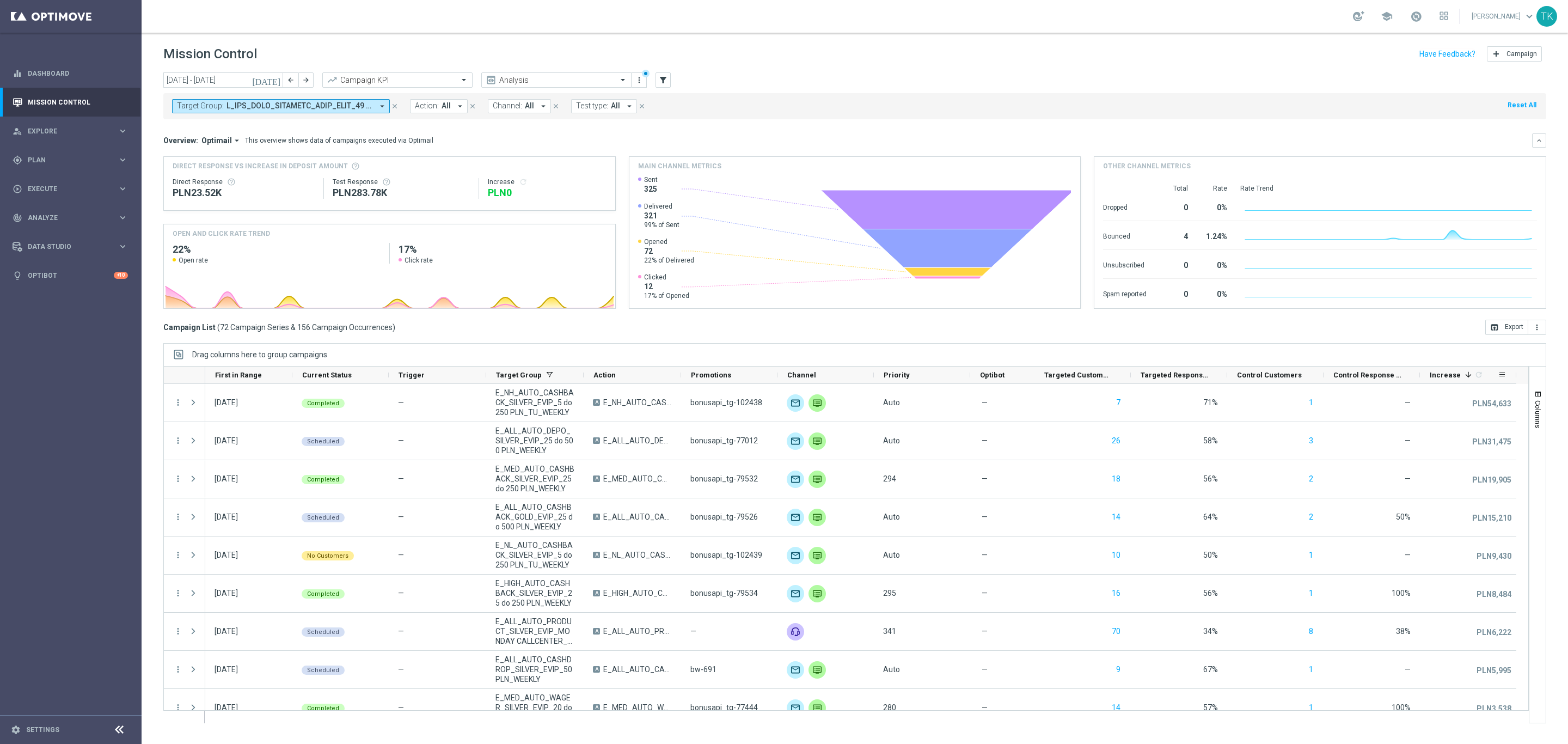
click at [1443, 369] on div "Increase 1 refresh" at bounding box center [1464, 375] width 68 height 17
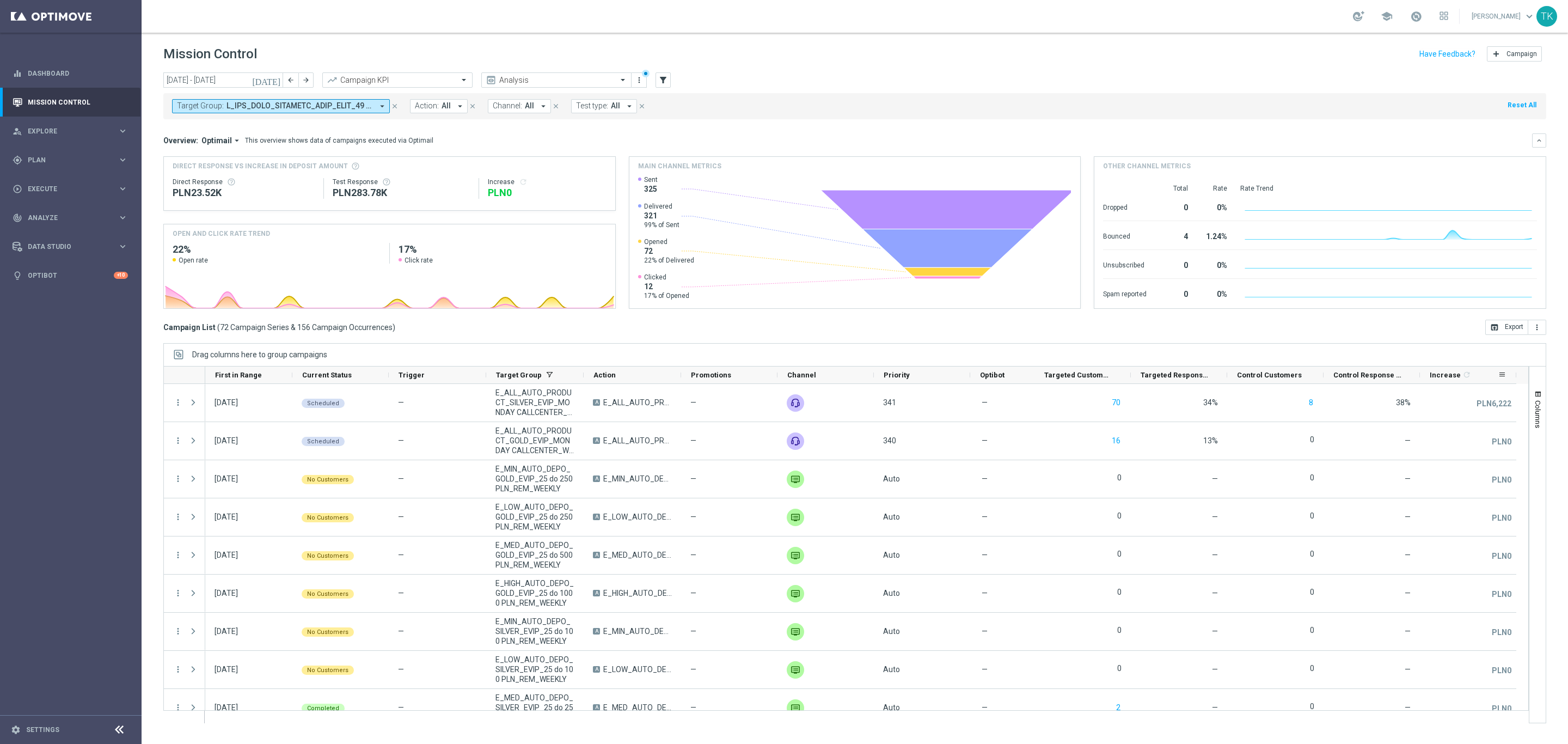
click at [1443, 369] on div "Increase 1 refresh" at bounding box center [1464, 375] width 68 height 17
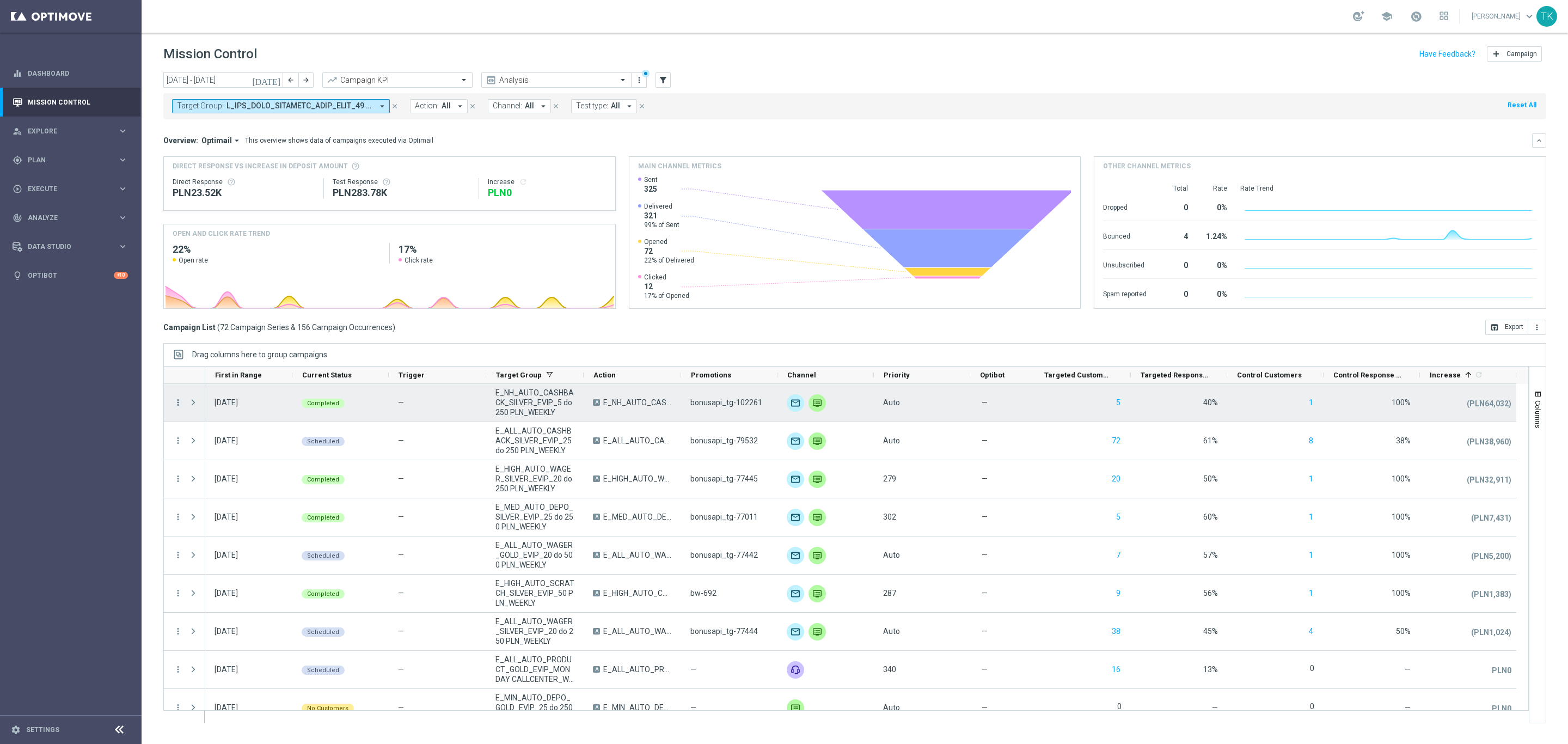
click at [178, 405] on icon "more_vert" at bounding box center [178, 402] width 10 height 10
click at [215, 427] on span "Campaign Metrics" at bounding box center [229, 425] width 57 height 8
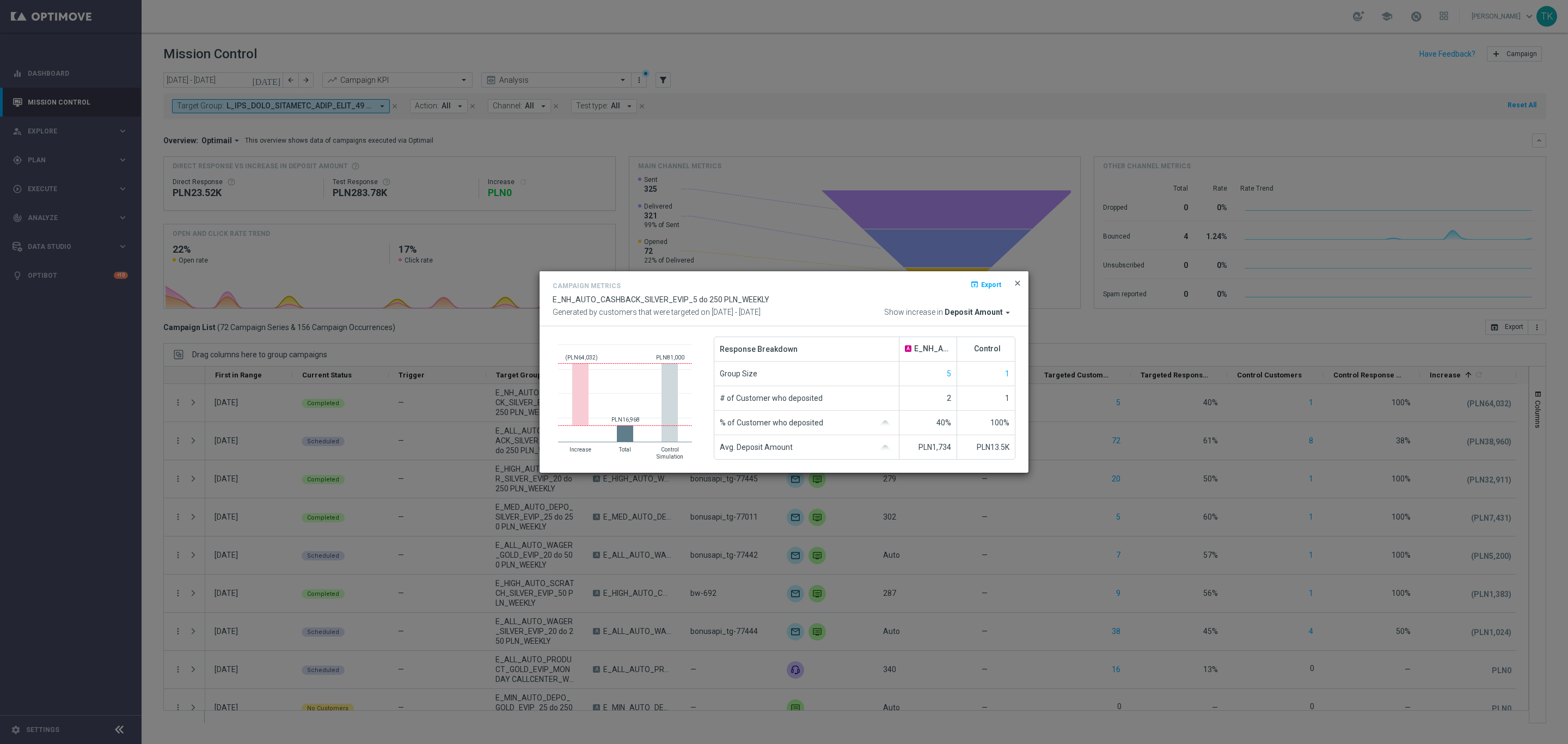
click at [1014, 286] on span "close" at bounding box center [1018, 283] width 9 height 9
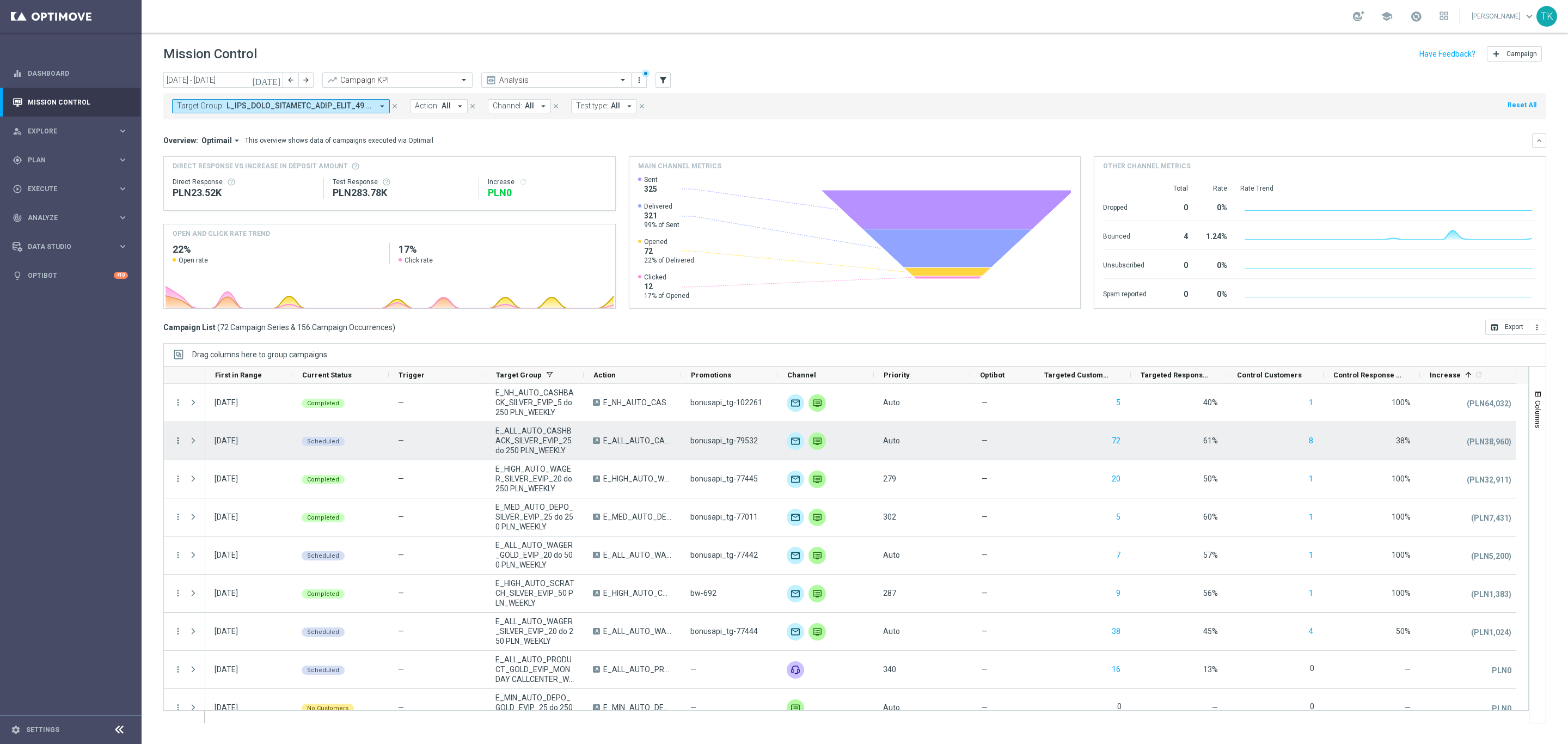
click at [174, 444] on icon "more_vert" at bounding box center [178, 440] width 10 height 10
click at [240, 461] on span "Campaign Metrics" at bounding box center [229, 463] width 57 height 8
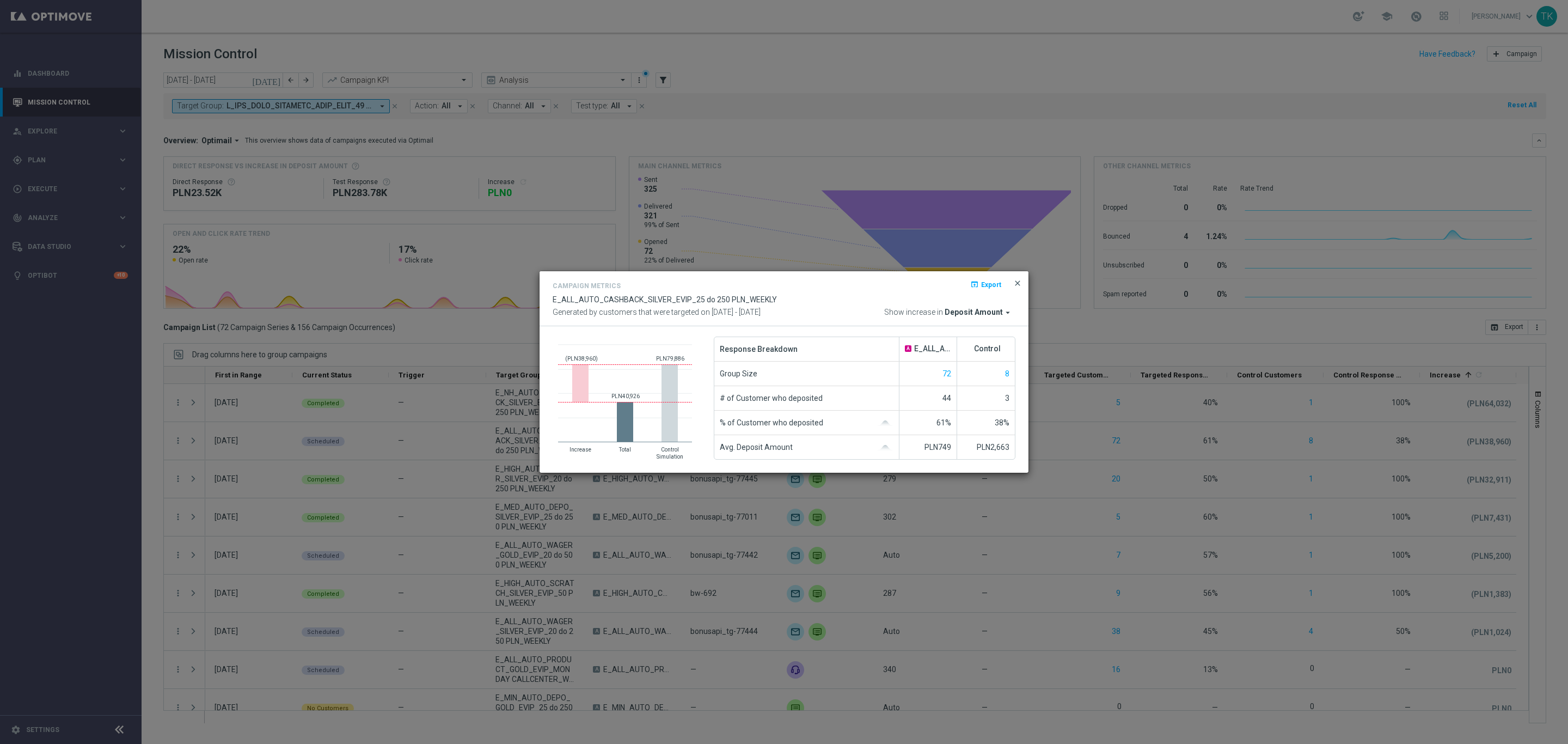
click at [1018, 279] on span "close" at bounding box center [1018, 283] width 9 height 9
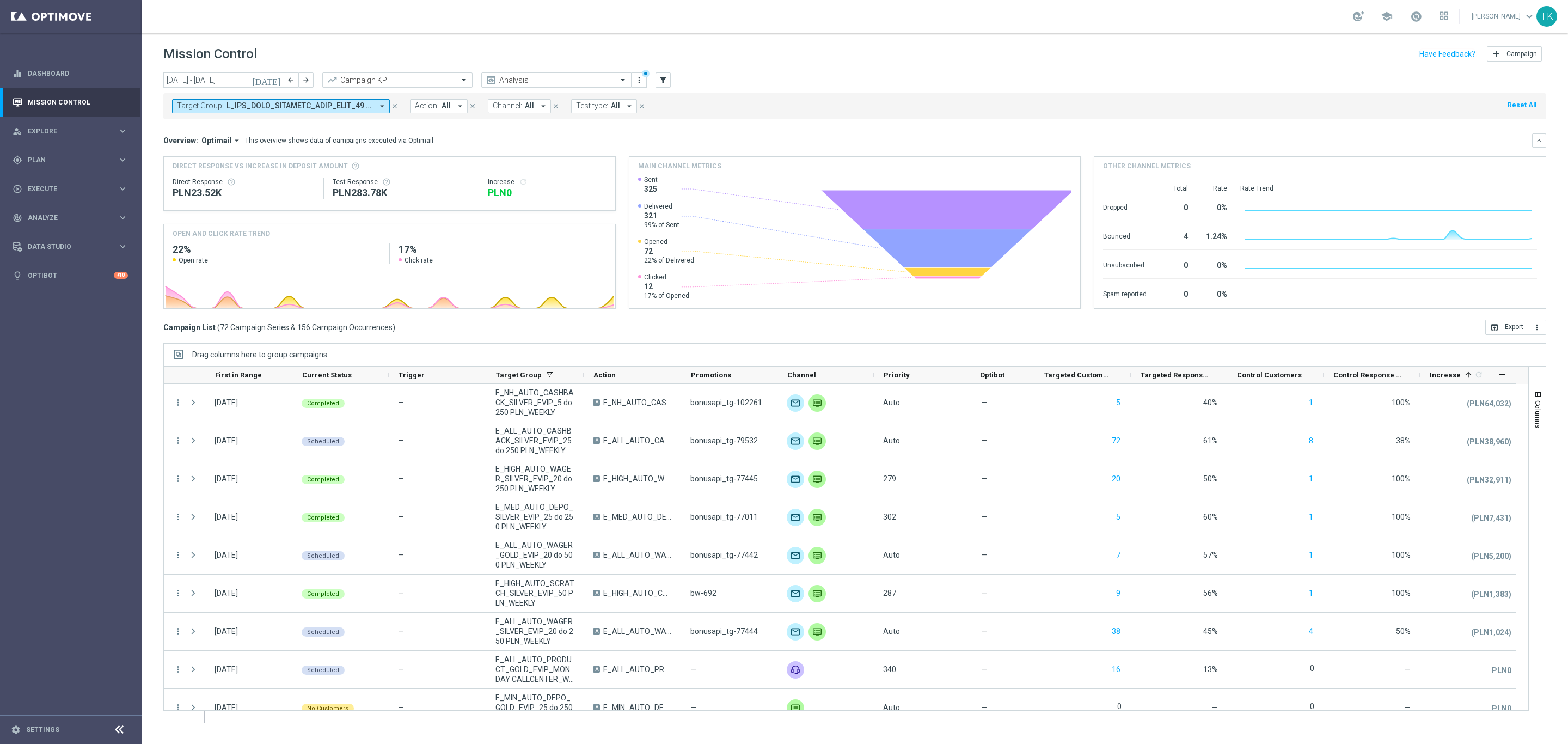
click at [1450, 369] on div "Increase 1 refresh" at bounding box center [1464, 375] width 68 height 17
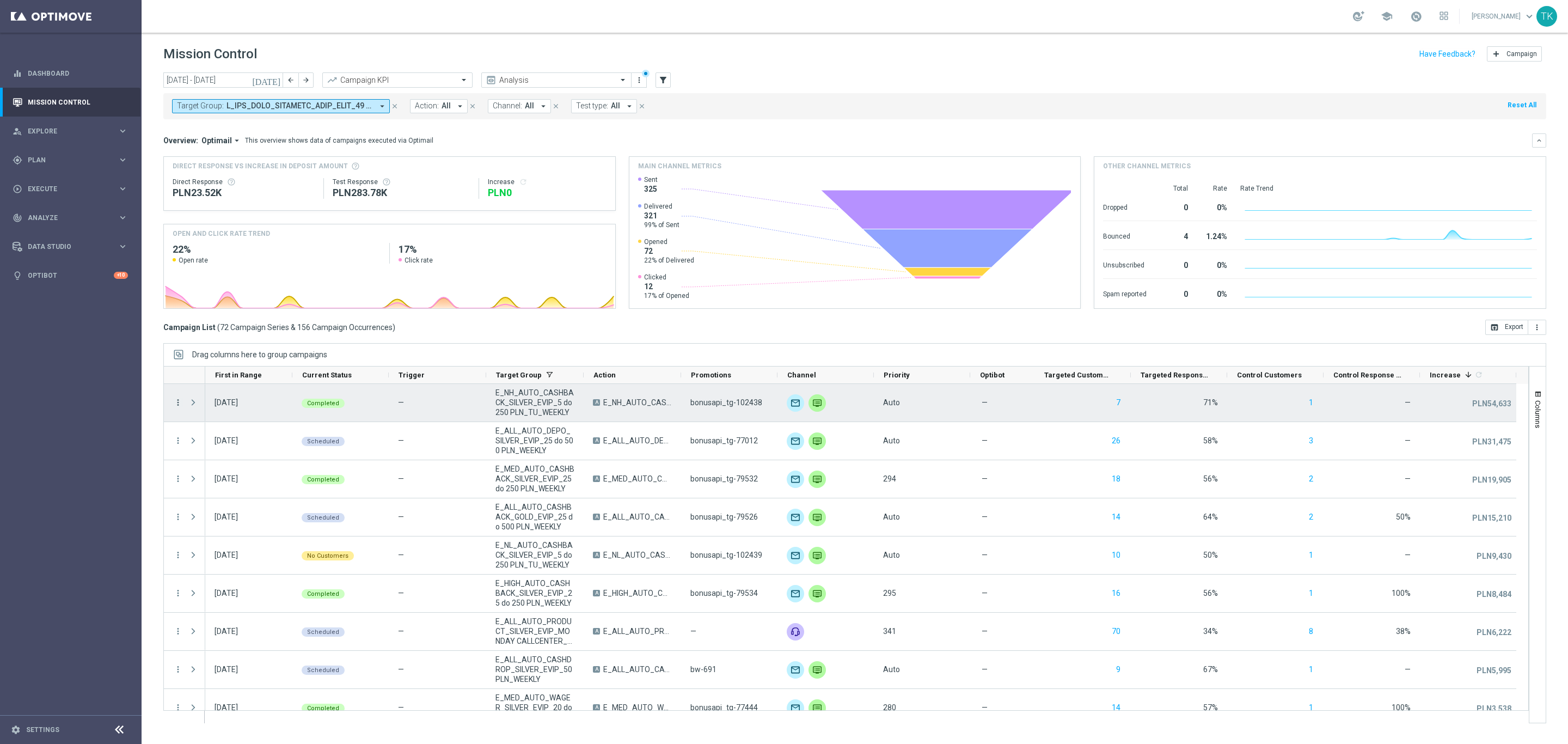
click at [178, 408] on icon "more_vert" at bounding box center [178, 402] width 10 height 10
click at [220, 430] on div "show_chart Campaign Metrics" at bounding box center [245, 425] width 123 height 15
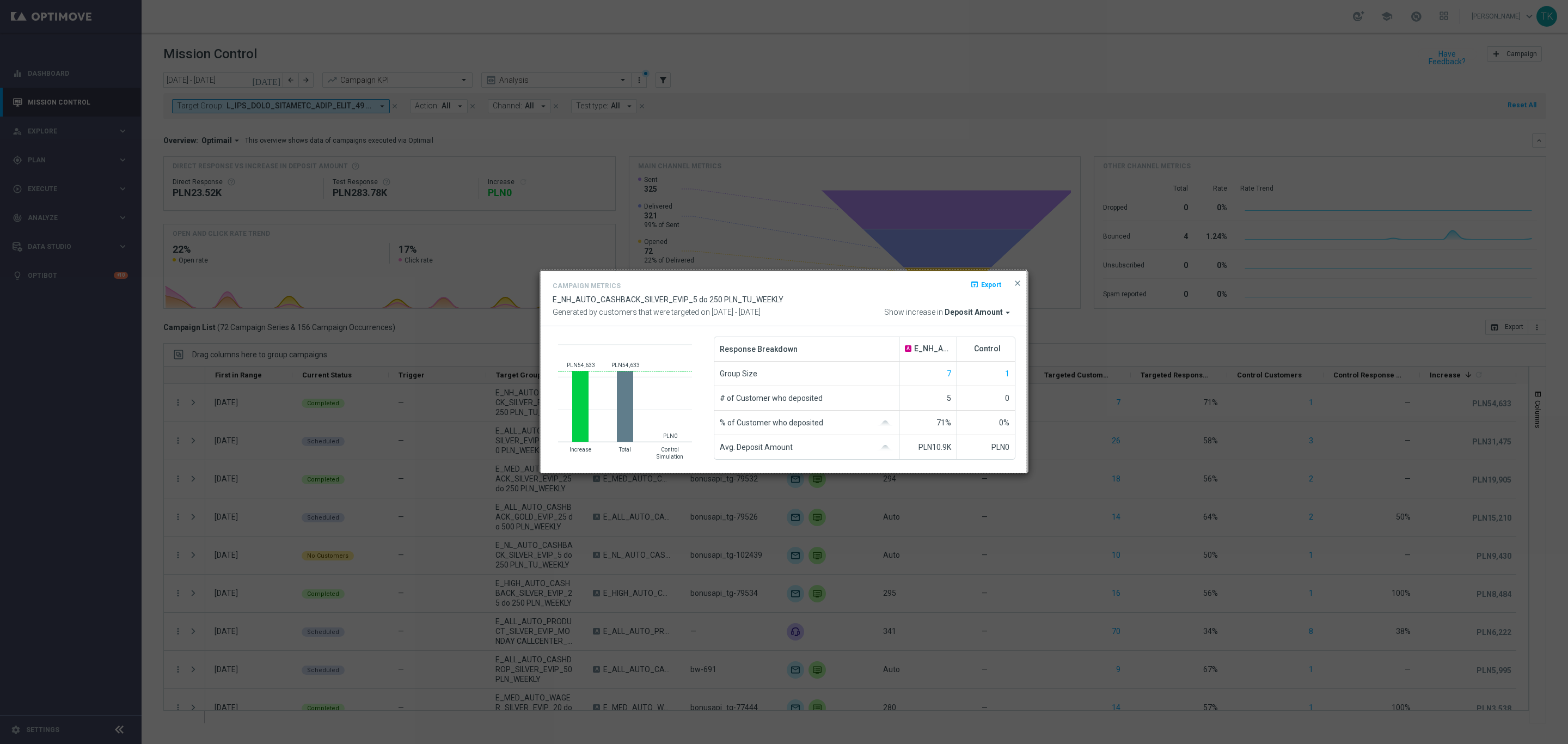
drag, startPoint x: 541, startPoint y: 270, endPoint x: 1026, endPoint y: 473, distance: 525.8
click at [1026, 473] on div "891 X 372" at bounding box center [784, 372] width 1568 height 744
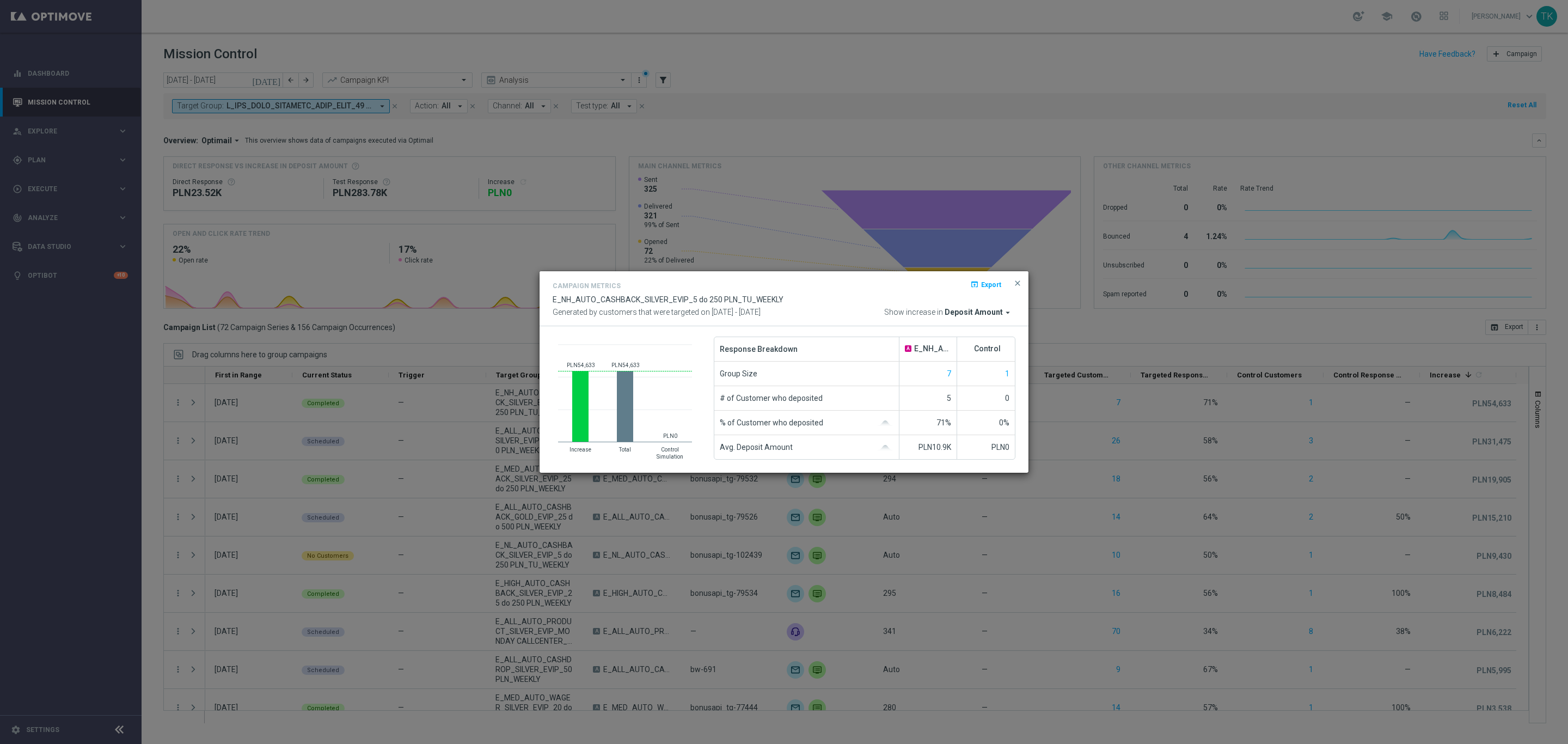
click at [1016, 277] on button "close" at bounding box center [1017, 283] width 11 height 13
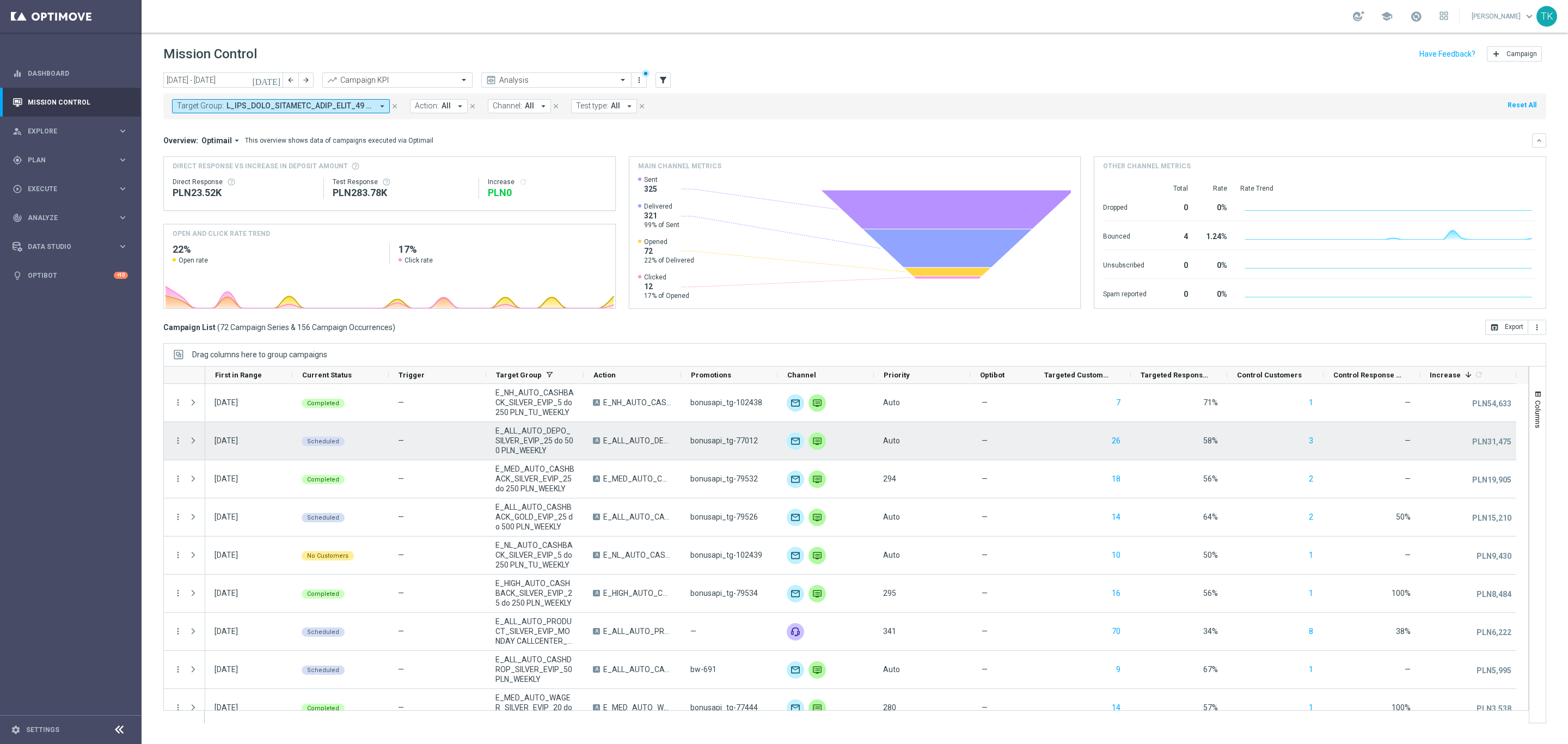
click at [172, 440] on div "more_vert" at bounding box center [174, 441] width 20 height 37
click at [178, 440] on icon "more_vert" at bounding box center [178, 440] width 10 height 10
click at [207, 461] on span "Campaign Metrics" at bounding box center [229, 463] width 57 height 8
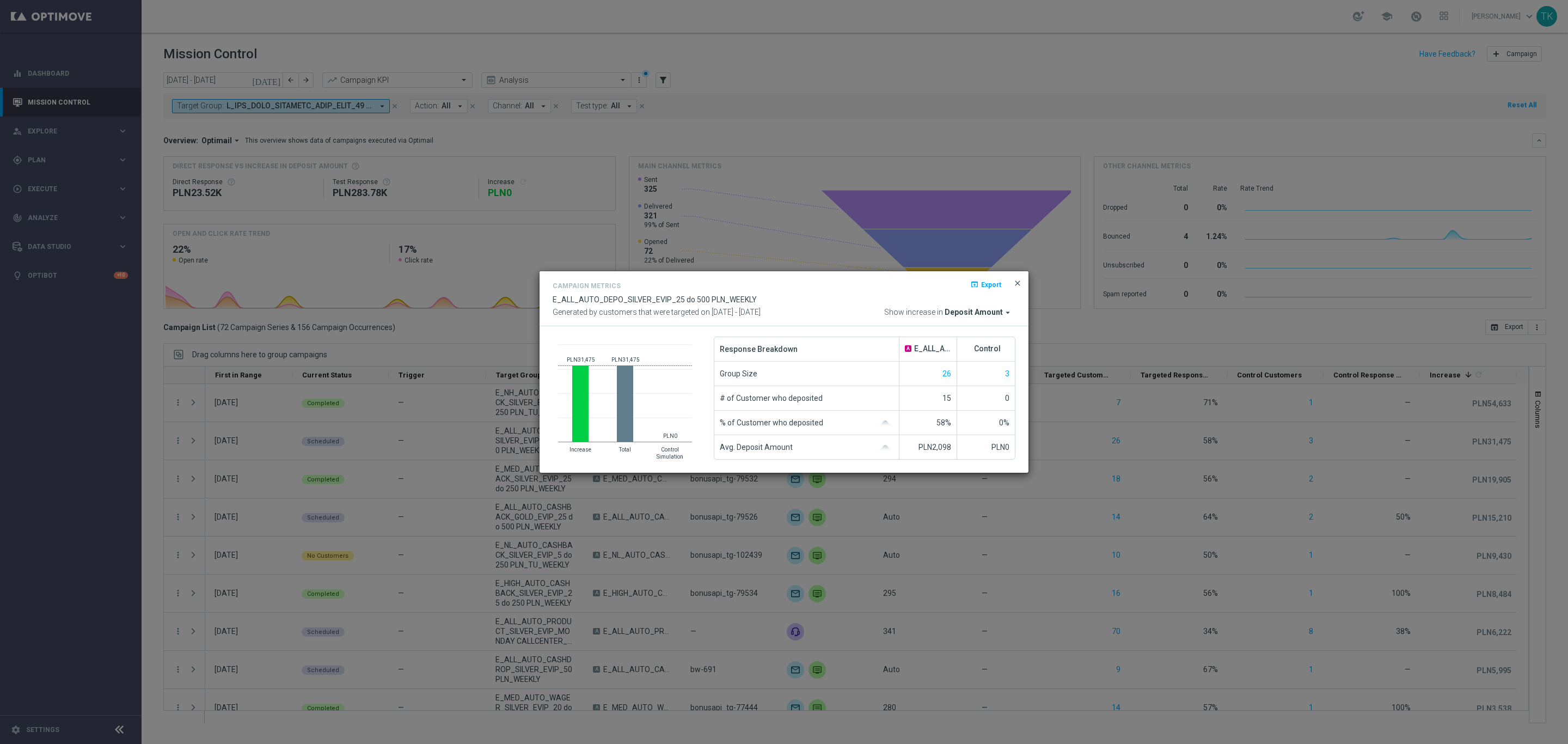
click at [1014, 279] on span "close" at bounding box center [1018, 283] width 9 height 9
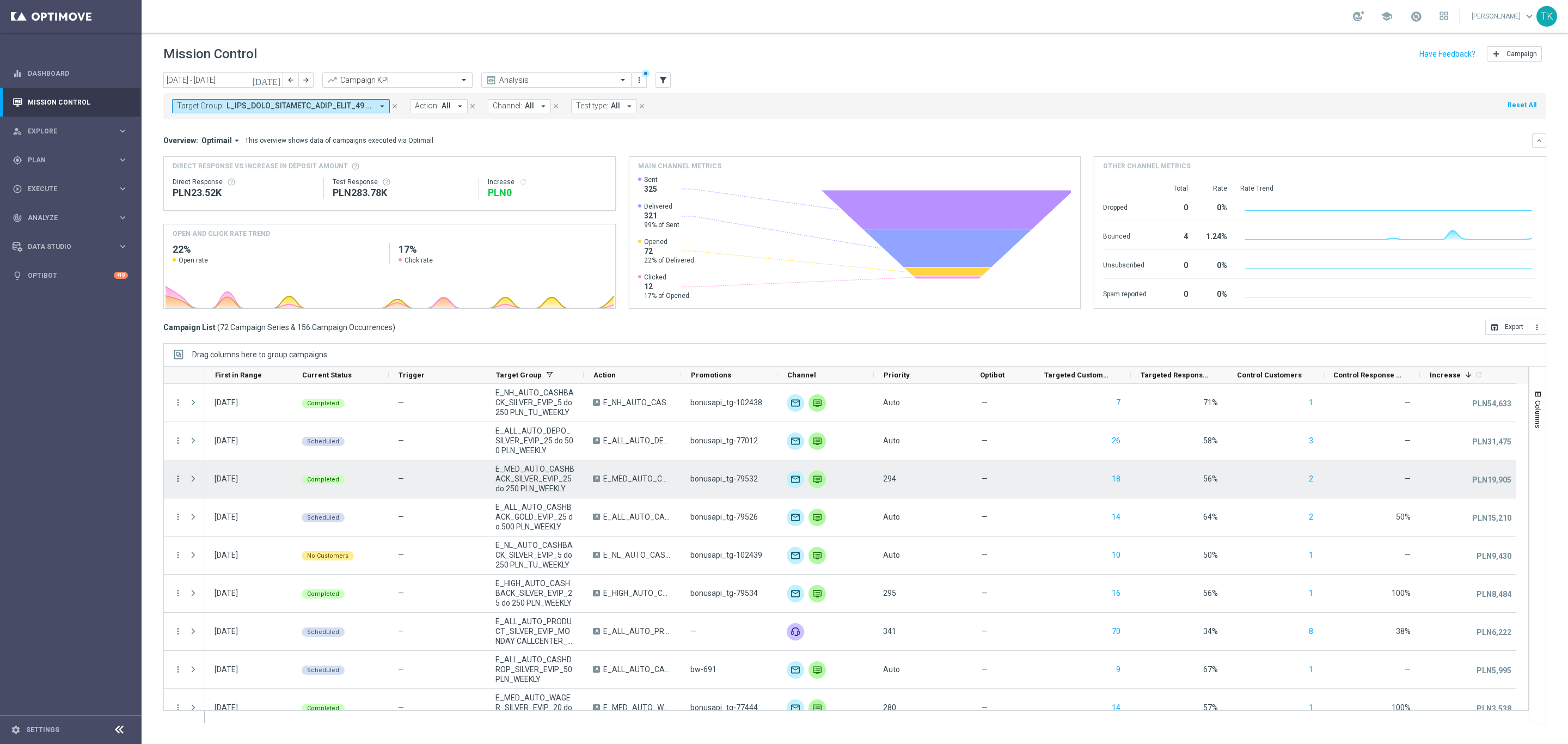
click at [180, 482] on icon "more_vert" at bounding box center [178, 478] width 10 height 10
click at [219, 502] on span "Campaign Metrics" at bounding box center [229, 501] width 57 height 8
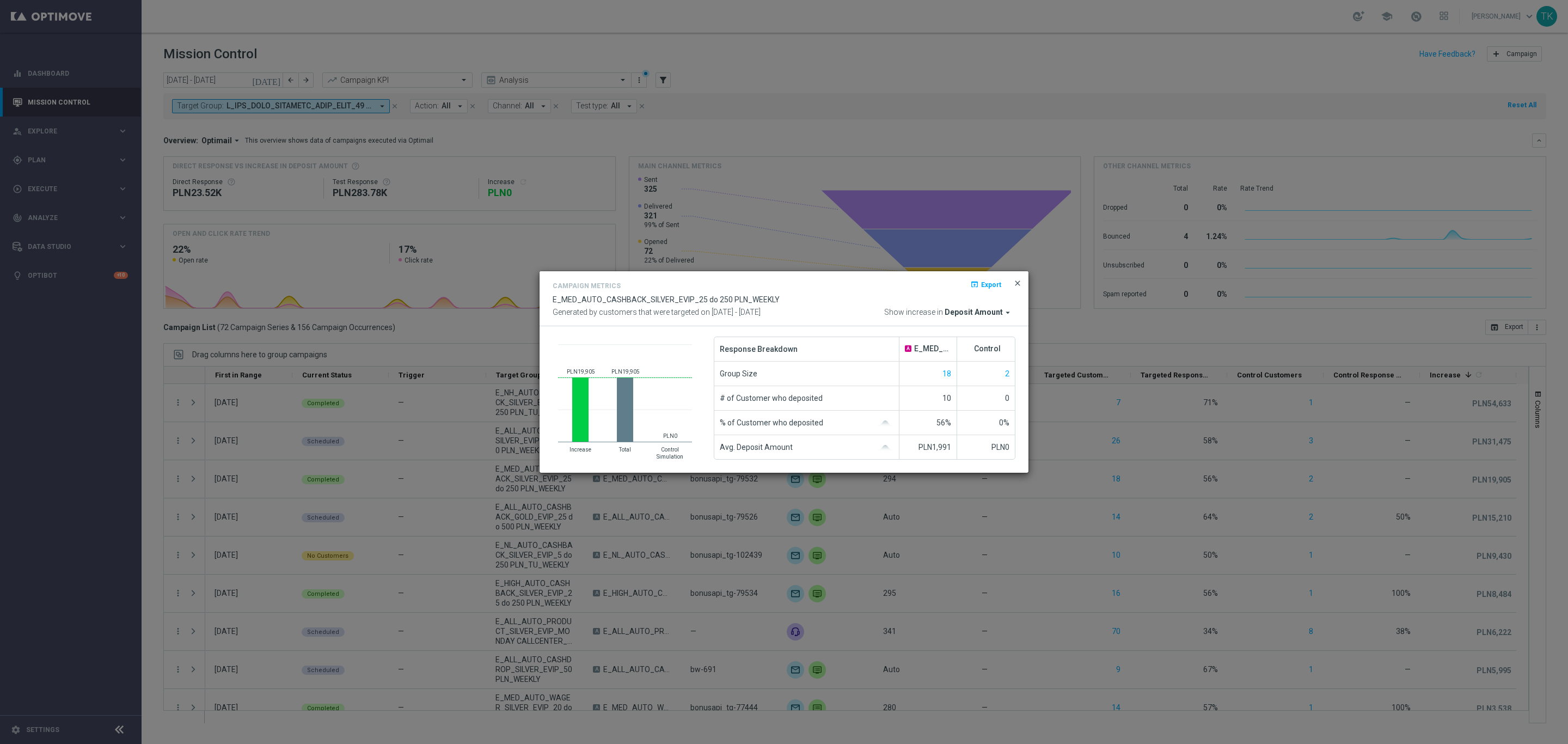
click at [1016, 283] on span "close" at bounding box center [1018, 283] width 9 height 9
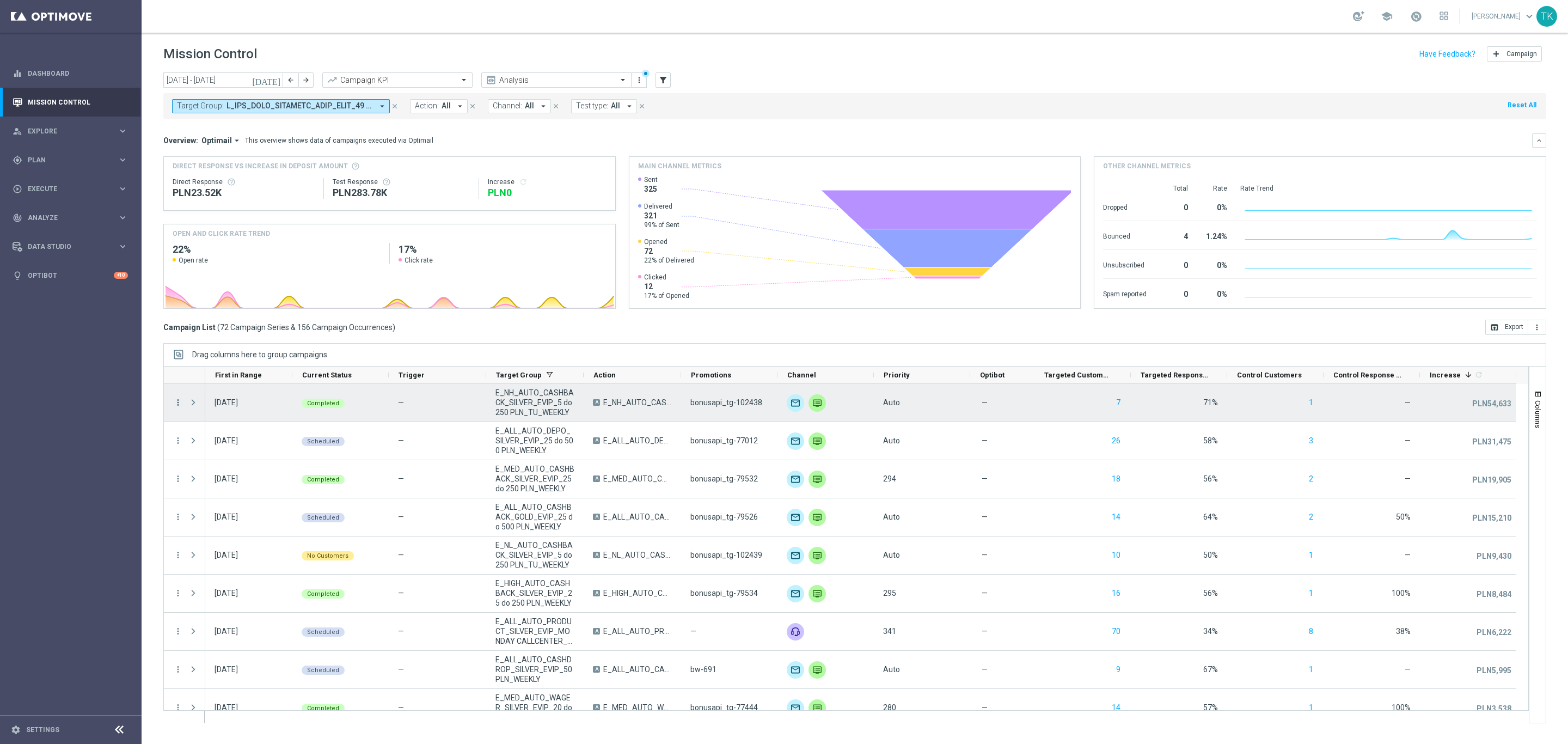
click at [181, 402] on icon "more_vert" at bounding box center [178, 402] width 10 height 10
click at [218, 425] on span "Campaign Metrics" at bounding box center [229, 425] width 57 height 8
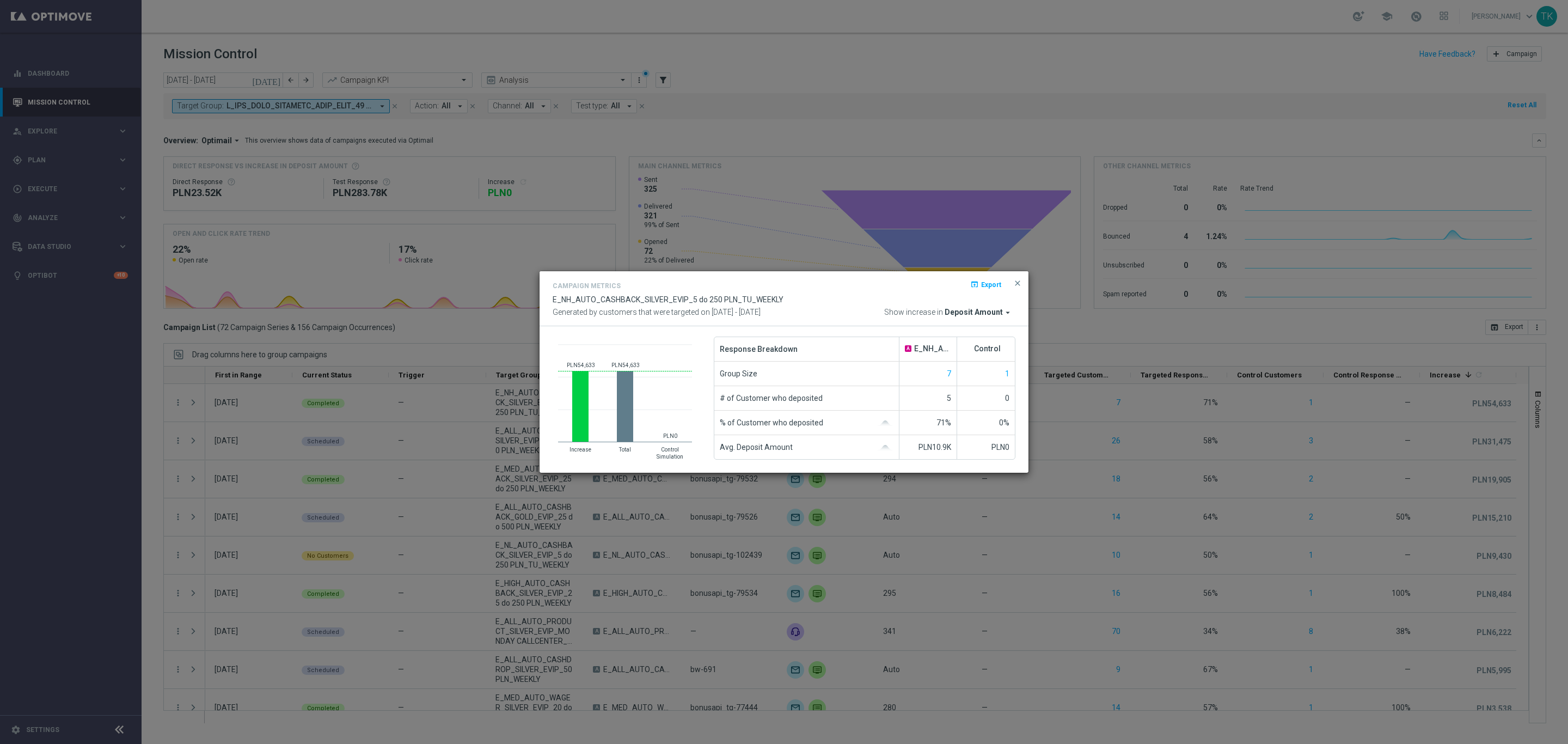
click at [682, 297] on span "E_NH_AUTO_CASHBACK_SILVER_EVIP_5 do 250 PLN_TU_WEEKLY" at bounding box center [667, 300] width 230 height 9
copy div "E_NH_AUTO_CASHBACK_SILVER_EVIP_5 do 250 PLN_TU_WEEKLY"
click at [581, 363] on text "PLN54,633 ​ PLN54,633" at bounding box center [581, 365] width 28 height 6
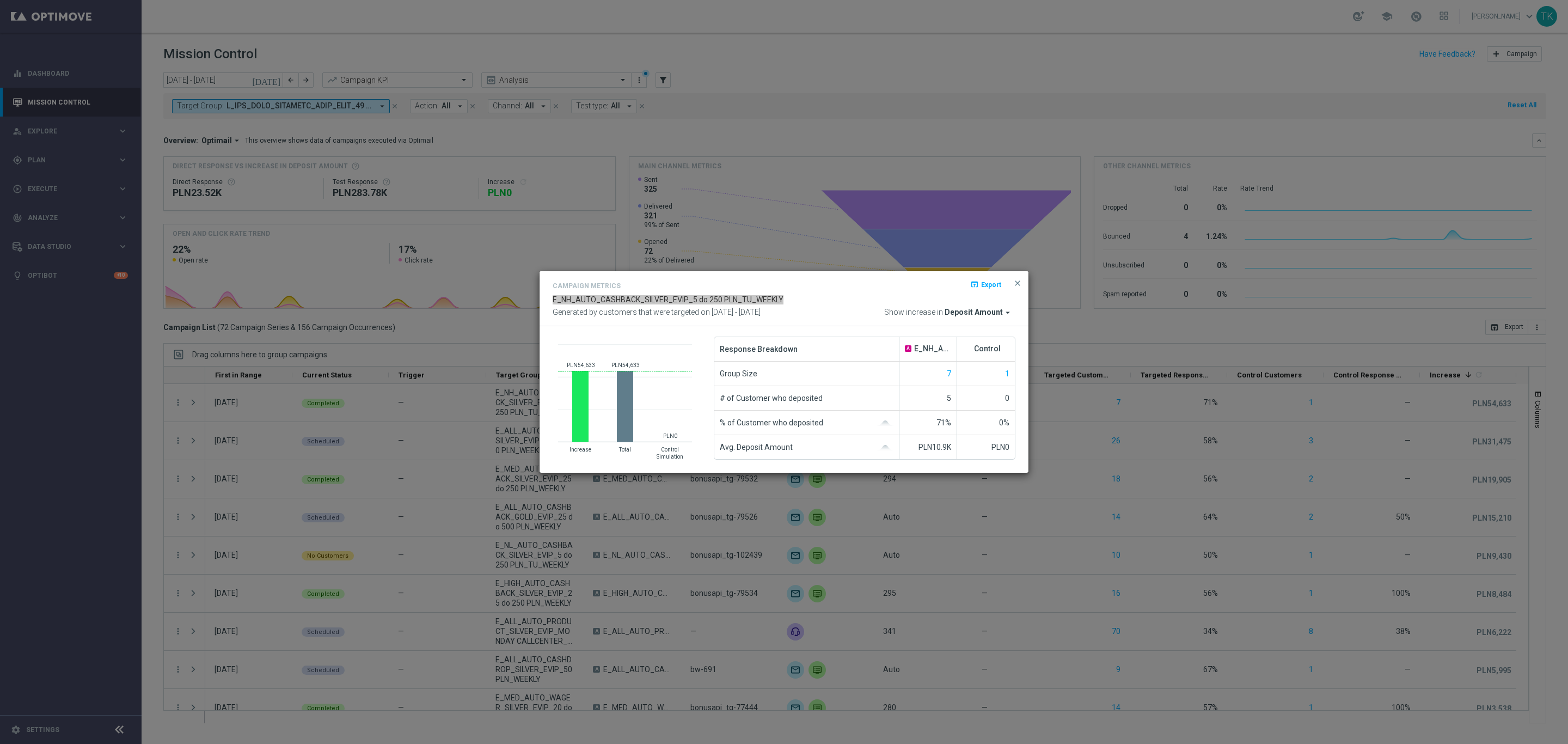
click at [581, 363] on text "PLN54,633 ​ PLN54,633" at bounding box center [581, 365] width 28 height 6
drag, startPoint x: 576, startPoint y: 363, endPoint x: 596, endPoint y: 363, distance: 20.0
click at [596, 363] on icon "Created with Highcharts 9.3.3 PLN54,633 ​ PLN54,633 PLN54,633 ​ PLN54,633 PLN0 …" at bounding box center [625, 398] width 145 height 123
click at [1016, 281] on span "close" at bounding box center [1018, 283] width 9 height 9
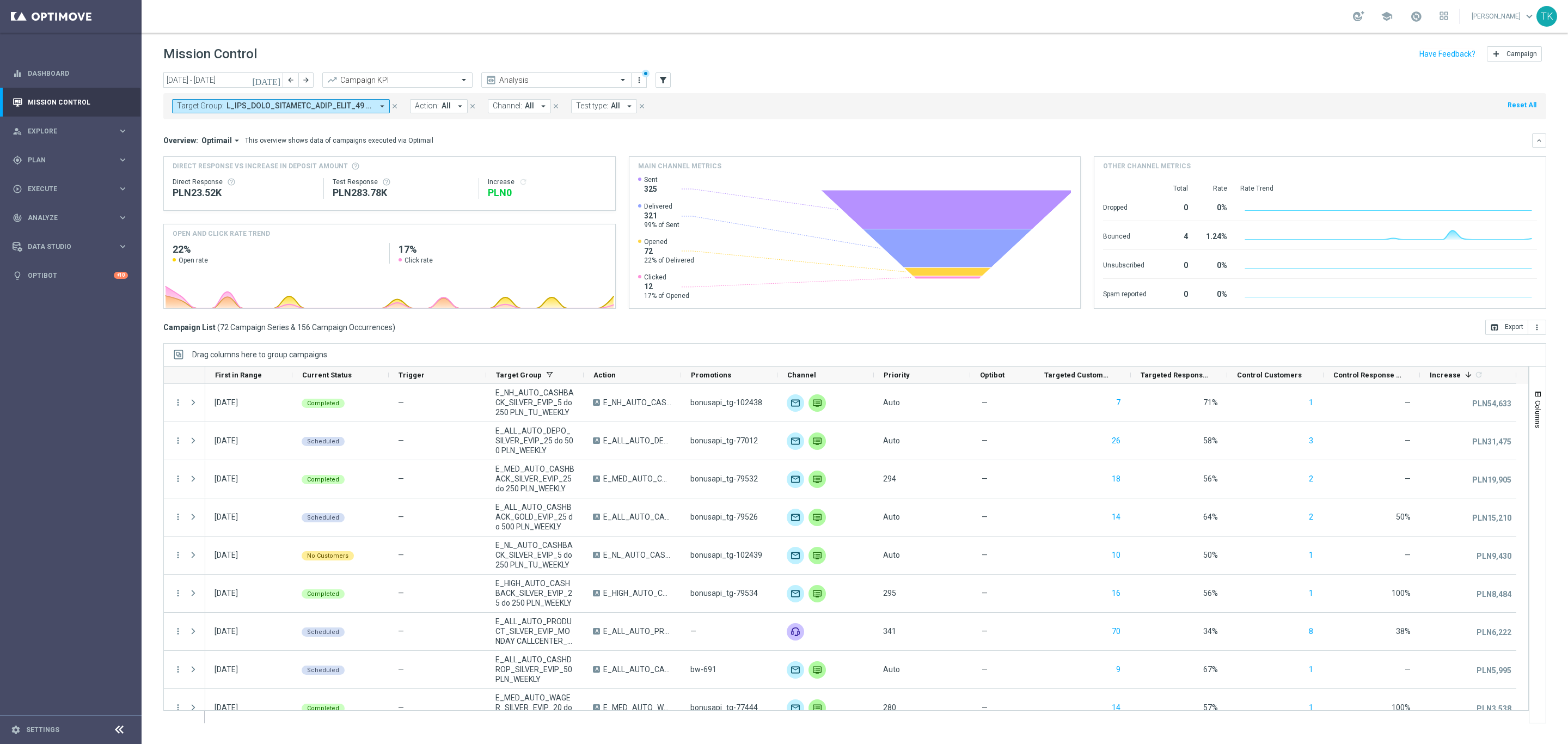
click at [237, 106] on span at bounding box center [300, 106] width 147 height 9
click at [0, 0] on div "Clear" at bounding box center [0, 0] width 0 height 0
click at [238, 125] on input "text" at bounding box center [263, 126] width 159 height 9
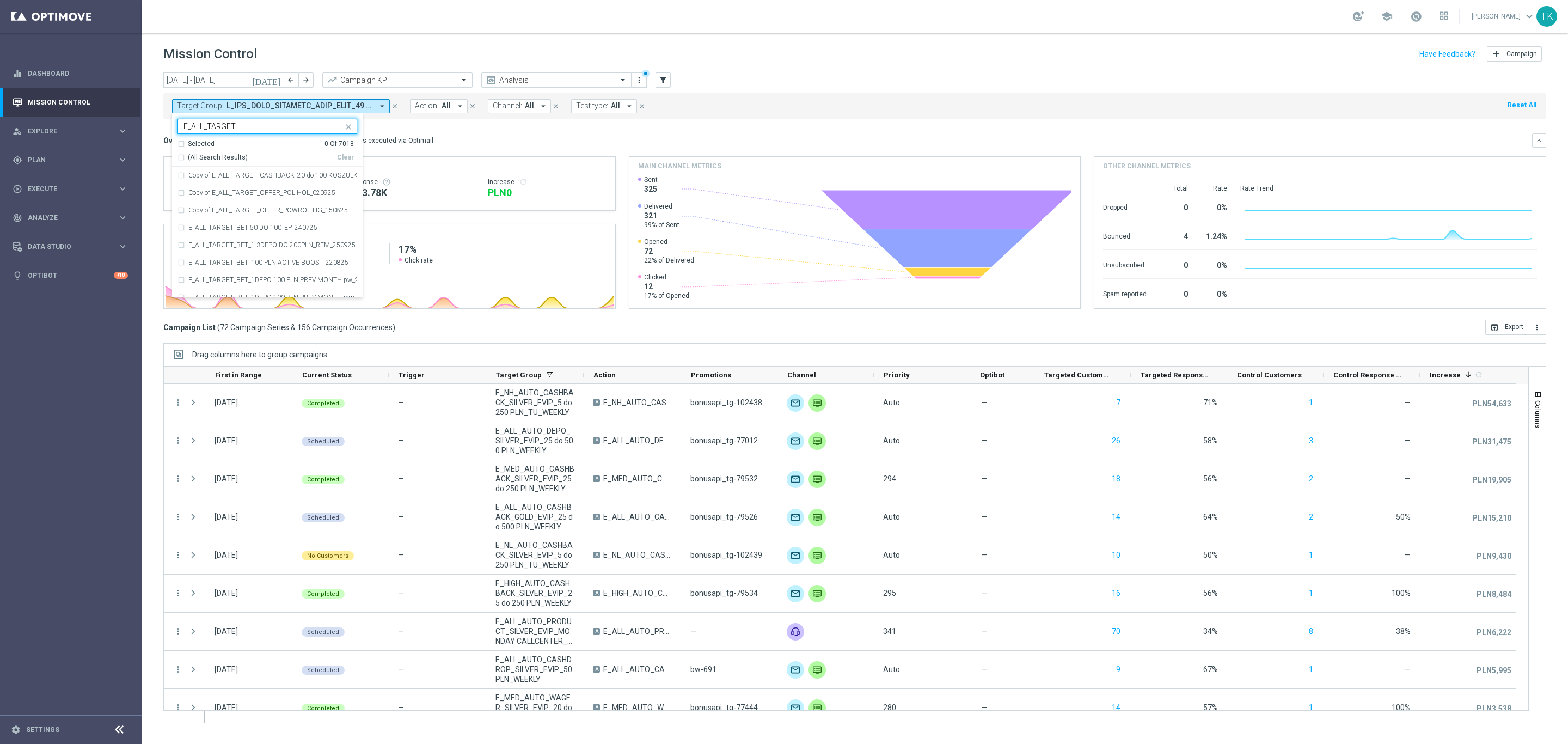
click at [177, 158] on div "(All Search Results)" at bounding box center [256, 158] width 159 height 9
type input "E_ALL_TARGET"
click at [144, 131] on div "[DATE] [DATE] - [DATE] arrow_back arrow_forward Campaign KPI trending_up Analys…" at bounding box center [854, 402] width 1427 height 661
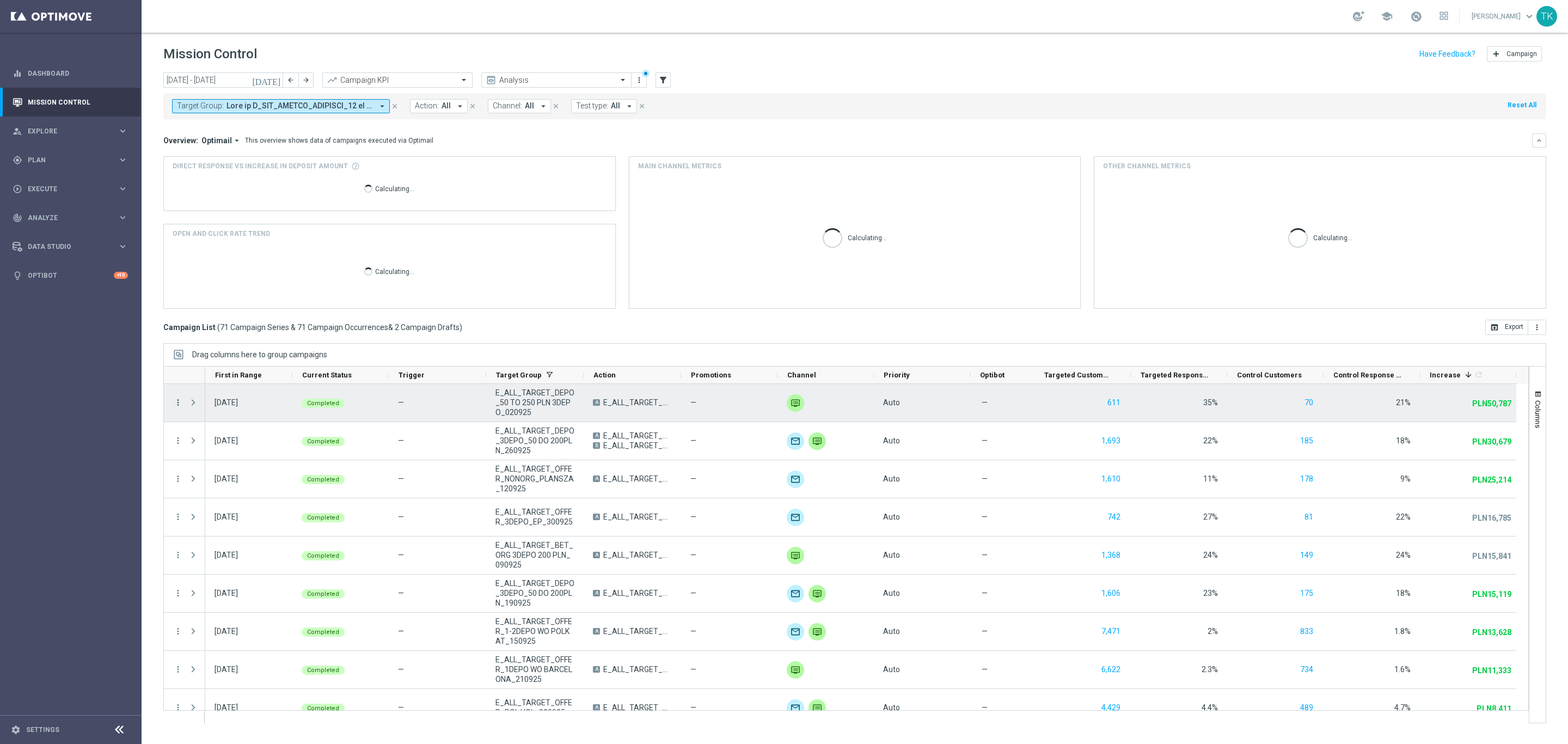
click at [180, 405] on icon "more_vert" at bounding box center [178, 402] width 10 height 10
click at [213, 426] on span "Campaign Metrics" at bounding box center [229, 425] width 57 height 8
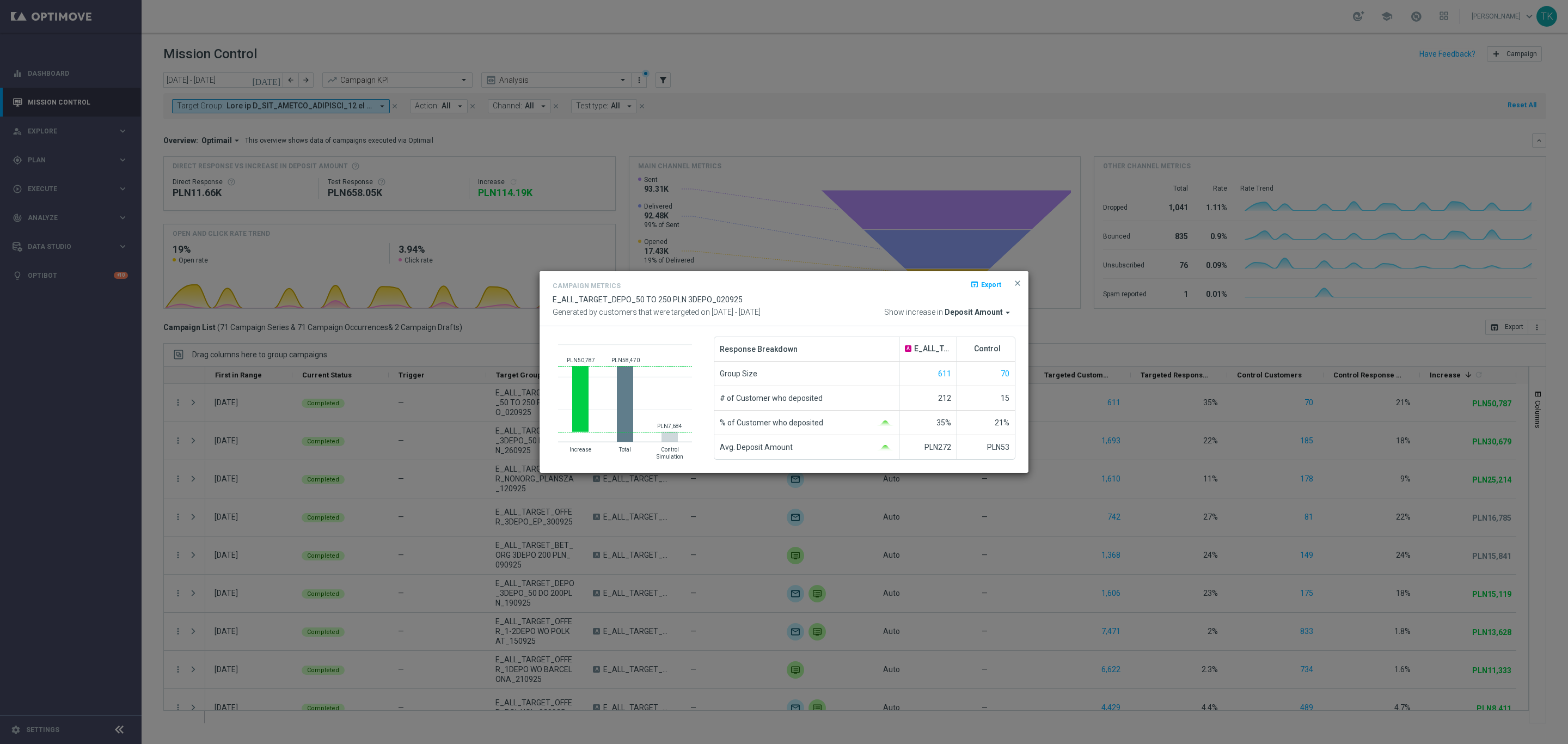
click at [588, 301] on span "E_ALL_TARGET_DEPO_50 TO 250 PLN 3DEPO_020925" at bounding box center [648, 300] width 190 height 9
copy div "E_ALL_TARGET_DEPO_50 TO 250 PLN 3DEPO_020925"
click at [1016, 279] on span "close" at bounding box center [1018, 283] width 9 height 9
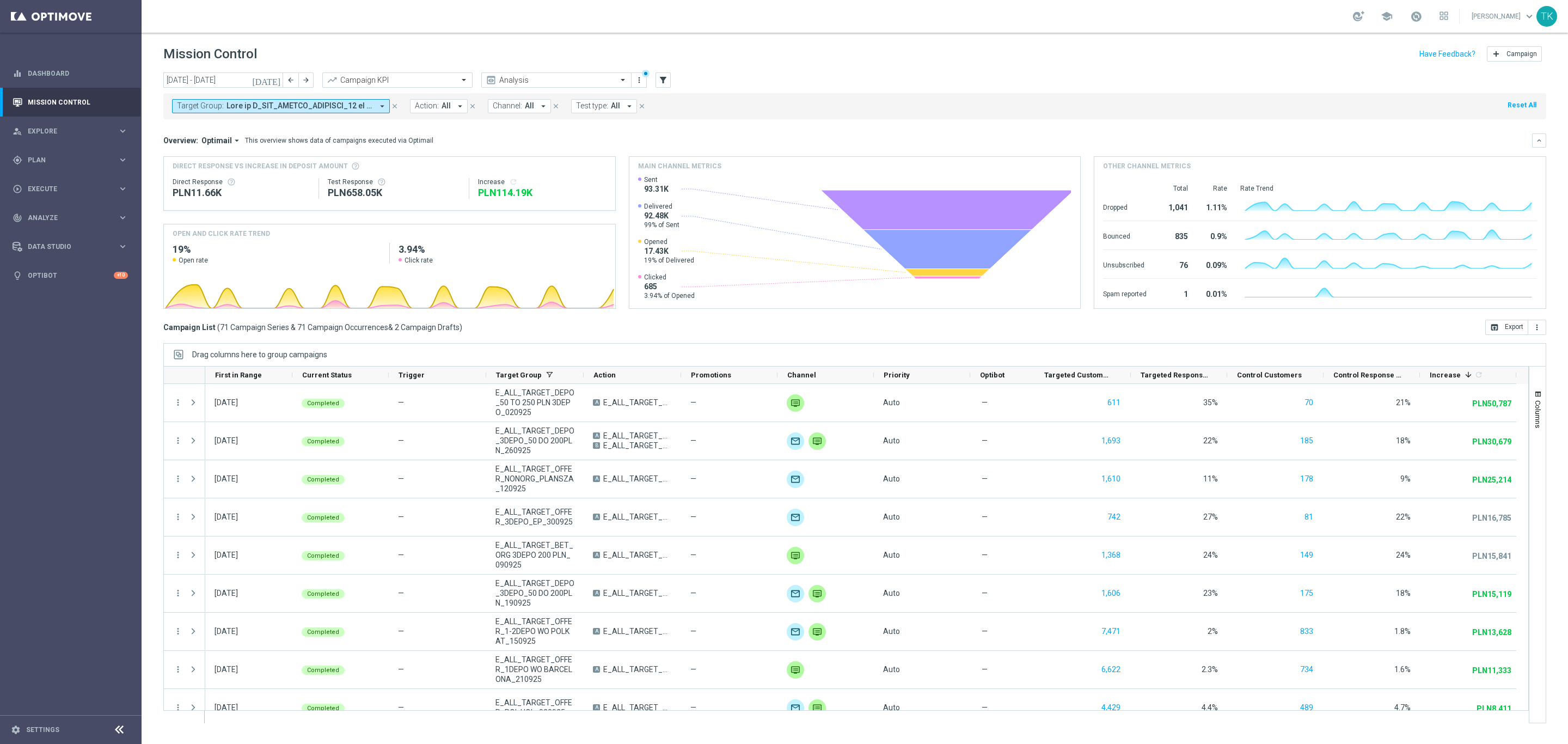
click at [262, 105] on span at bounding box center [300, 106] width 147 height 9
click at [0, 0] on div "Clear" at bounding box center [0, 0] width 0 height 0
click at [213, 129] on input "text" at bounding box center [263, 126] width 159 height 9
paste input "E_ALL_TARGET_DEPO_FTDSREPKA EXTRA50DOWO_011025"
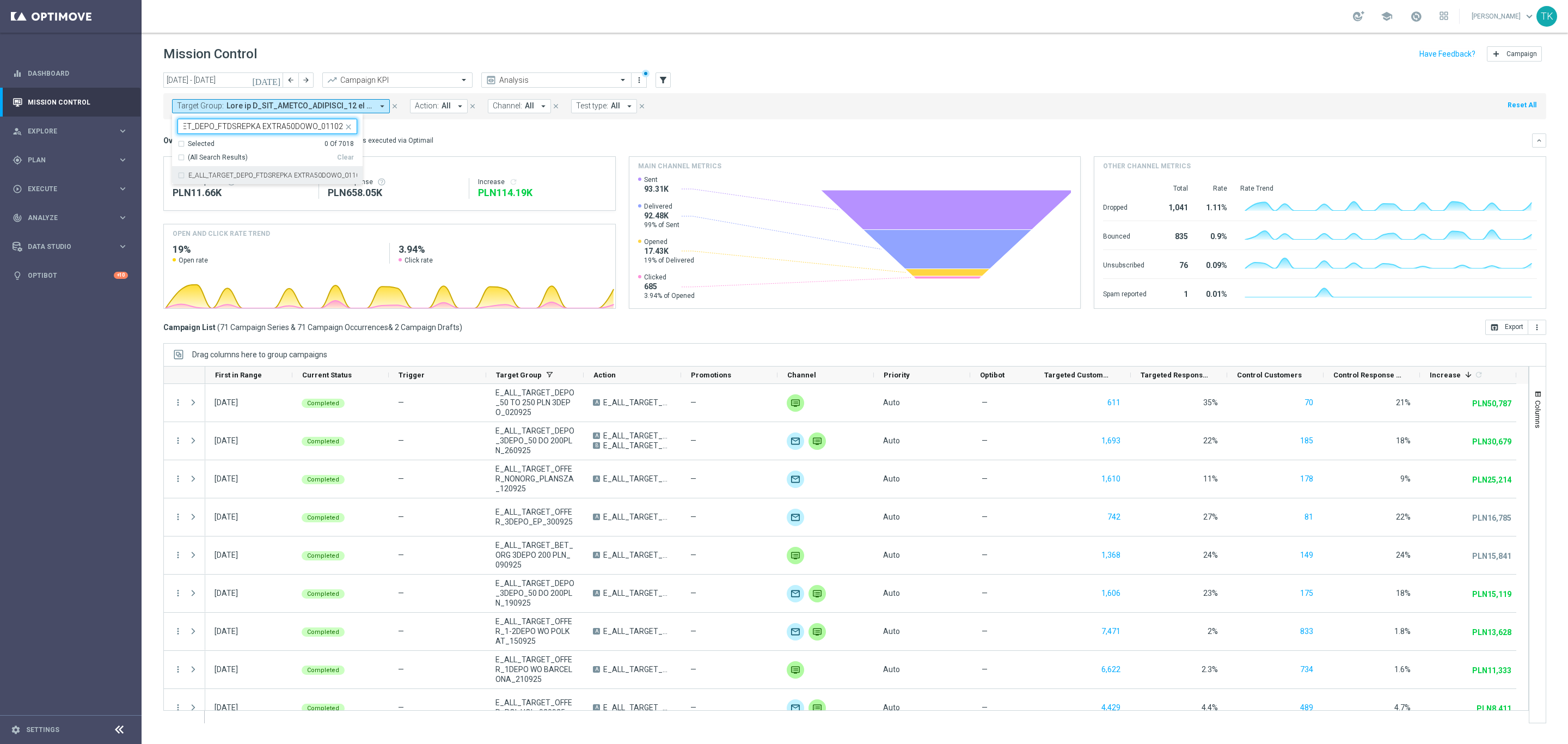
click at [207, 181] on div "E_ALL_TARGET_DEPO_FTDSREPKA EXTRA50DOWO_011025" at bounding box center [267, 175] width 180 height 18
type input "E_ALL_TARGET_DEPO_FTDSREPKA EXTRA50DOWO_011025"
click at [160, 150] on div "[DATE] [DATE] - [DATE] arrow_back arrow_forward Campaign KPI trending_up Analys…" at bounding box center [854, 402] width 1427 height 661
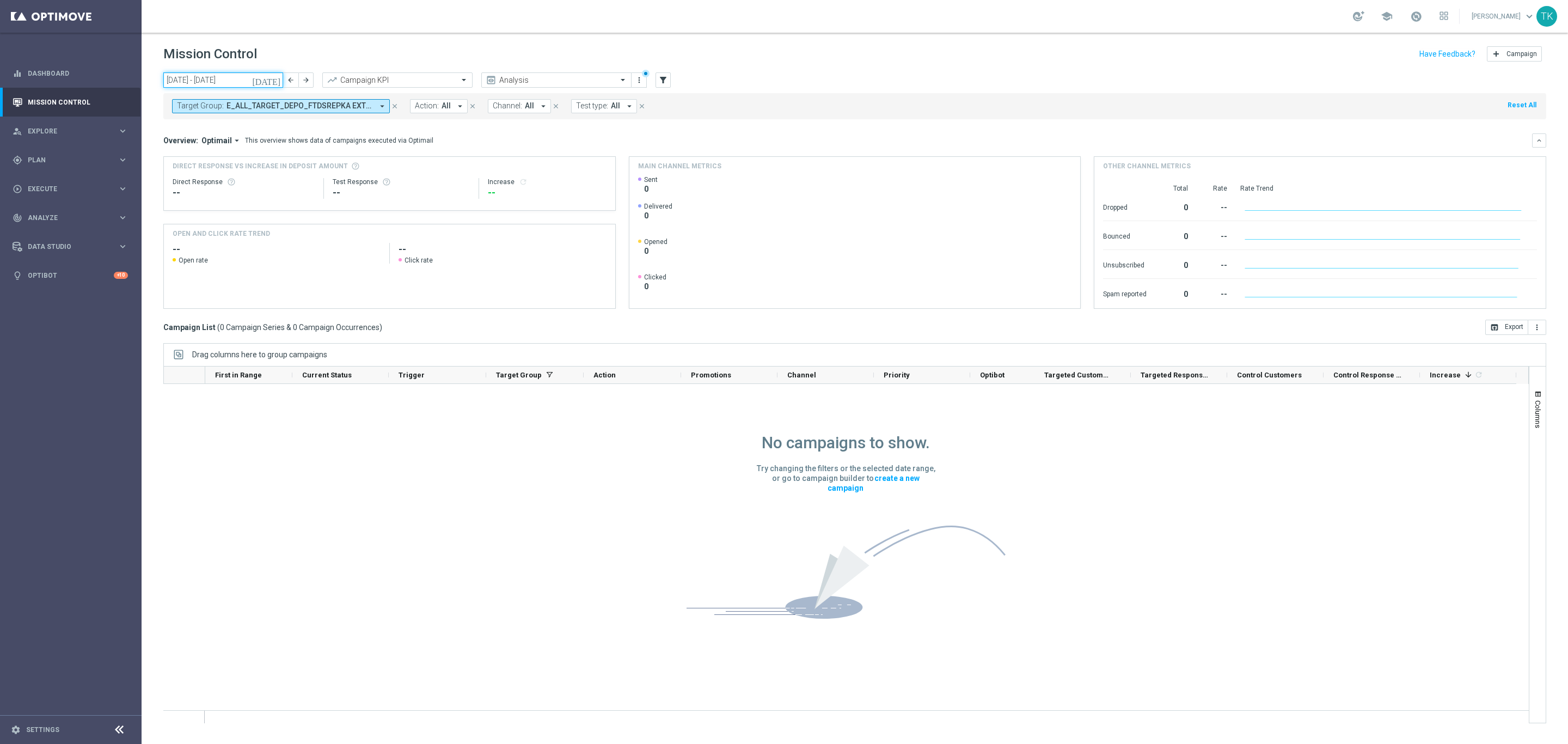
click at [254, 79] on input "[DATE] - [DATE]" at bounding box center [223, 79] width 120 height 15
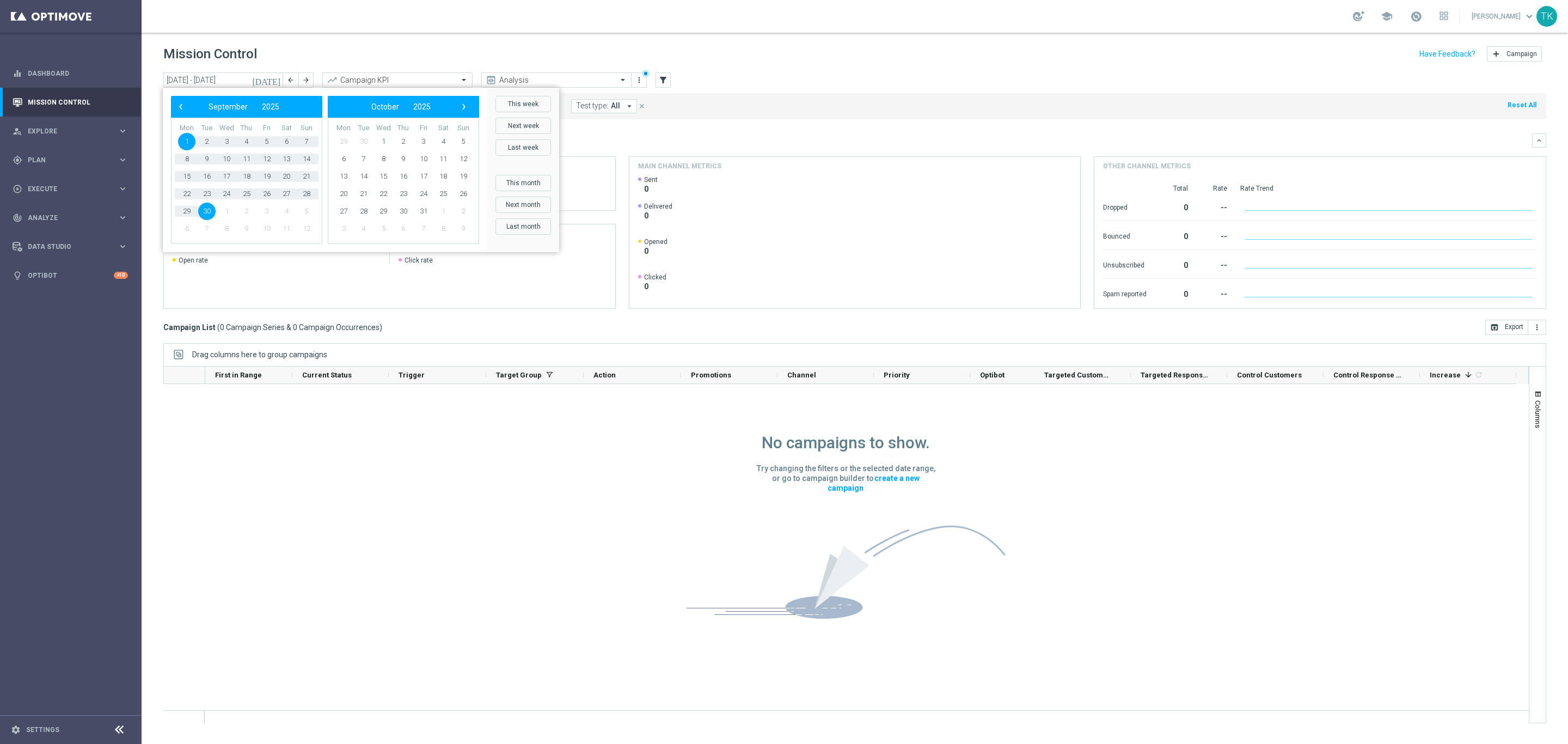
click at [528, 93] on div "This week Next week Last week This month Next month Last month Custom Range" at bounding box center [523, 170] width 72 height 165
click at [526, 99] on button "This week" at bounding box center [523, 104] width 55 height 16
type input "[DATE] - [DATE]"
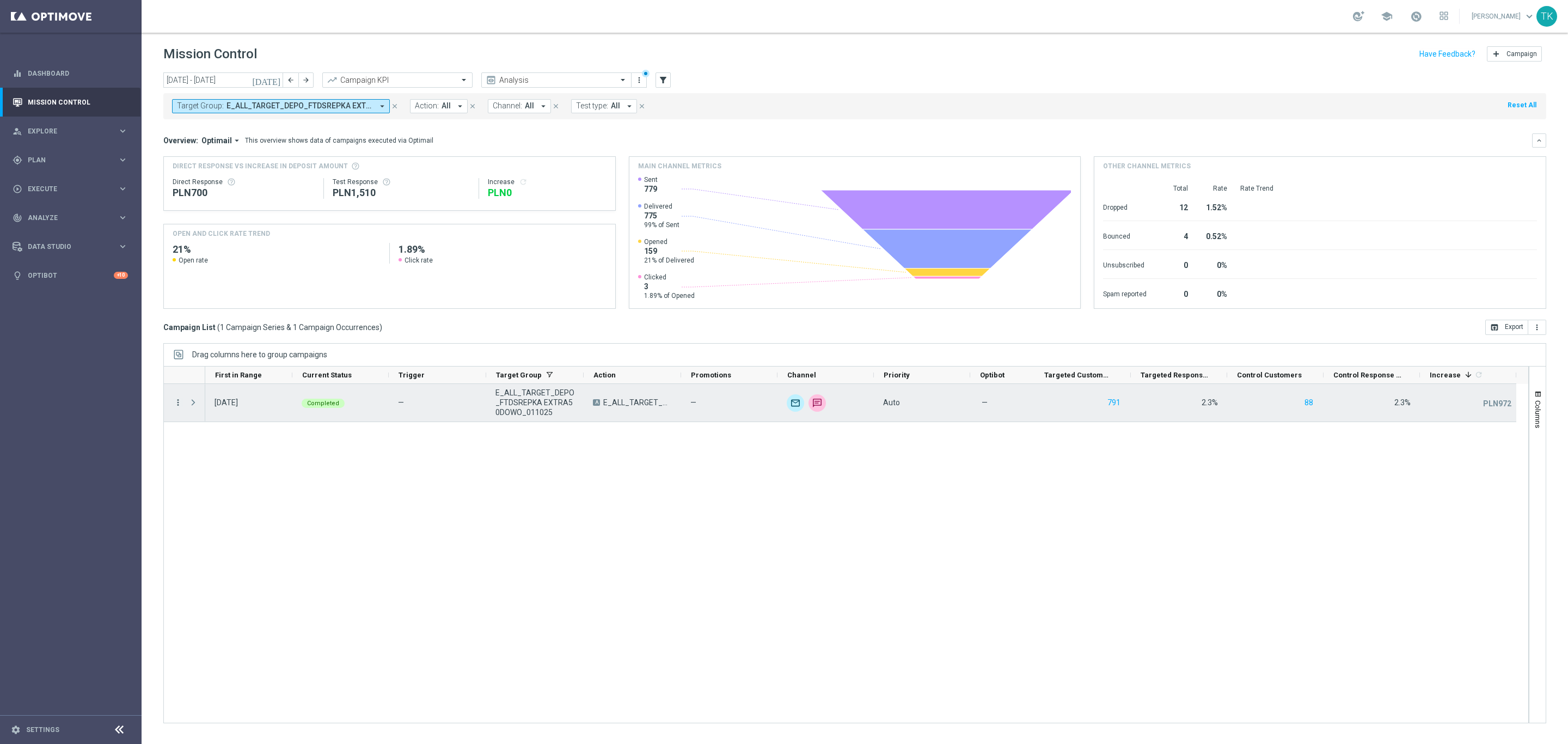
click at [179, 402] on icon "more_vert" at bounding box center [178, 402] width 10 height 10
click at [227, 425] on span "Campaign Metrics" at bounding box center [229, 425] width 57 height 8
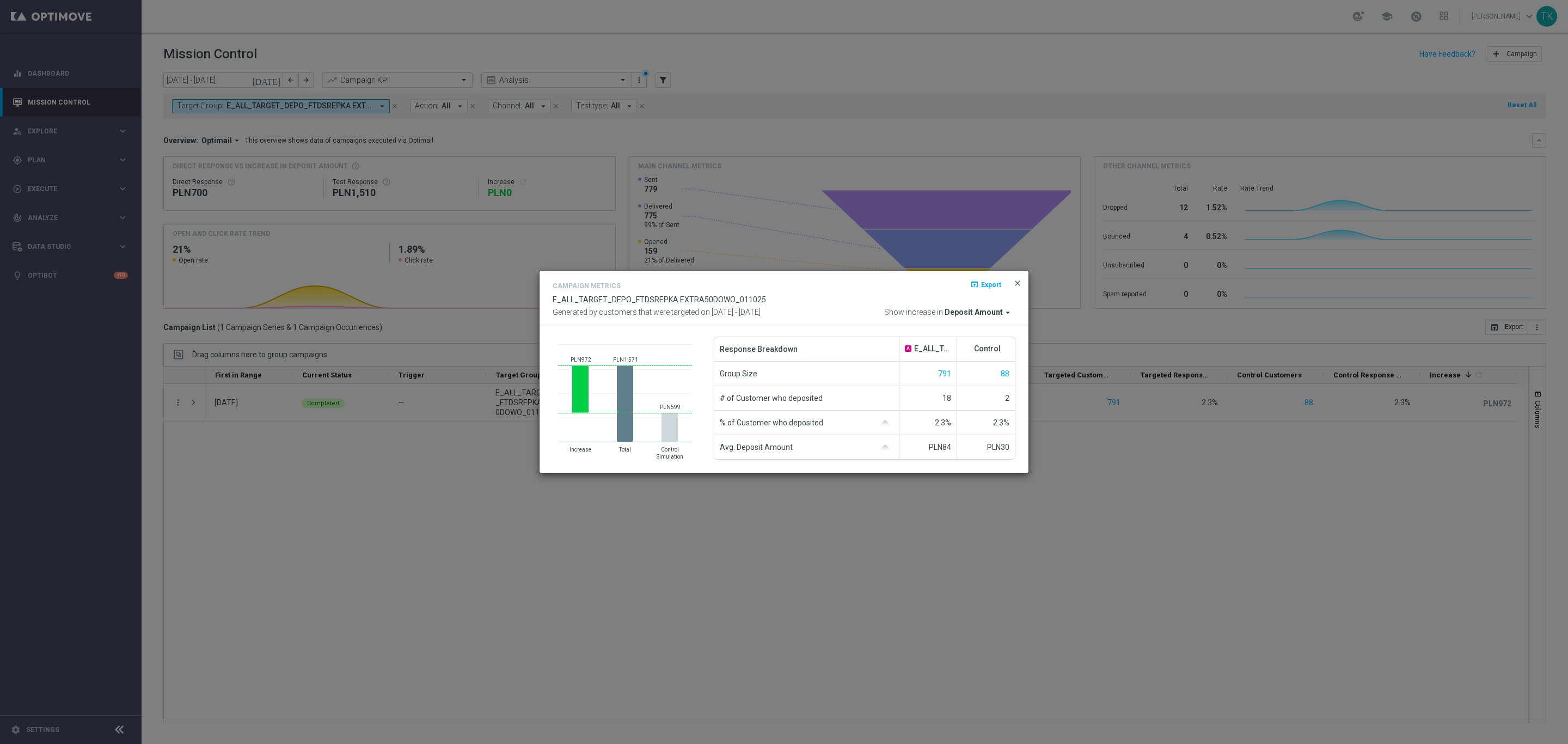
click at [1019, 283] on span "close" at bounding box center [1018, 283] width 9 height 9
